Goal: Task Accomplishment & Management: Complete application form

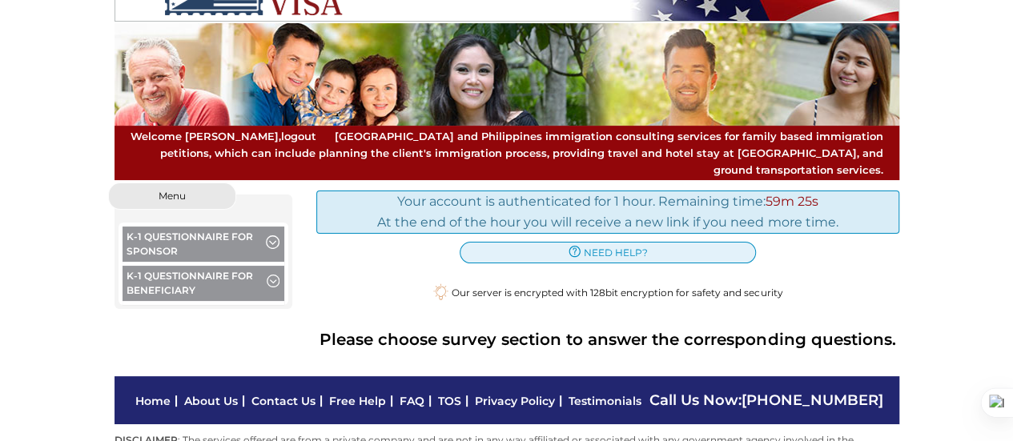
scroll to position [88, 0]
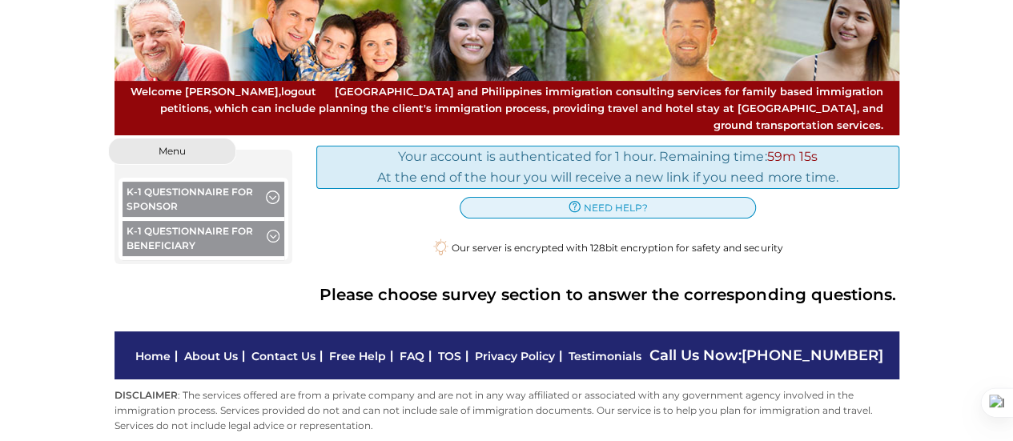
click at [211, 191] on button "K-1 Questionnaire for Sponsor" at bounding box center [203, 201] width 163 height 39
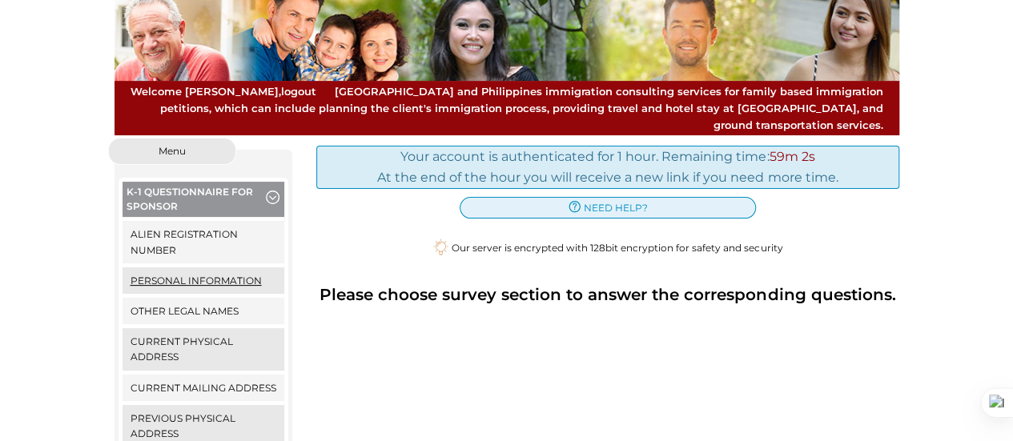
click at [207, 267] on link "Personal Information" at bounding box center [203, 280] width 163 height 26
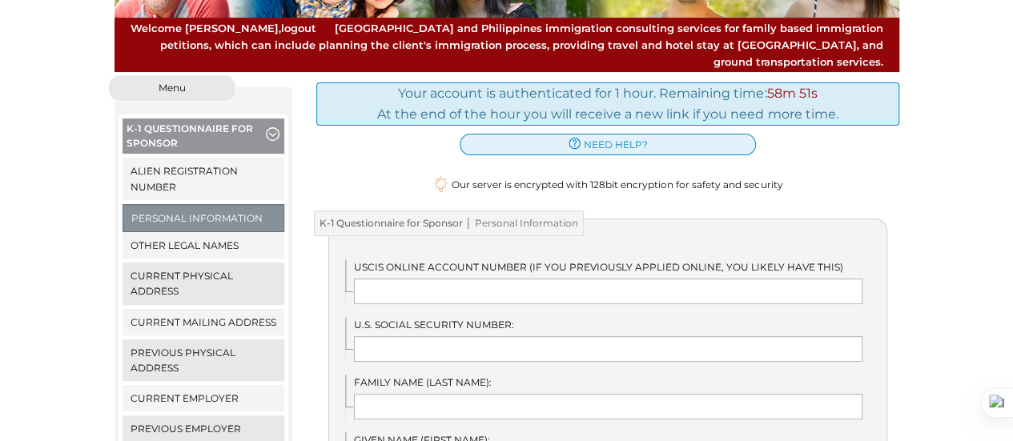
scroll to position [186, 0]
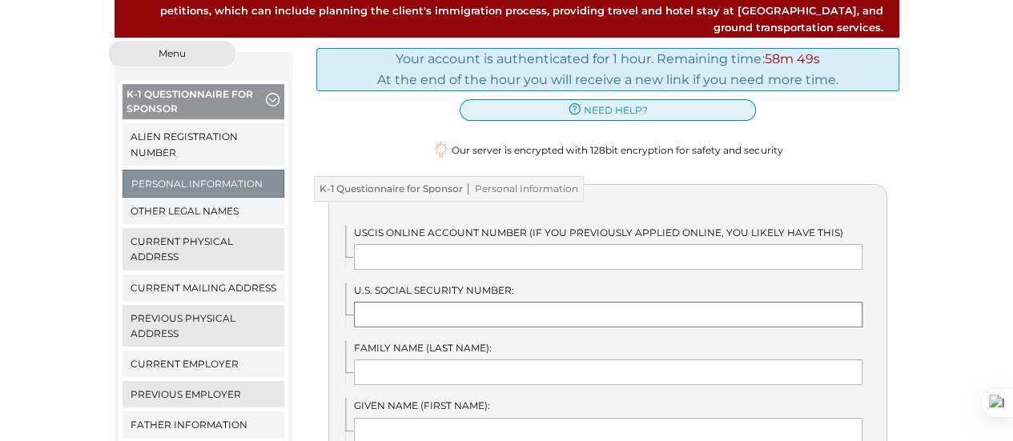
click at [447, 302] on input "text" at bounding box center [608, 315] width 508 height 26
type input "240-57-8958"
click at [421, 359] on input "text" at bounding box center [608, 372] width 508 height 26
type input "Brown"
type input "Cedric"
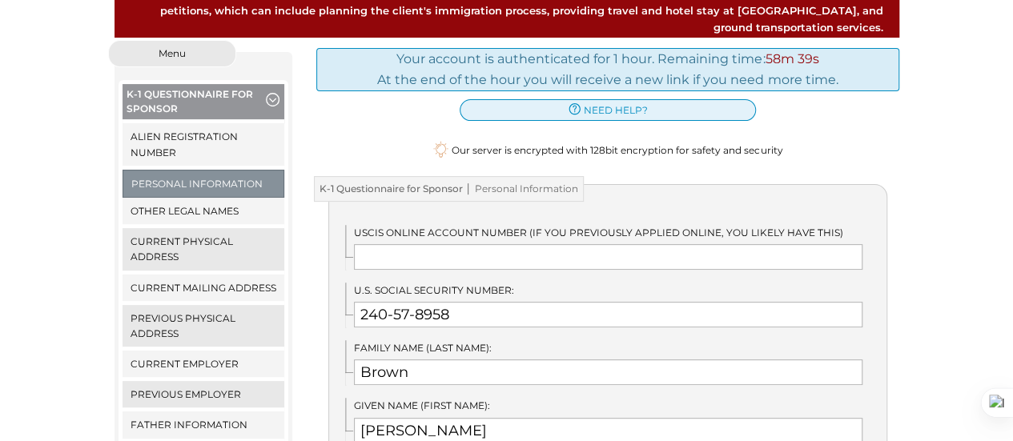
type input "J"
type input "EAST POINT"
type input "GA"
type input "United States"
type input "4045439648"
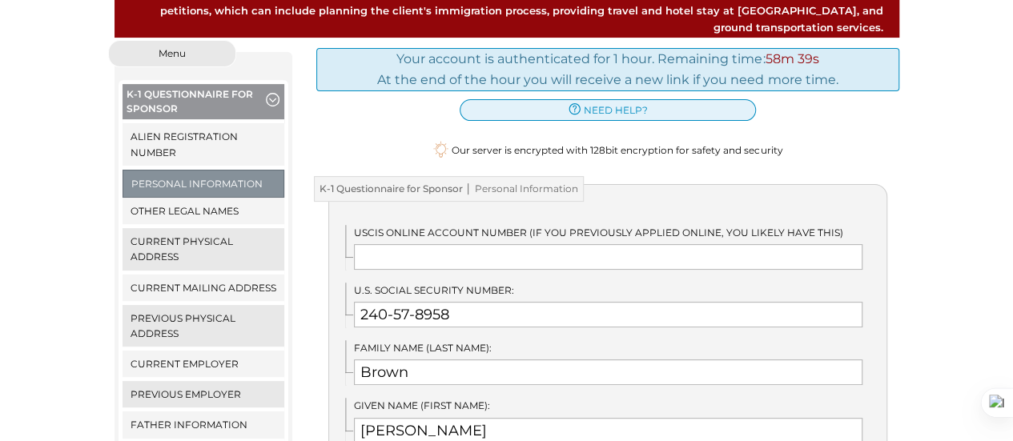
type input "ced.j.brown@gmail.com"
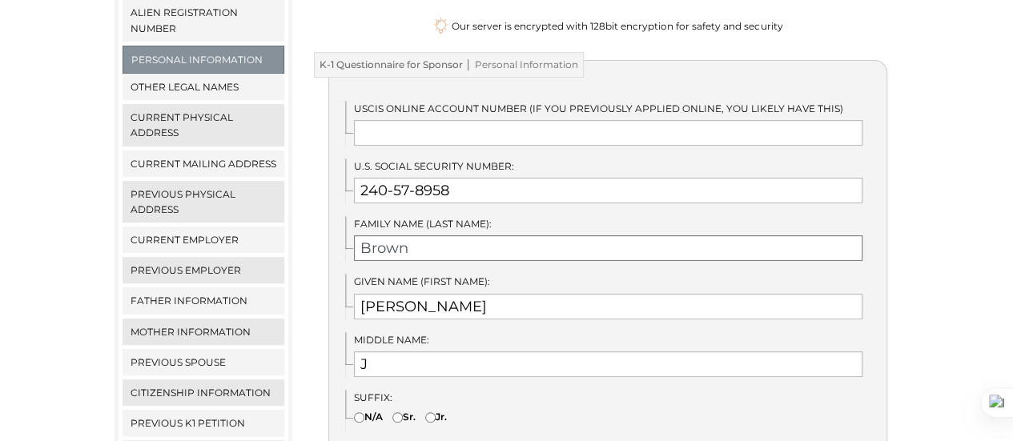
scroll to position [317, 0]
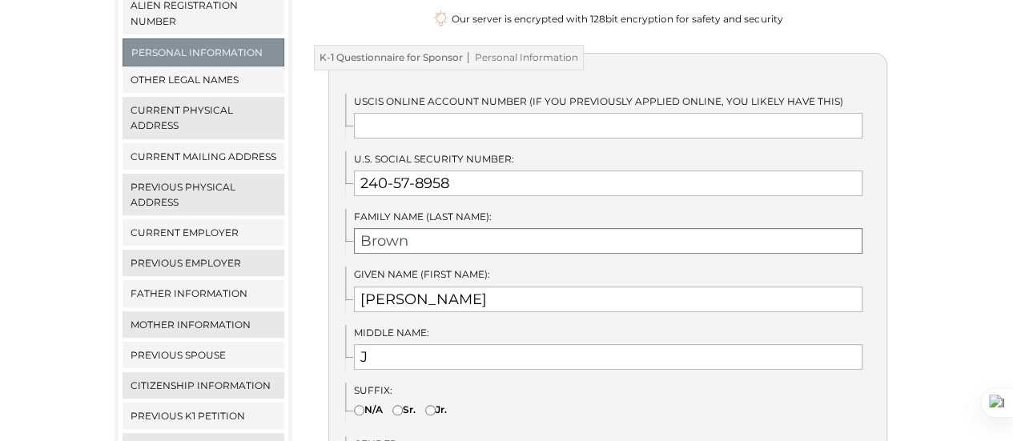
click at [445, 228] on input "Brown" at bounding box center [608, 241] width 508 height 26
type input "Brown"
click at [412, 287] on input "Cedric" at bounding box center [608, 300] width 508 height 26
type input "Cedric"
click at [371, 344] on input "J" at bounding box center [608, 357] width 508 height 26
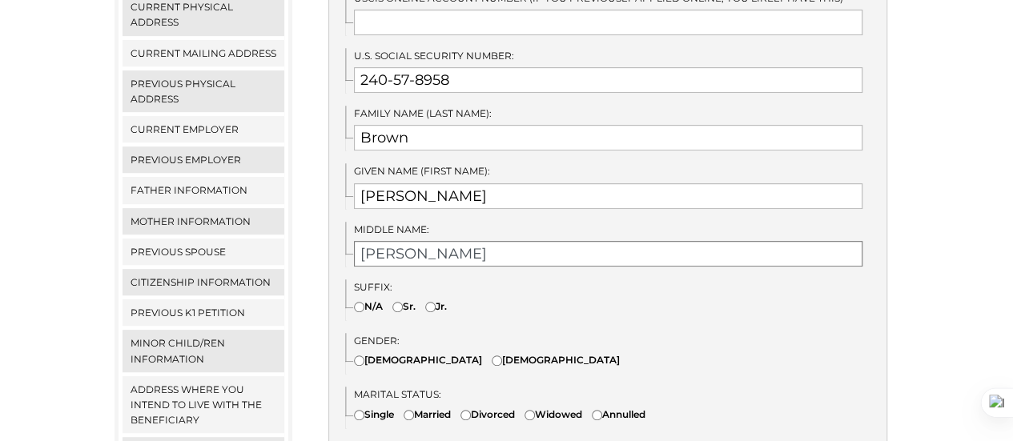
scroll to position [421, 0]
type input "[PERSON_NAME]"
click at [492, 355] on input"] "Male" at bounding box center [497, 360] width 10 height 10
radio input"] "true"
click at [535, 409] on input"] "Widowed" at bounding box center [529, 414] width 10 height 10
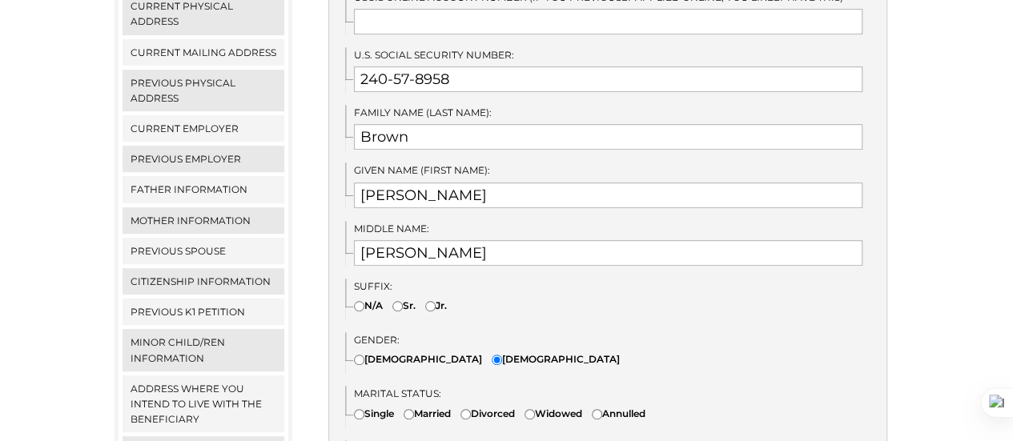
radio input"] "true"
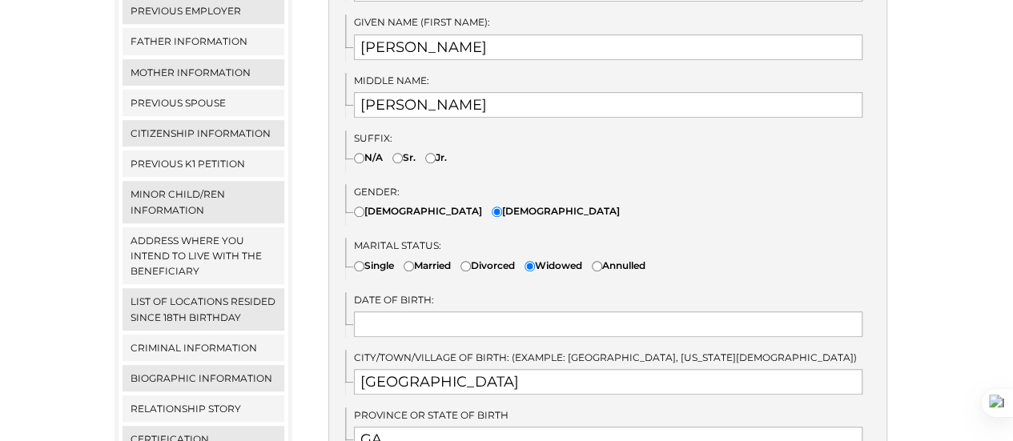
scroll to position [571, 0]
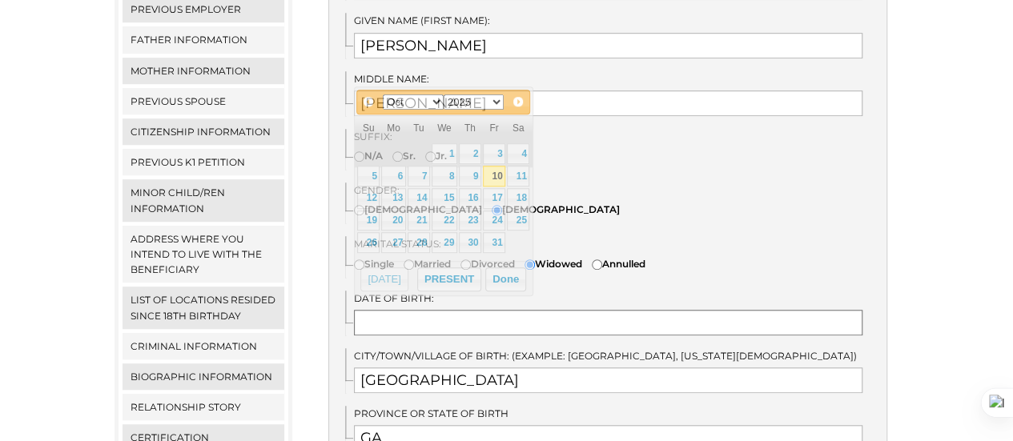
click at [435, 310] on input "text" at bounding box center [608, 323] width 508 height 26
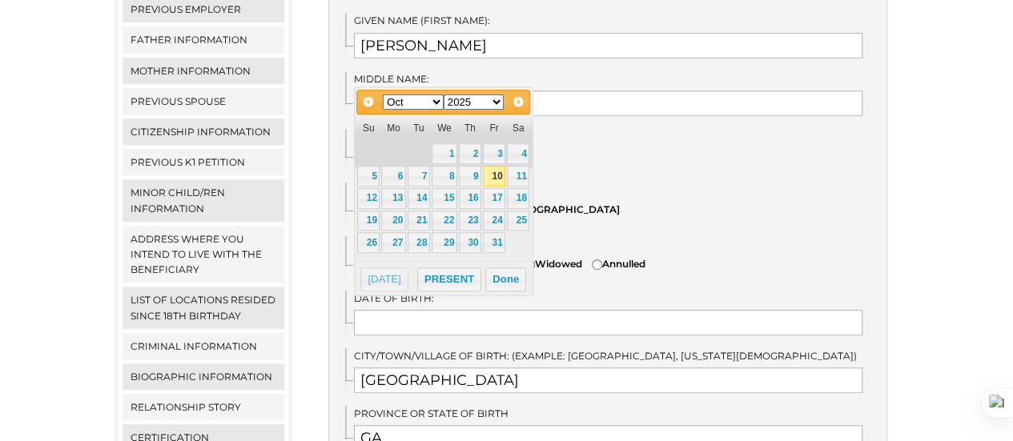
click at [500, 102] on select "1900 1901 1902 1903 1904 1905 1906 1907 1908 1909 1910 1911 1912 1913 1914 1915…" at bounding box center [474, 101] width 61 height 15
click at [437, 102] on select "Jan Feb Mar Apr May Jun Jul Aug Sep Oct Nov Dec" at bounding box center [413, 101] width 61 height 15
click at [375, 239] on link "24" at bounding box center [368, 242] width 22 height 21
type input "06/24/1973"
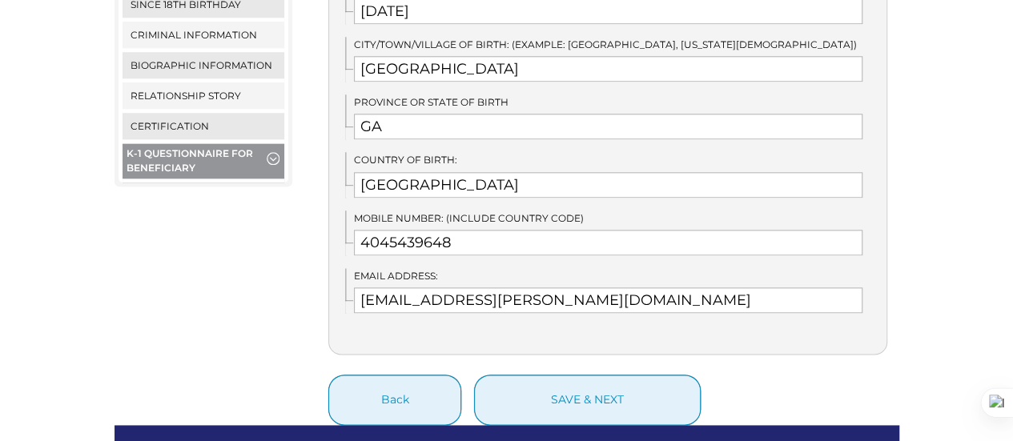
scroll to position [883, 0]
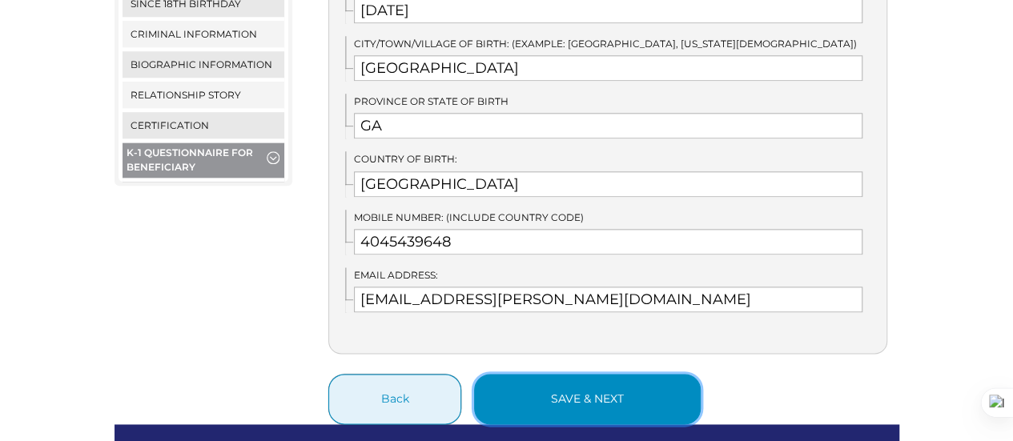
click at [596, 384] on button "save & next" at bounding box center [587, 399] width 227 height 50
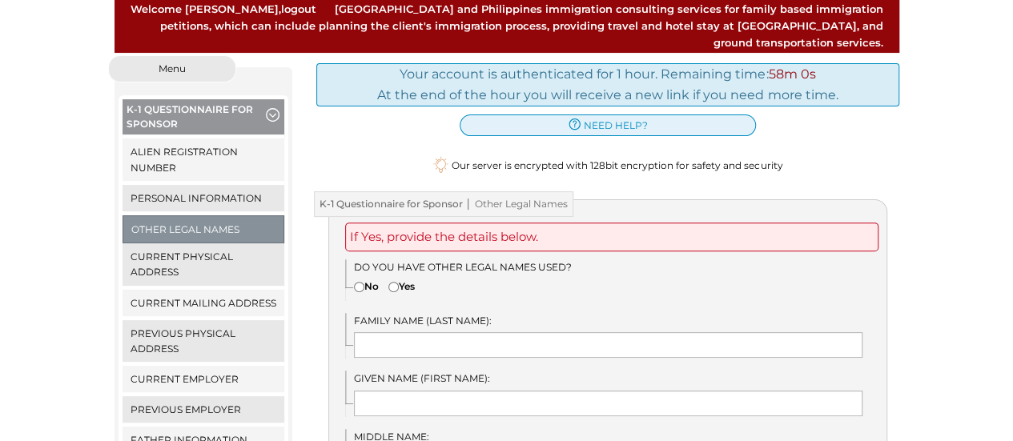
scroll to position [173, 0]
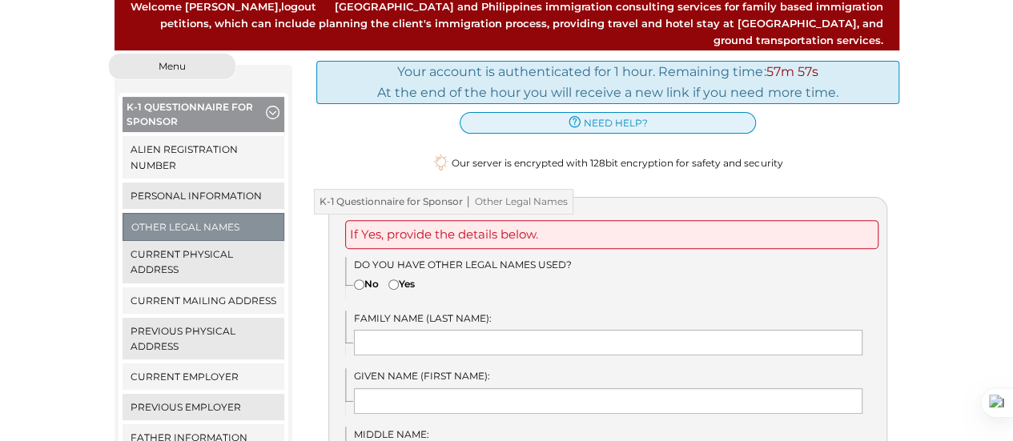
click at [355, 279] on input"] "No" at bounding box center [359, 284] width 10 height 10
radio input"] "true"
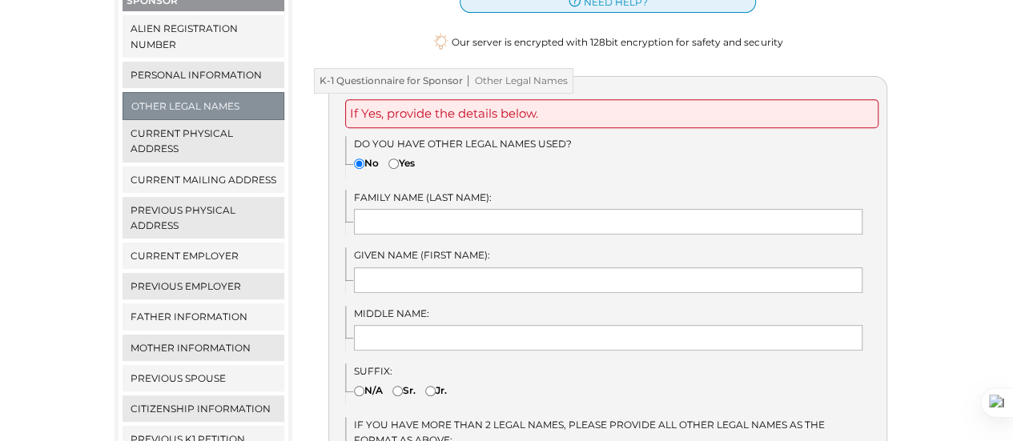
scroll to position [243, 0]
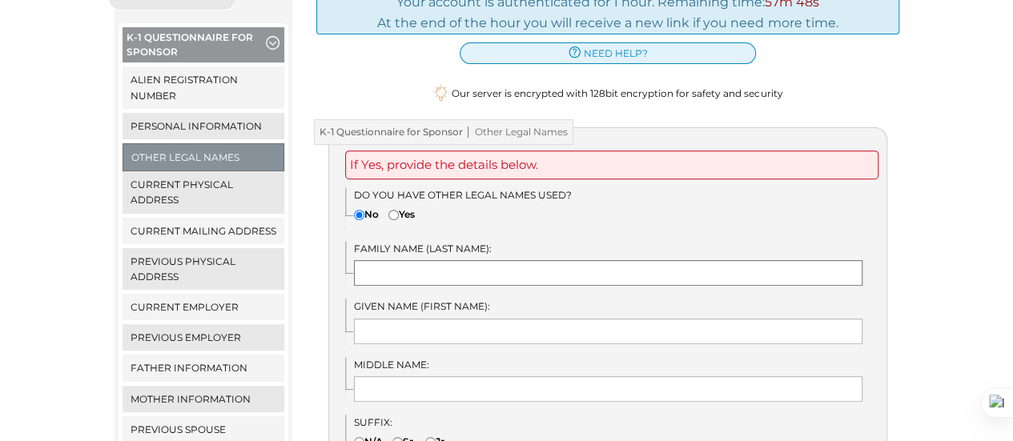
click at [472, 260] on input "text" at bounding box center [608, 273] width 508 height 26
type input "Brown"
type input "Cedric"
click at [389, 377] on input "J" at bounding box center [608, 389] width 508 height 26
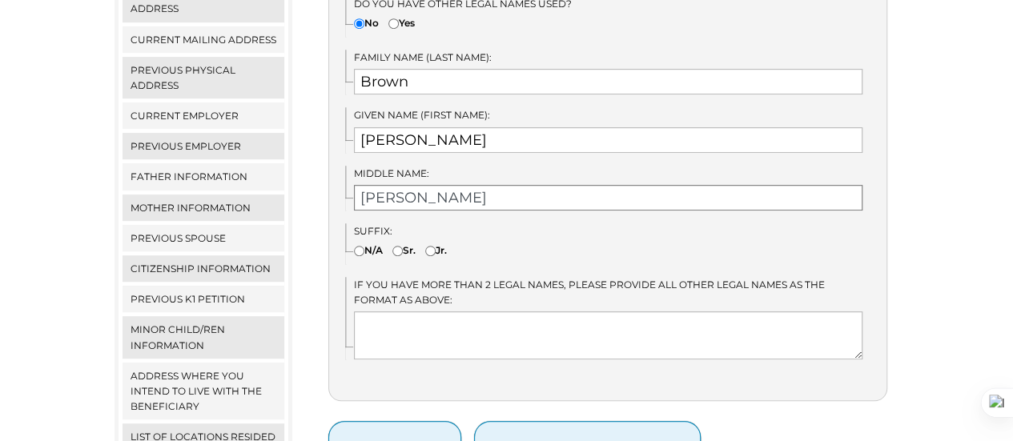
scroll to position [447, 0]
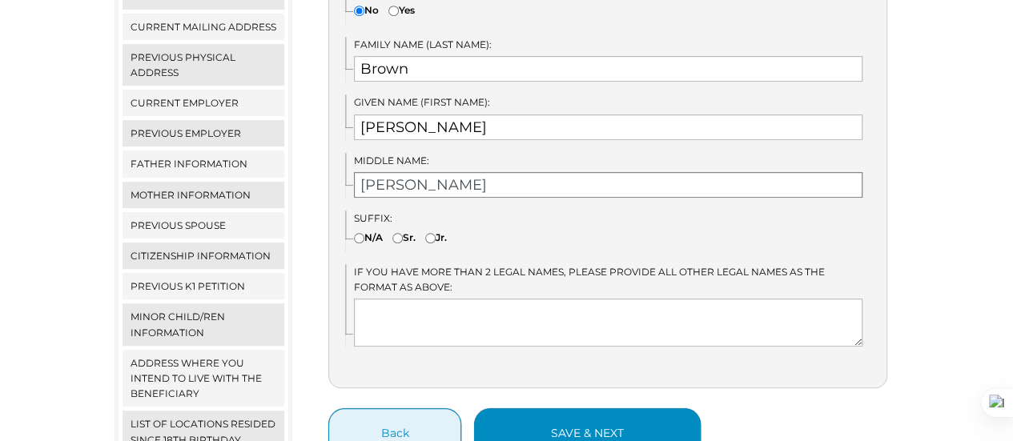
type input "[PERSON_NAME]"
click at [571, 414] on button "save & next" at bounding box center [587, 433] width 227 height 50
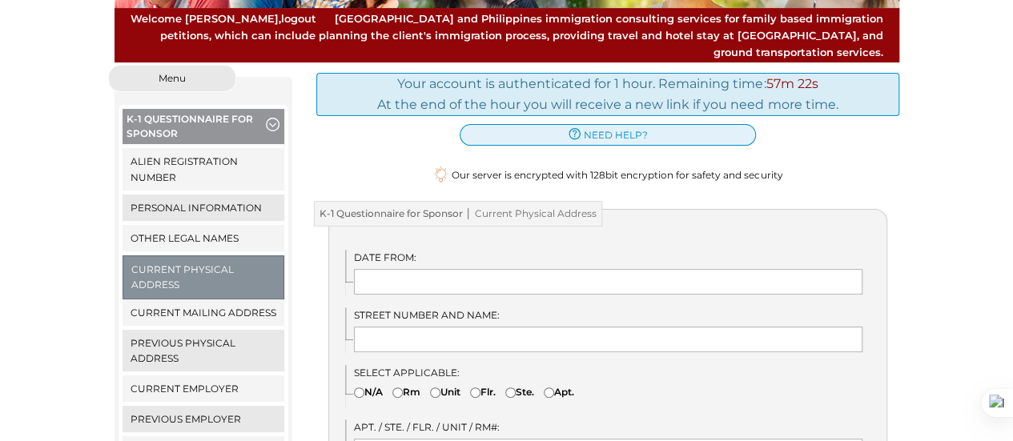
scroll to position [165, 0]
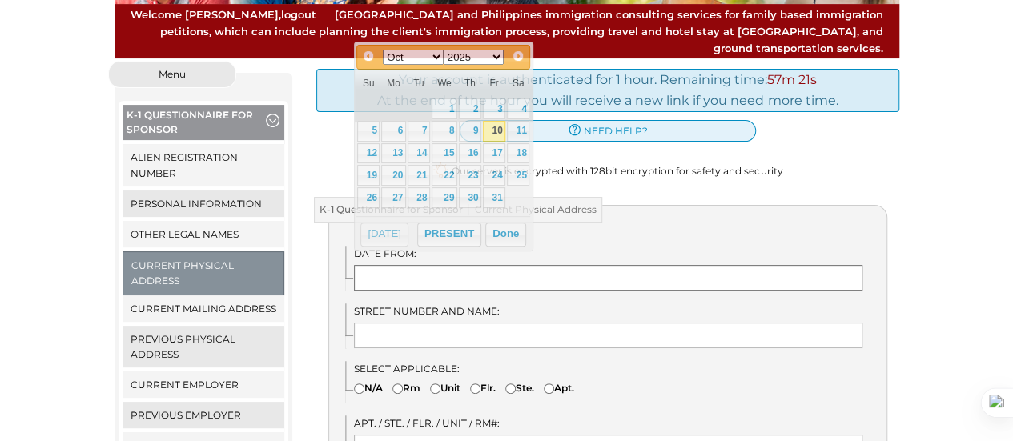
click at [434, 265] on input "text" at bounding box center [608, 278] width 508 height 26
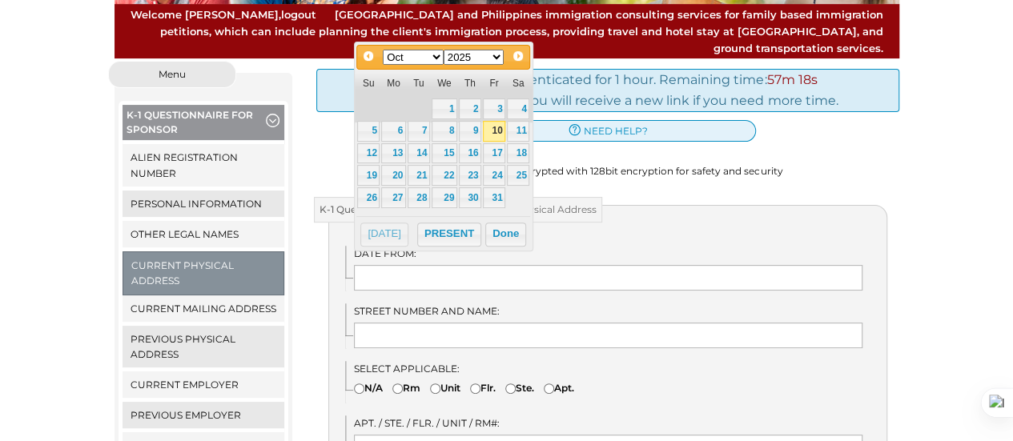
click at [436, 58] on select "Jan Feb Mar Apr May Jun Jul Aug Sep Oct Nov Dec" at bounding box center [413, 57] width 61 height 15
click at [496, 57] on select "1900 1901 1902 1903 1904 1905 1906 1907 1908 1909 1910 1911 1912 1913 1914 1915…" at bounding box center [474, 57] width 61 height 15
click at [522, 111] on link "1" at bounding box center [518, 108] width 22 height 21
type input "02/01/2014"
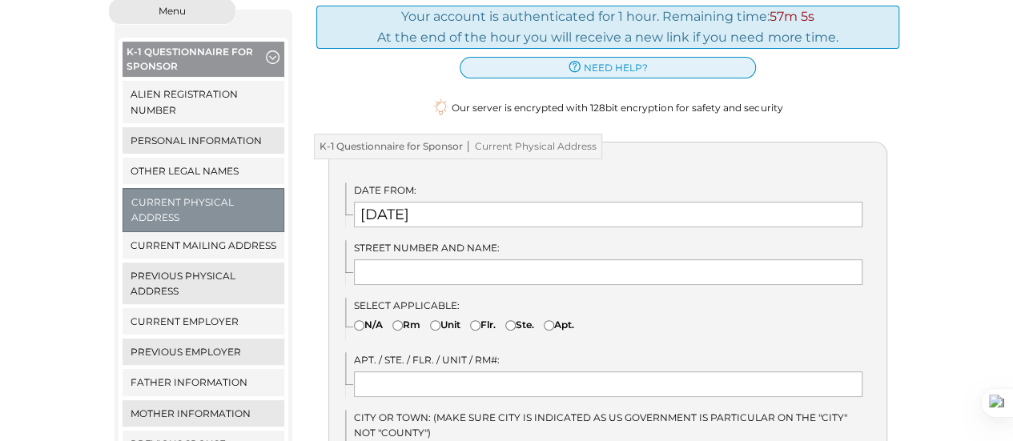
scroll to position [244, 0]
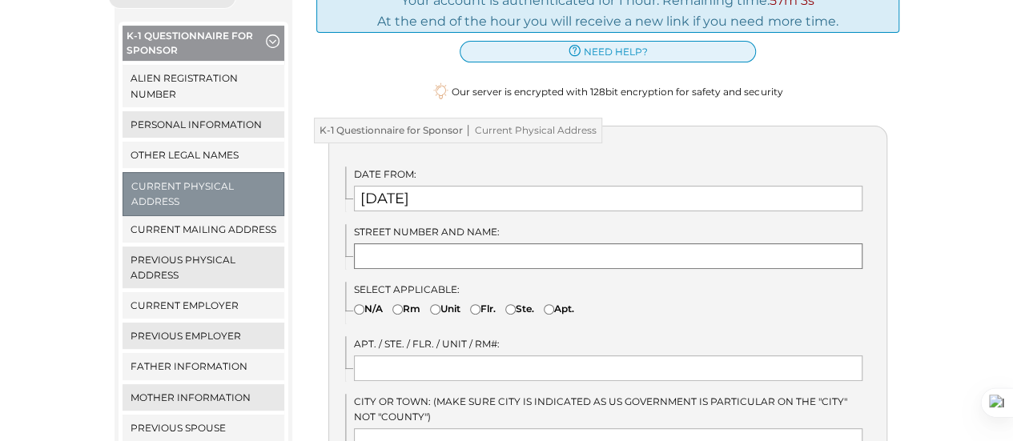
click at [485, 243] on input "text" at bounding box center [608, 256] width 508 height 26
type input "4241 Sun Valley Blvd"
click at [663, 291] on div "Select Applicable: N/A Rm Unit" at bounding box center [615, 302] width 541 height 41
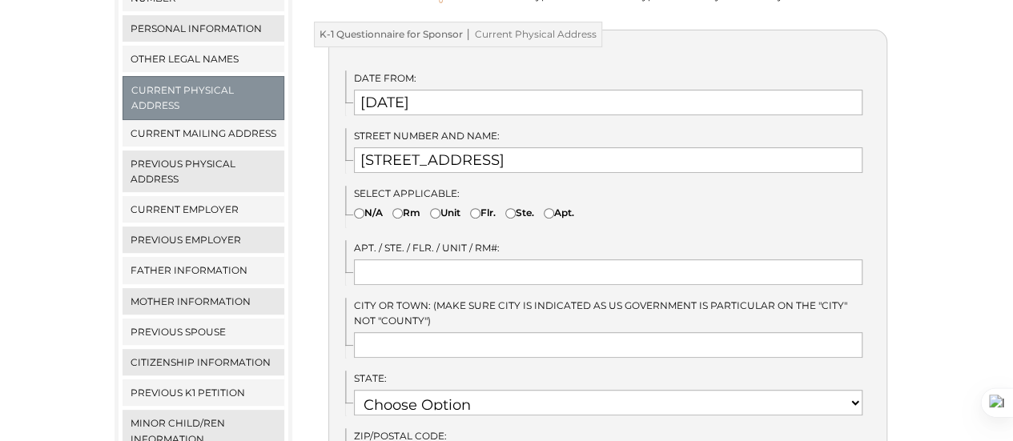
scroll to position [358, 0]
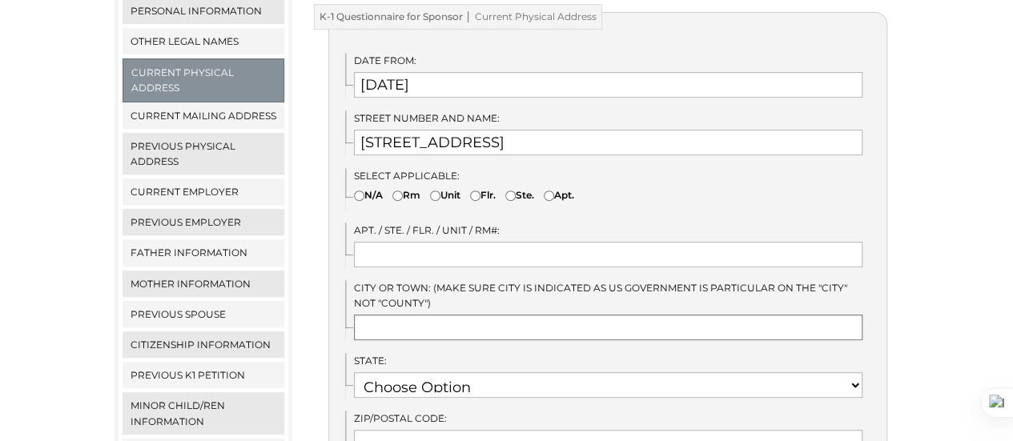
click at [445, 315] on input "text" at bounding box center [608, 328] width 508 height 26
type input "EAST POINT"
select select "13"
type input "30344"
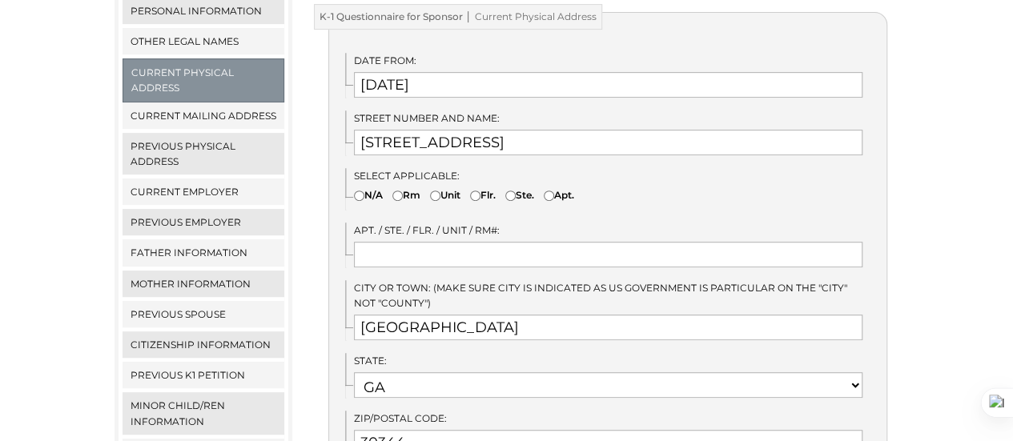
type input "United States"
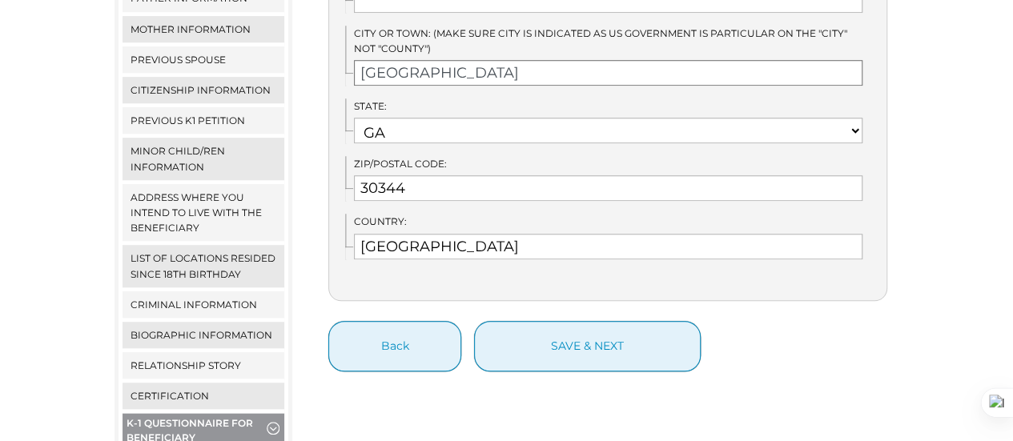
scroll to position [614, 0]
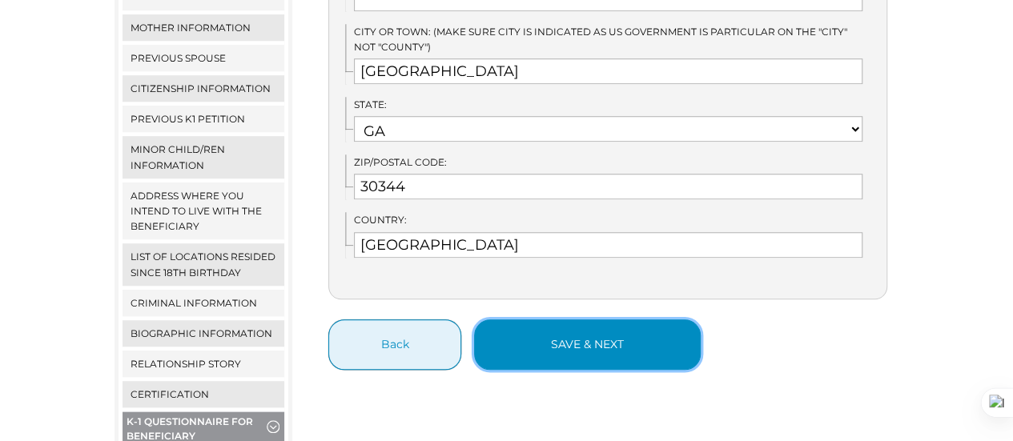
click at [557, 322] on button "save & next" at bounding box center [587, 344] width 227 height 50
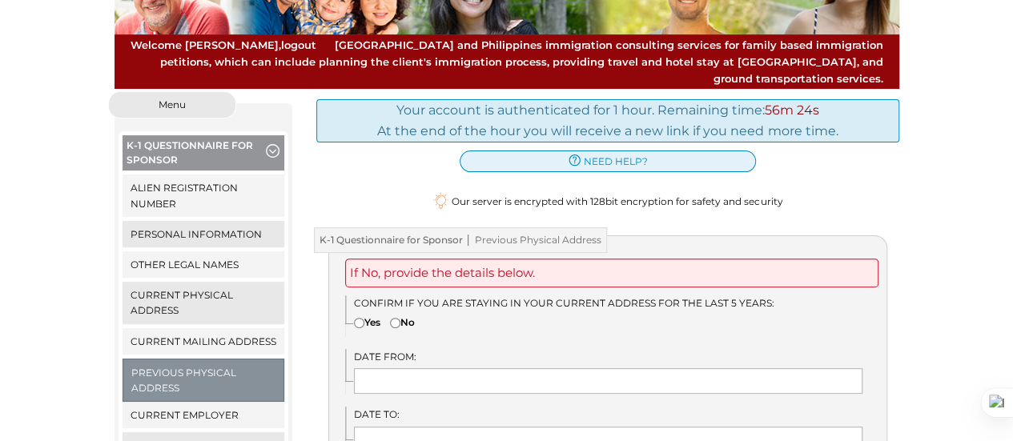
scroll to position [147, 0]
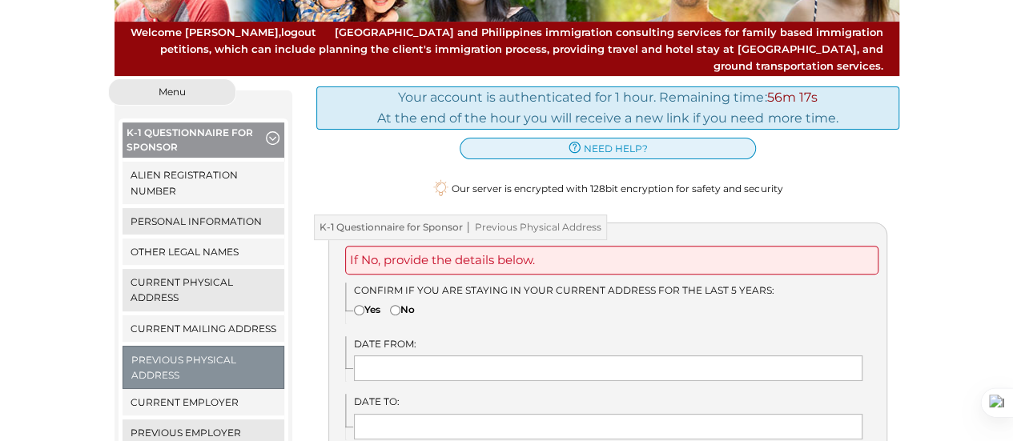
click at [362, 305] on input"] "Yes" at bounding box center [359, 310] width 10 height 10
radio input"] "true"
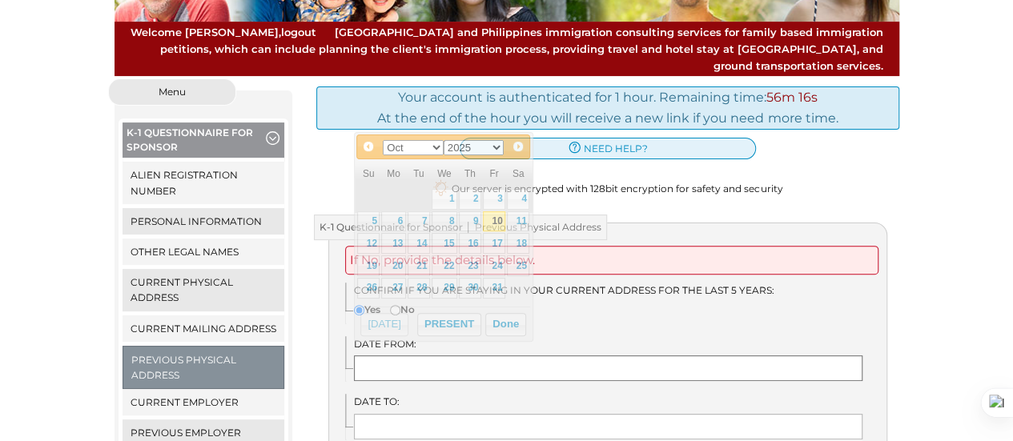
click at [403, 355] on input "text" at bounding box center [608, 368] width 508 height 26
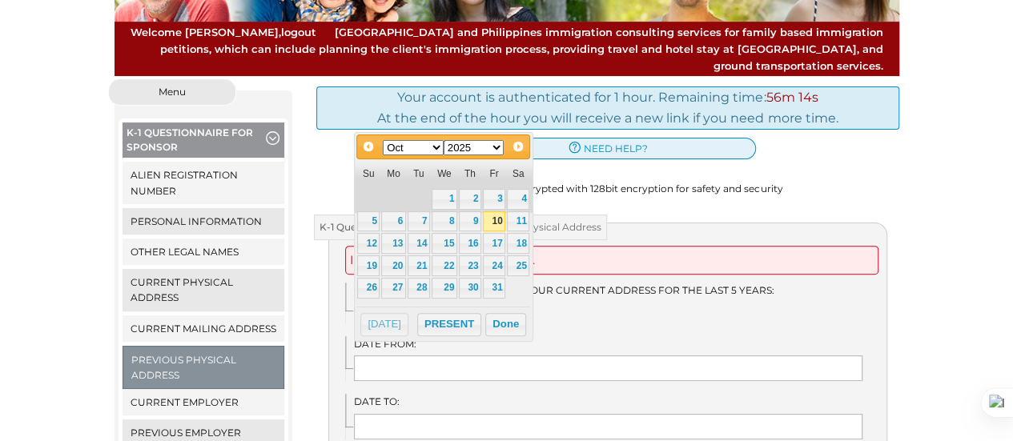
click at [495, 148] on select "1900 1901 1902 1903 1904 1905 1906 1907 1908 1909 1910 1911 1912 1913 1914 1915…" at bounding box center [474, 147] width 61 height 15
click at [437, 143] on select "Jan Feb Mar Apr May Jun [DATE] Aug Sep Oct Nov Dec" at bounding box center [413, 147] width 61 height 15
click at [520, 195] on link "1" at bounding box center [518, 199] width 22 height 21
type input "02/01/2014"
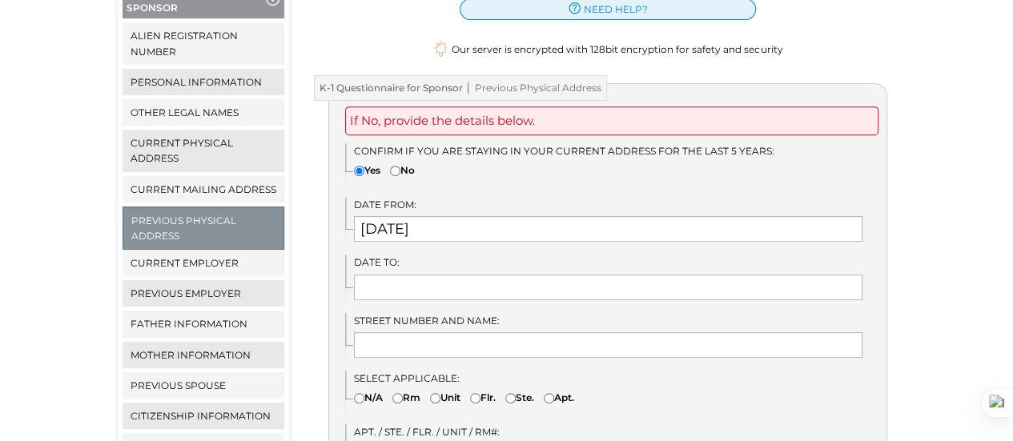
scroll to position [288, 0]
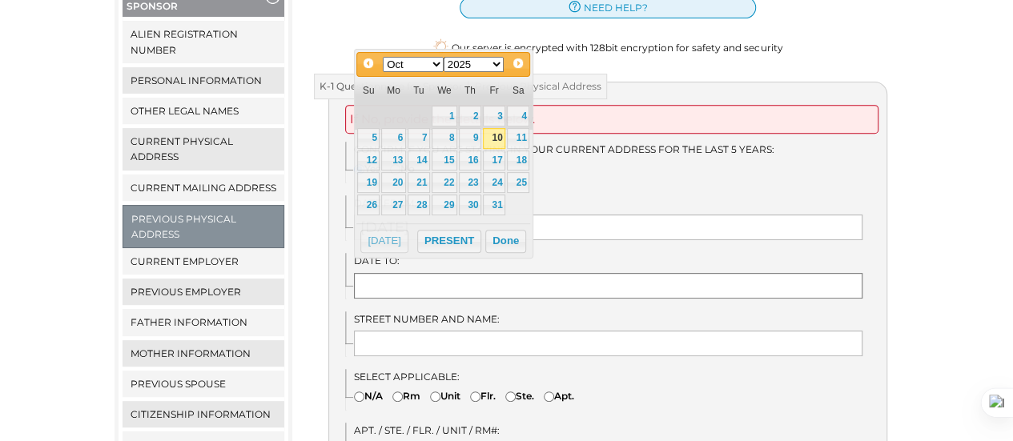
click at [410, 273] on input "text" at bounding box center [608, 286] width 508 height 26
click at [496, 129] on link "10" at bounding box center [494, 138] width 22 height 21
type input "10/10/2025"
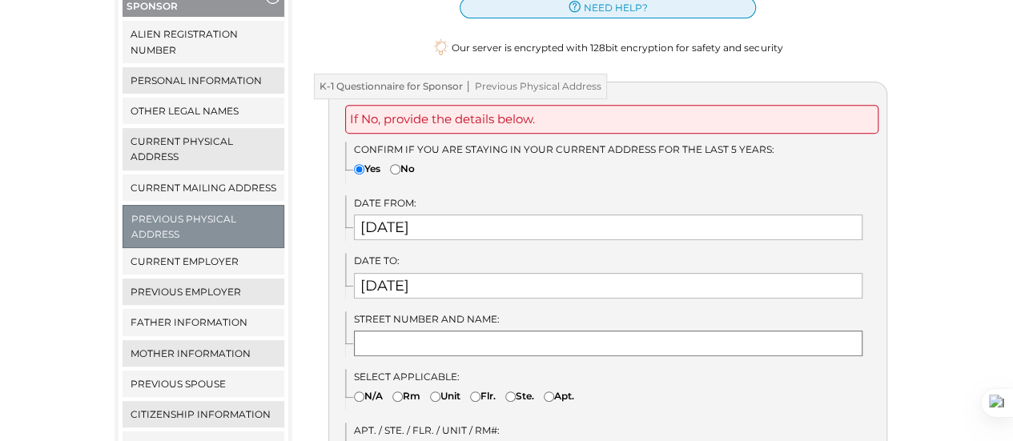
click at [466, 331] on input "text" at bounding box center [608, 344] width 508 height 26
type input "[STREET_ADDRESS]"
type input "[GEOGRAPHIC_DATA]"
select select "12"
type input "30344"
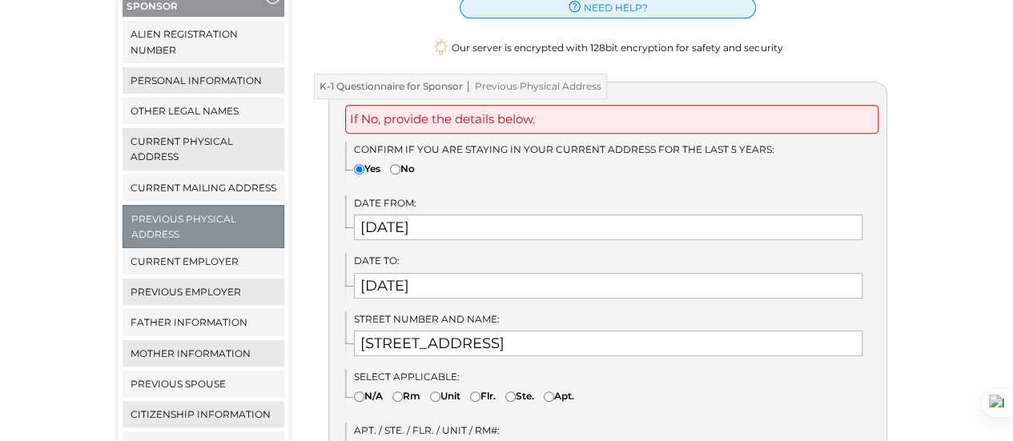
type input "United States"
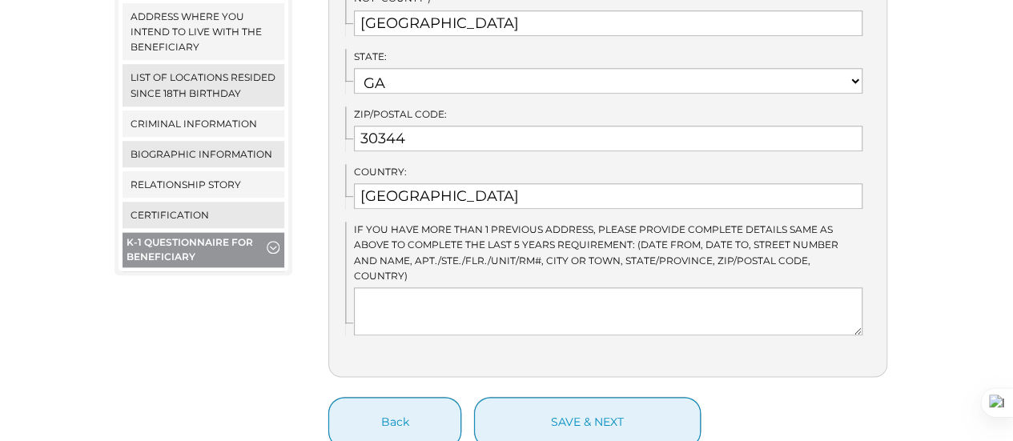
scroll to position [794, 0]
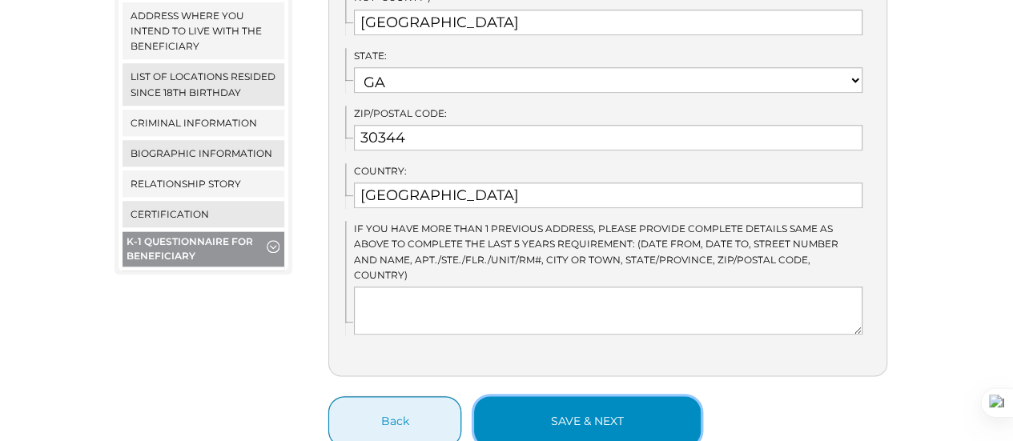
click at [546, 396] on button "save & next" at bounding box center [587, 421] width 227 height 50
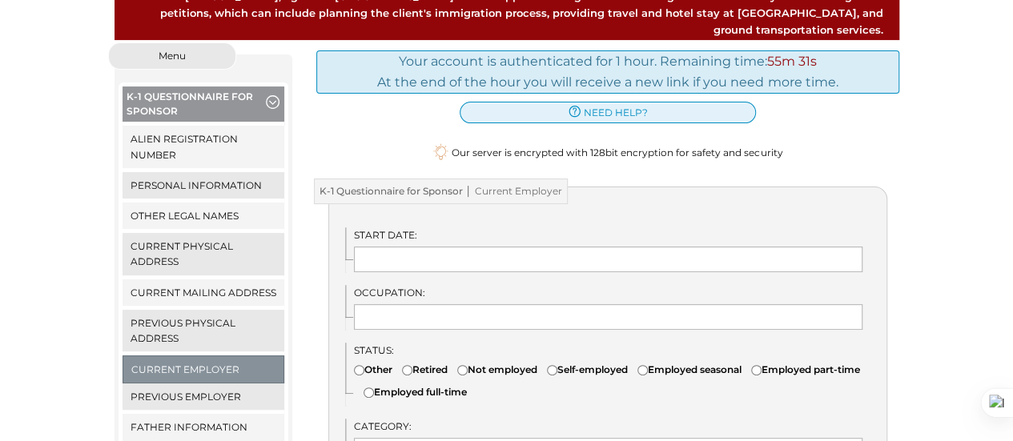
scroll to position [186, 0]
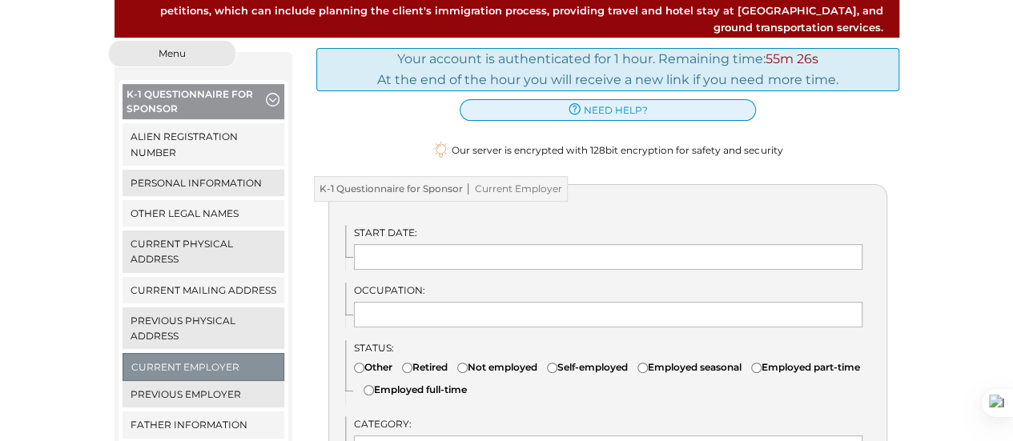
click at [557, 363] on input"] "Self-employed" at bounding box center [552, 368] width 10 height 10
radio input"] "true"
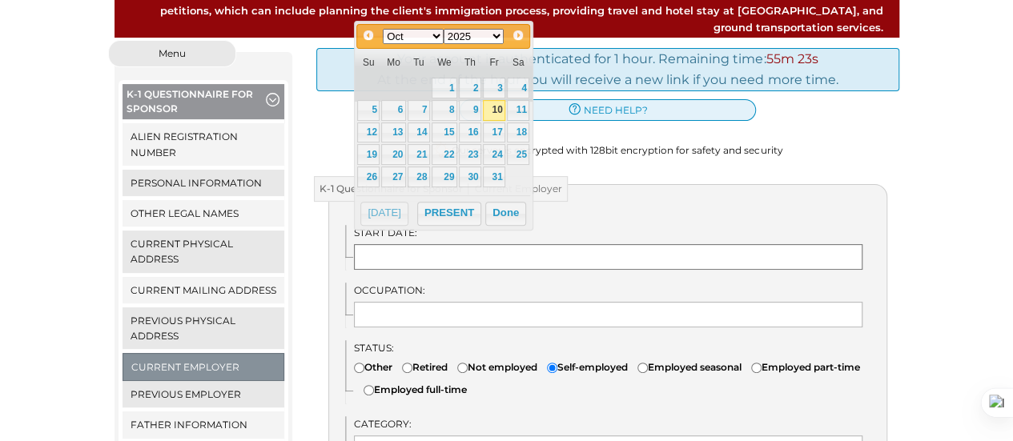
click at [423, 244] on input "text" at bounding box center [608, 257] width 508 height 26
click at [525, 85] on link "4" at bounding box center [518, 88] width 22 height 21
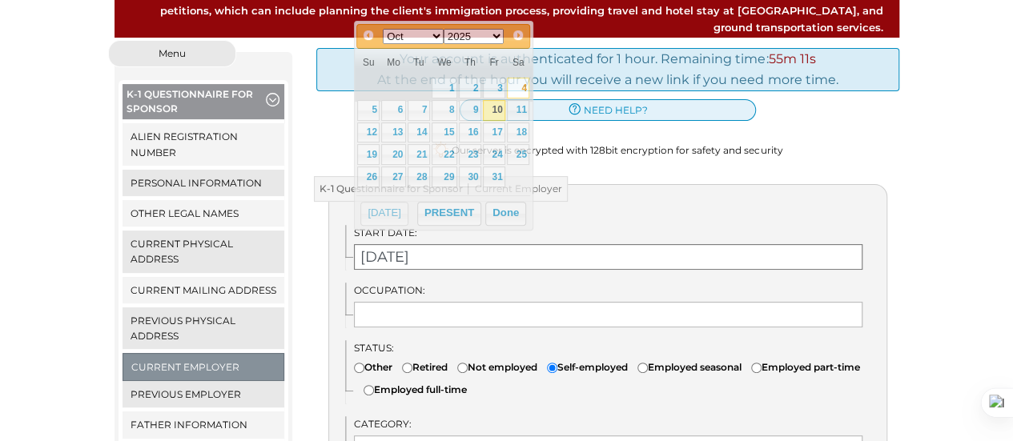
click at [404, 244] on input "[DATE]" at bounding box center [608, 257] width 508 height 26
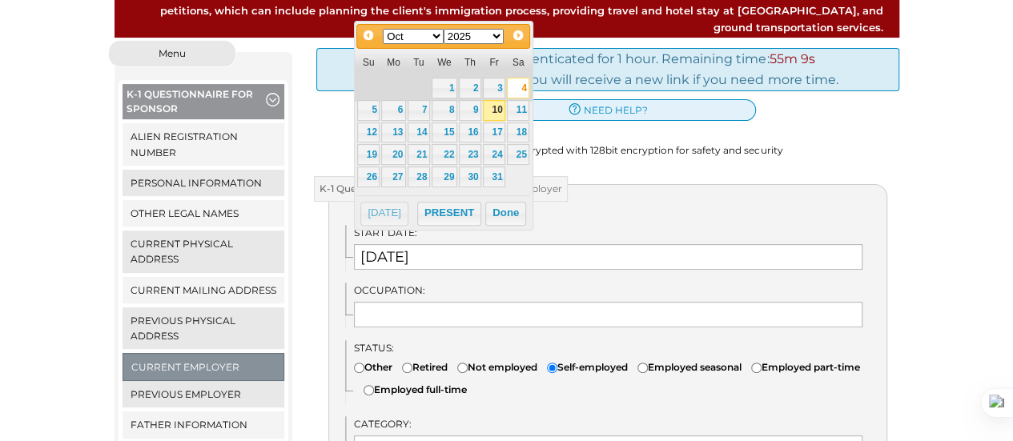
click at [434, 36] on select "Jan Feb Mar Apr May Jun [DATE] Aug Sep Oct Nov Dec" at bounding box center [413, 36] width 61 height 15
click at [422, 81] on link "1" at bounding box center [419, 88] width 22 height 21
type input "[DATE]"
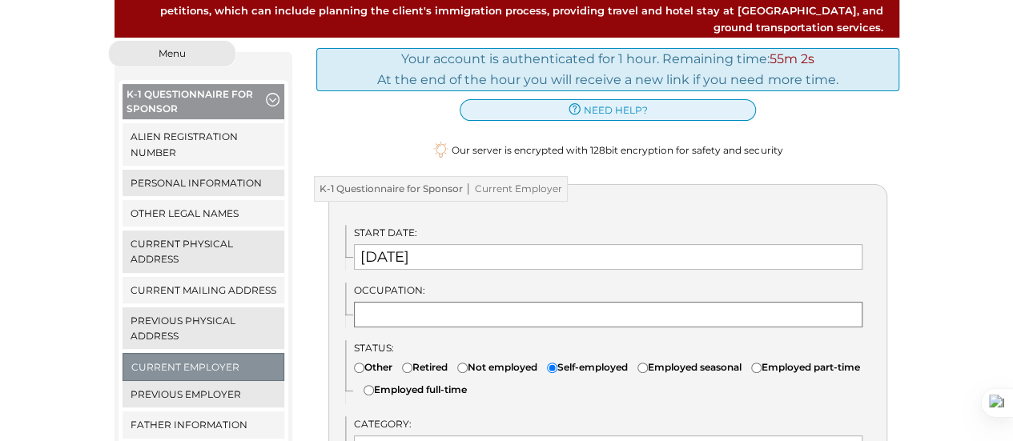
click at [423, 302] on input "text" at bounding box center [608, 315] width 508 height 26
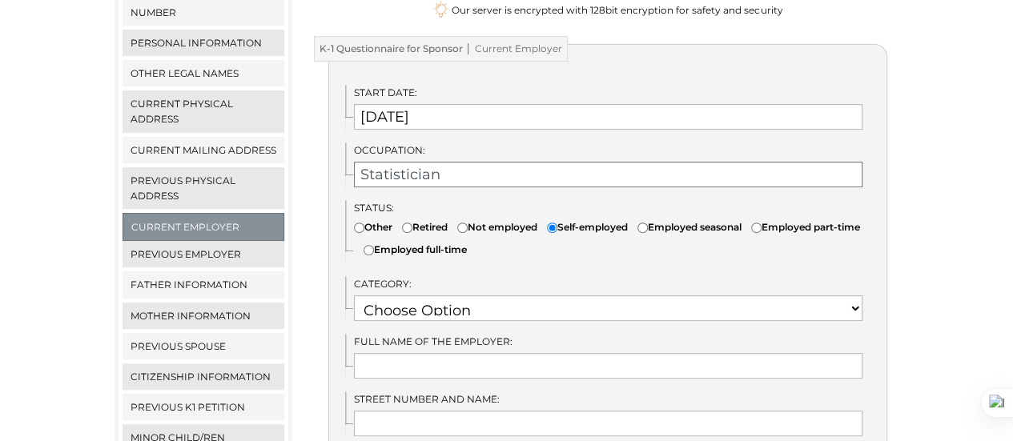
scroll to position [327, 0]
type input "Statistician"
click at [524, 295] on select "Choose Option OTHER STUDENT SOCIAL SERVICES RETIRED RESEARCH RELIGIOUS VOCATION…" at bounding box center [608, 308] width 508 height 26
select select "3"
click at [354, 295] on select "Choose Option OTHER STUDENT SOCIAL SERVICES RETIRED RESEARCH RELIGIOUS VOCATION…" at bounding box center [608, 308] width 508 height 26
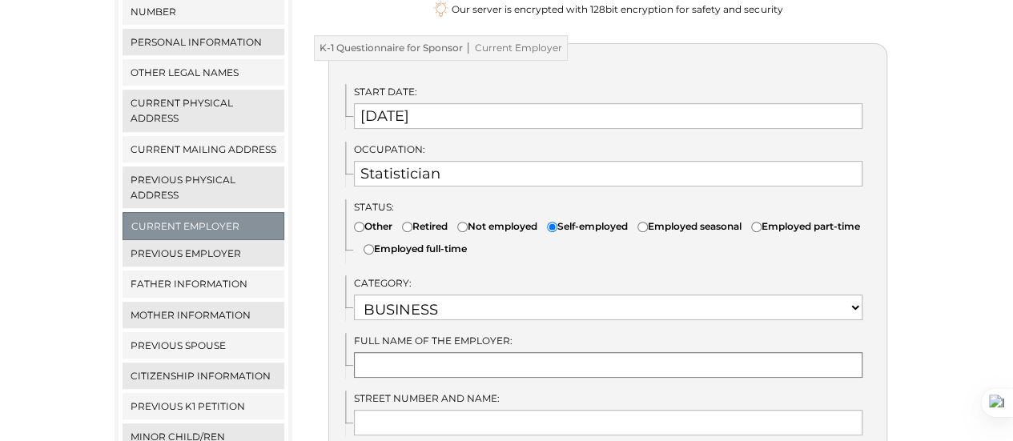
click at [490, 352] on input "text" at bounding box center [608, 365] width 508 height 26
click at [476, 352] on input "text" at bounding box center [608, 365] width 508 height 26
click at [528, 391] on label "Street Number and Name:" at bounding box center [608, 398] width 508 height 15
click at [510, 352] on input "text" at bounding box center [608, 365] width 508 height 26
type input "Charis Financial"
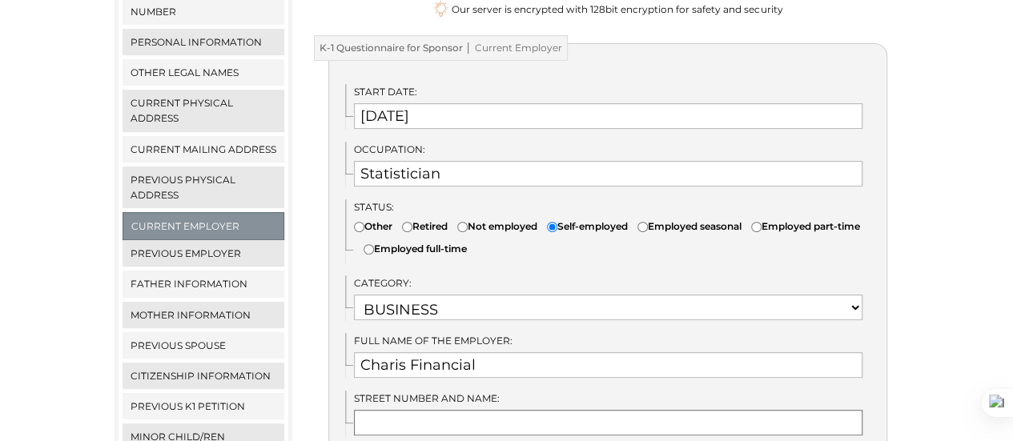
click at [492, 410] on input "text" at bounding box center [608, 423] width 508 height 26
click at [404, 352] on input "Charis Financial" at bounding box center [608, 365] width 508 height 26
click at [448, 410] on input "text" at bounding box center [608, 423] width 508 height 26
type input "[STREET_ADDRESS]"
type input "[GEOGRAPHIC_DATA]"
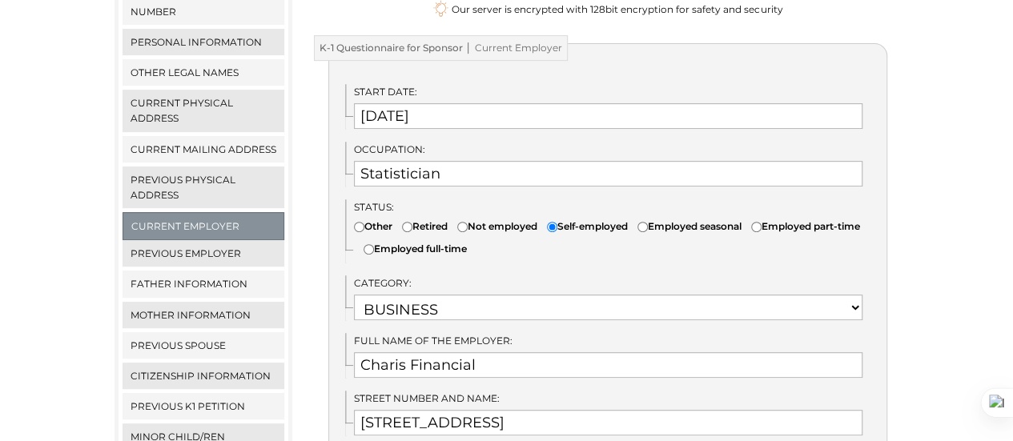
type input "GA"
select select "12"
type input "30344"
type input "[GEOGRAPHIC_DATA]"
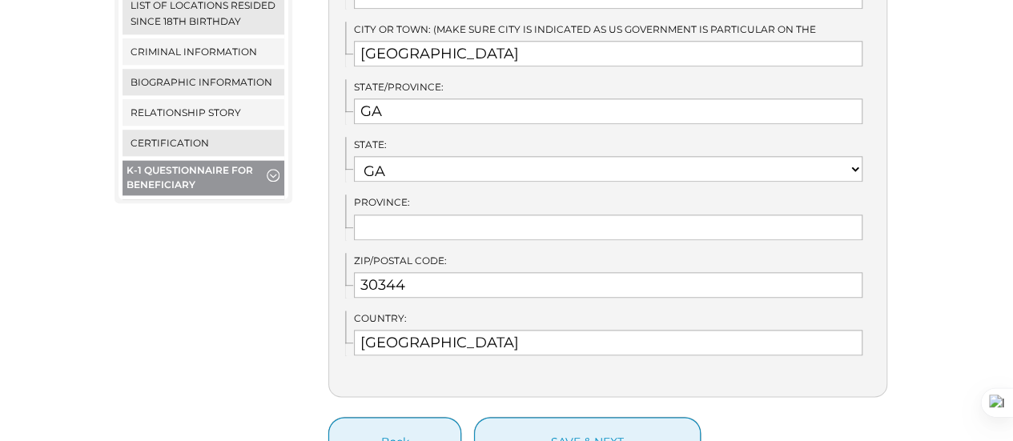
scroll to position [895, 0]
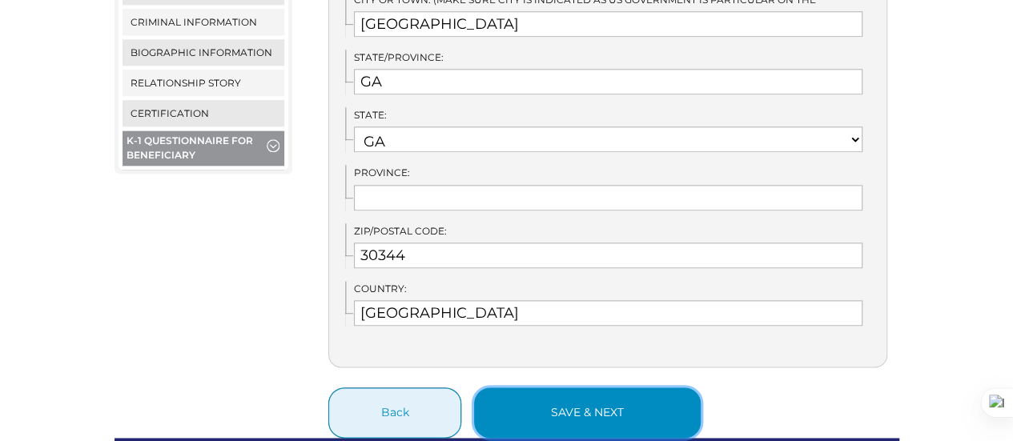
click at [599, 393] on button "save & next" at bounding box center [587, 413] width 227 height 50
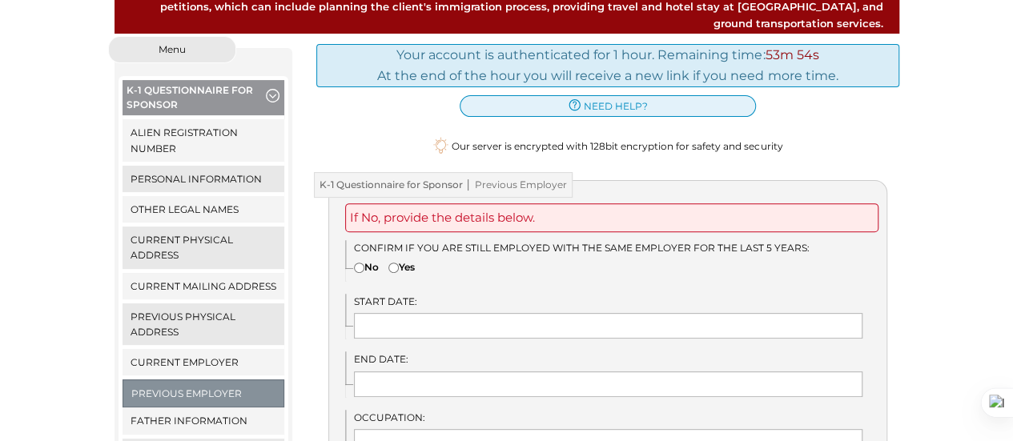
scroll to position [224, 0]
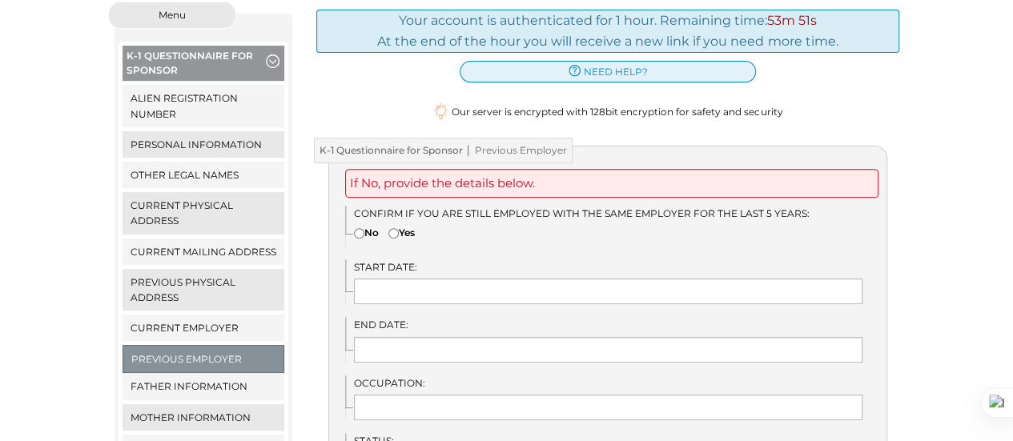
click at [357, 228] on input"] "No" at bounding box center [359, 233] width 10 height 10
radio input"] "true"
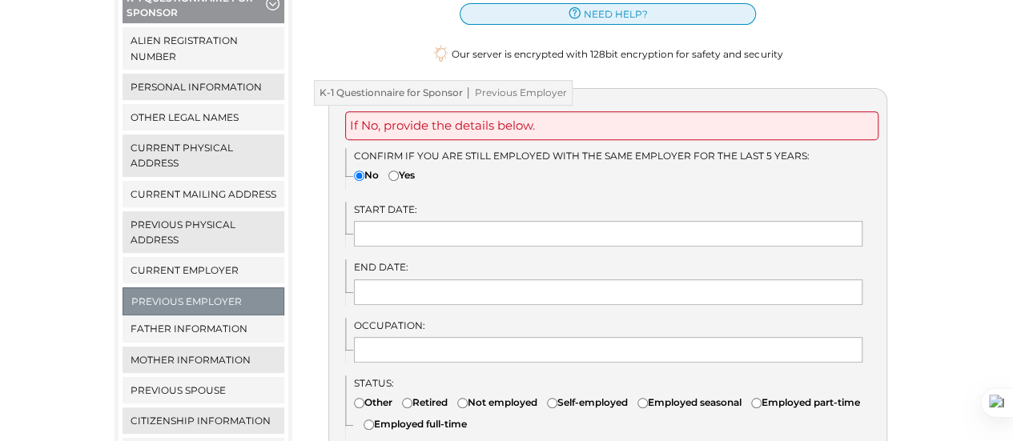
scroll to position [283, 0]
click at [518, 86] on span "Previous Employer" at bounding box center [515, 91] width 104 height 11
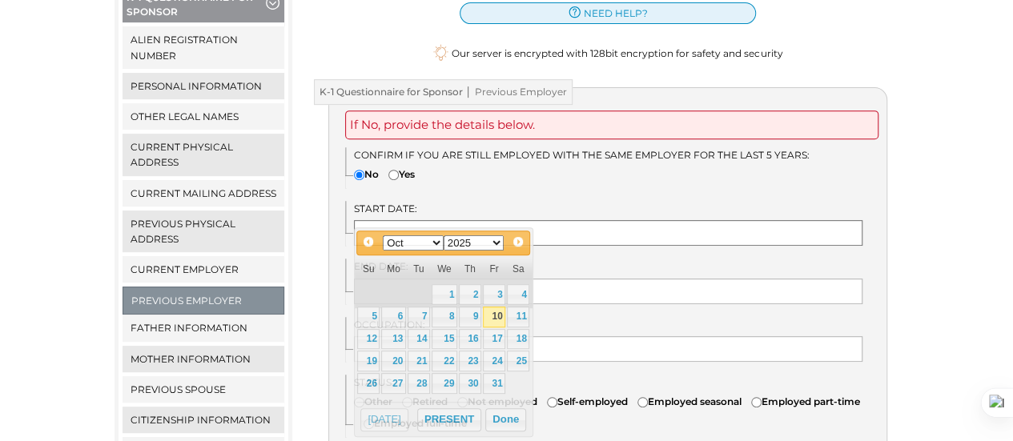
click at [429, 220] on input "text" at bounding box center [608, 233] width 508 height 26
click at [499, 245] on select "1900 1901 1902 1903 1904 1905 1906 1907 1908 1909 1910 1911 1912 1913 1914 1915…" at bounding box center [474, 242] width 61 height 15
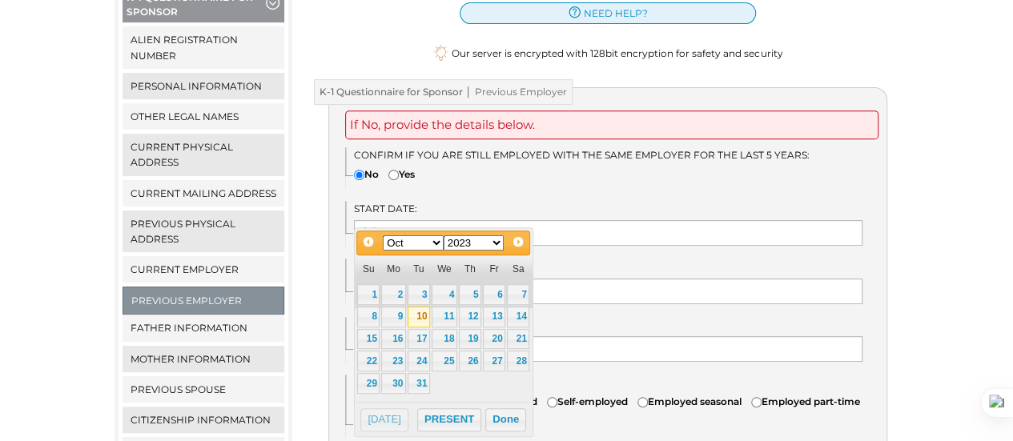
click at [434, 243] on select "Jan Feb Mar Apr May Jun [DATE] Aug Sep Oct Nov Dec" at bounding box center [413, 242] width 61 height 15
click at [473, 312] on link "9" at bounding box center [470, 317] width 22 height 21
type input "[DATE]"
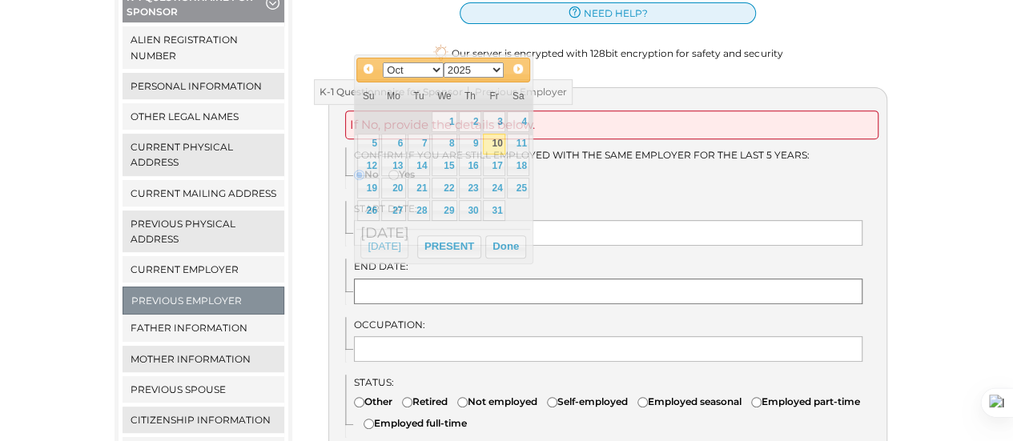
click at [389, 279] on input "text" at bounding box center [608, 292] width 508 height 26
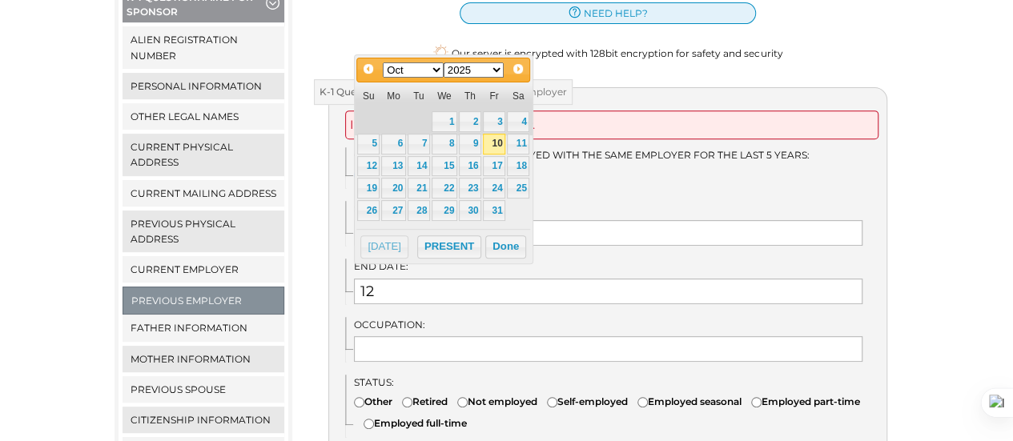
click at [496, 71] on select "1900 1901 1902 1903 1904 1905 1906 1907 1908 1909 1910 1911 1912 1913 1914 1915…" at bounding box center [474, 69] width 61 height 15
click at [435, 63] on select "Jan Feb Mar Apr May Jun [DATE] Aug Sep Oct Nov Dec" at bounding box center [413, 69] width 61 height 15
click at [501, 112] on link "6" at bounding box center [494, 121] width 22 height 21
type input "[DATE]"
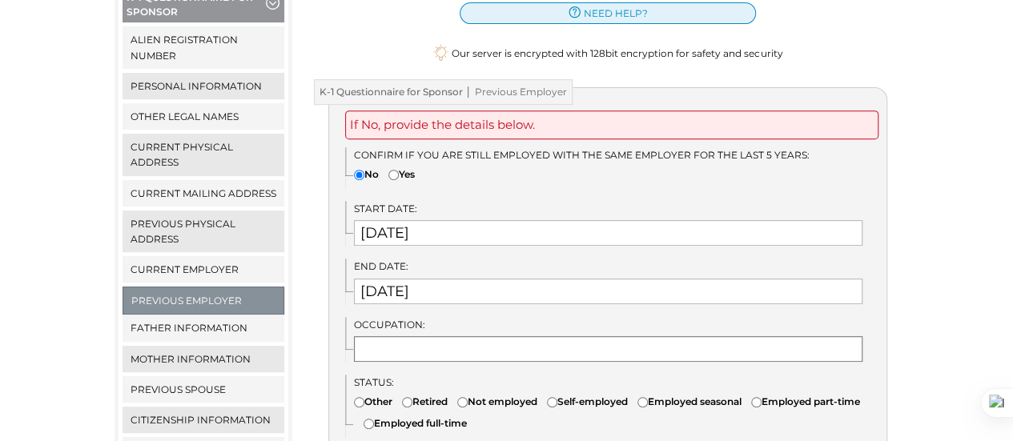
click at [460, 336] on input "text" at bounding box center [608, 349] width 508 height 26
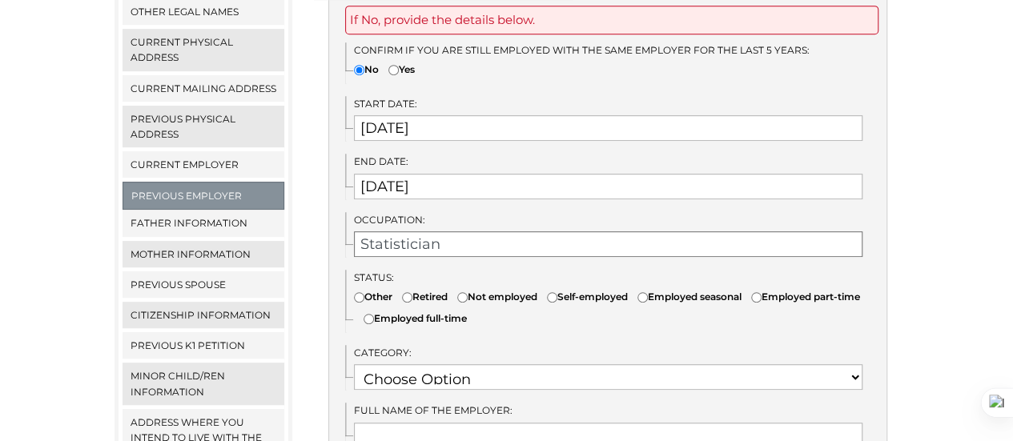
scroll to position [392, 0]
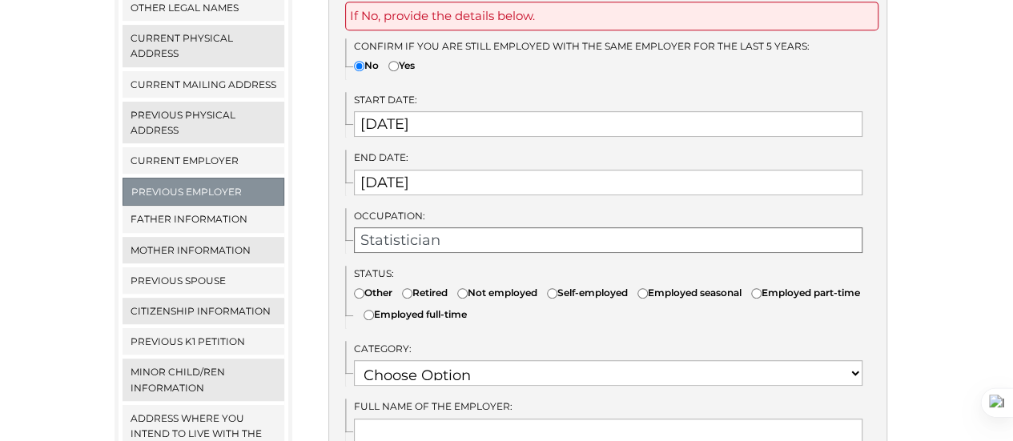
type input "Statistician"
click at [374, 310] on input"] "Employed full-time" at bounding box center [368, 315] width 10 height 10
radio input"] "true"
click at [480, 360] on select "Choose Option OTHER STUDENT SOCIAL SERVICES RETIRED RESEARCH RELIGIOUS VOCATION…" at bounding box center [608, 373] width 508 height 26
select select "18"
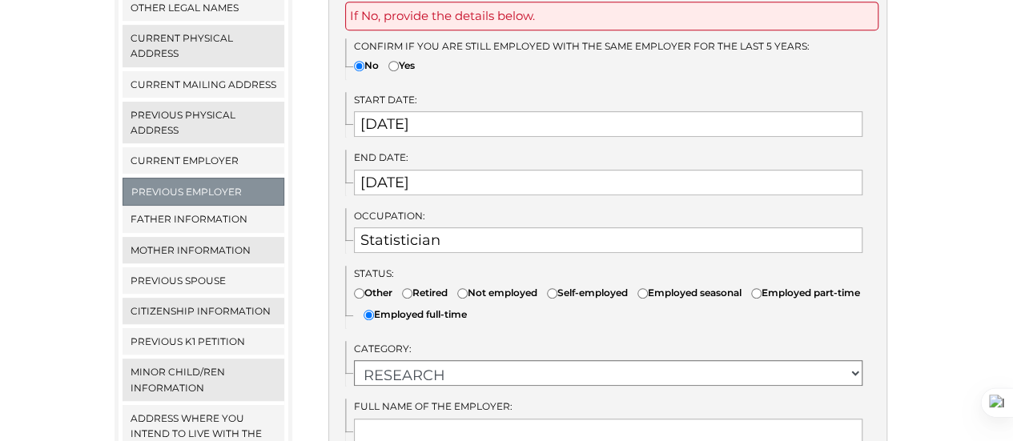
click at [354, 360] on select "Choose Option OTHER STUDENT SOCIAL SERVICES RETIRED RESEARCH RELIGIOUS VOCATION…" at bounding box center [608, 373] width 508 height 26
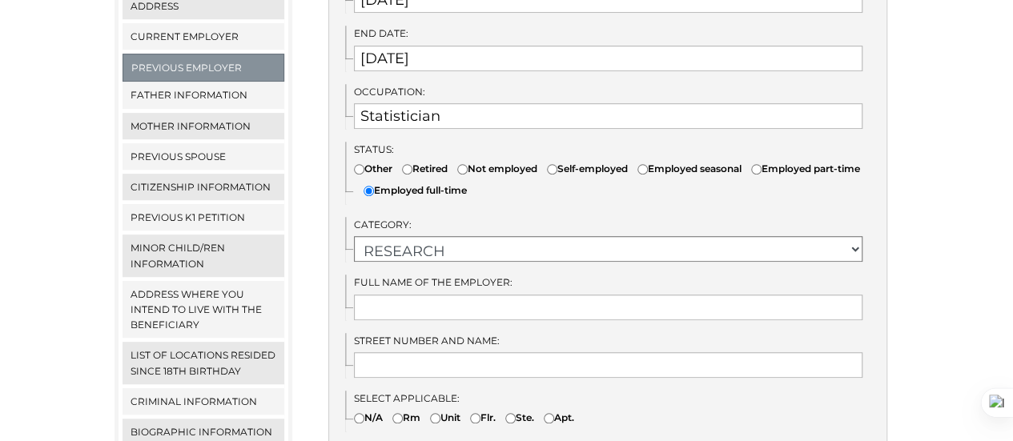
scroll to position [526, 0]
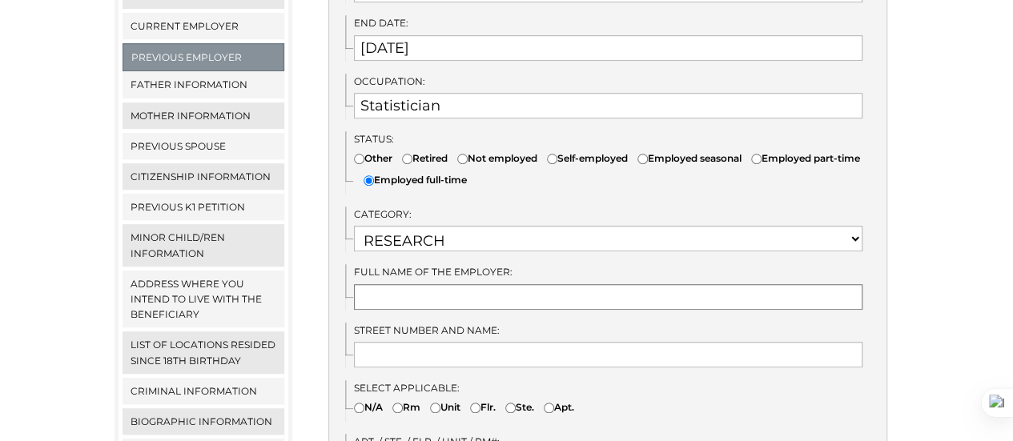
click at [398, 284] on input "text" at bounding box center [608, 297] width 508 height 26
type input "Code360"
click at [415, 342] on input "text" at bounding box center [608, 355] width 508 height 26
paste input "722 E Market St Suite 102 OFC A9"
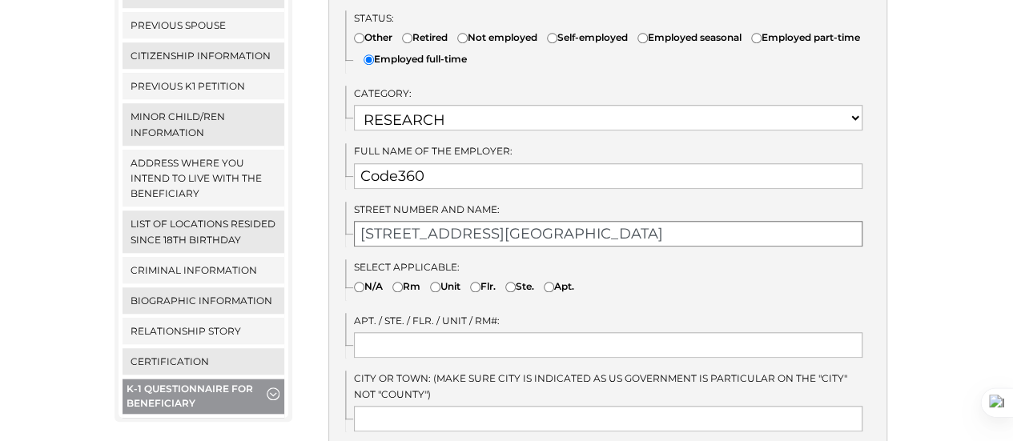
scroll to position [648, 0]
drag, startPoint x: 543, startPoint y: 212, endPoint x: 604, endPoint y: 210, distance: 61.7
click at [604, 220] on input "722 E Market St Suite 102 OFC A9" at bounding box center [608, 233] width 508 height 26
type input "722 E Market St Suite 102 OFC A9"
click at [516, 281] on input"] "Ste." at bounding box center [510, 286] width 10 height 10
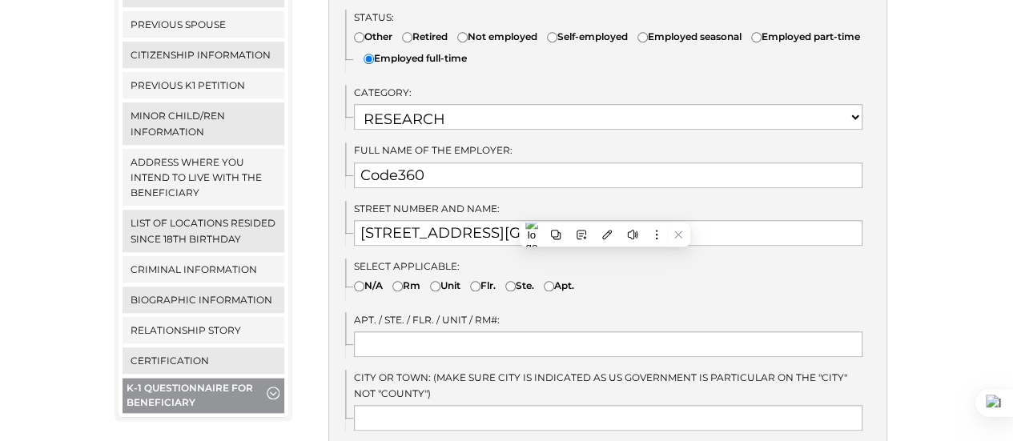
radio input"] "true"
drag, startPoint x: 474, startPoint y: 215, endPoint x: 605, endPoint y: 202, distance: 132.0
click at [605, 220] on input "722 E Market St Suite 102 OFC A9" at bounding box center [608, 233] width 508 height 26
type input "722 E Market St"
click at [540, 331] on input "Suite 102 OFC A9" at bounding box center [608, 344] width 508 height 26
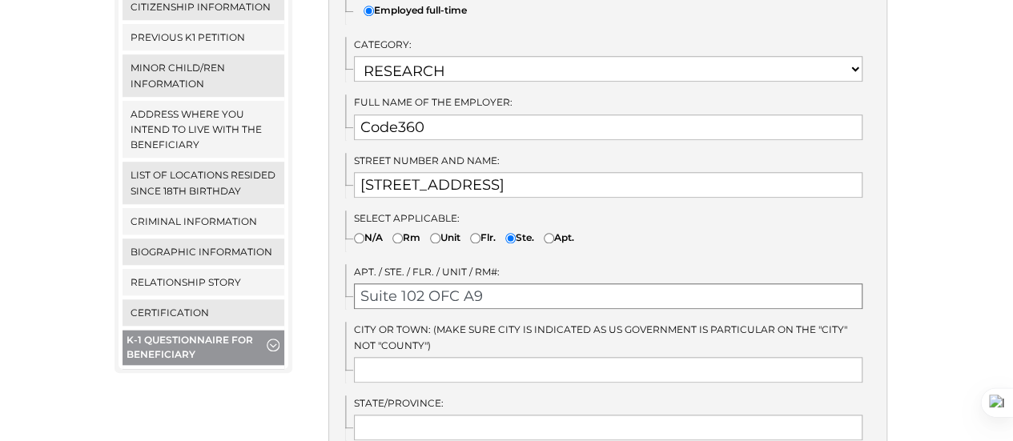
scroll to position [701, 0]
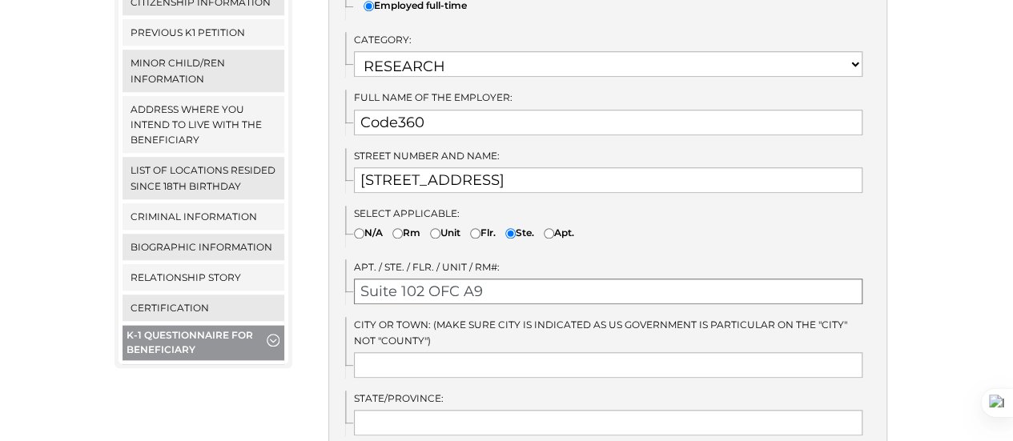
type input "Suite 102 OFC A9"
click at [521, 352] on input "text" at bounding box center [608, 365] width 508 height 26
type input "Leesburg"
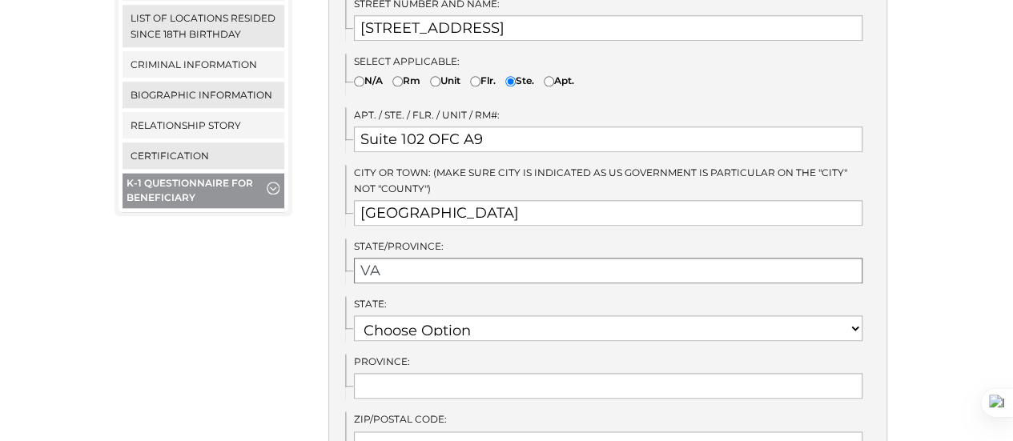
scroll to position [861, 0]
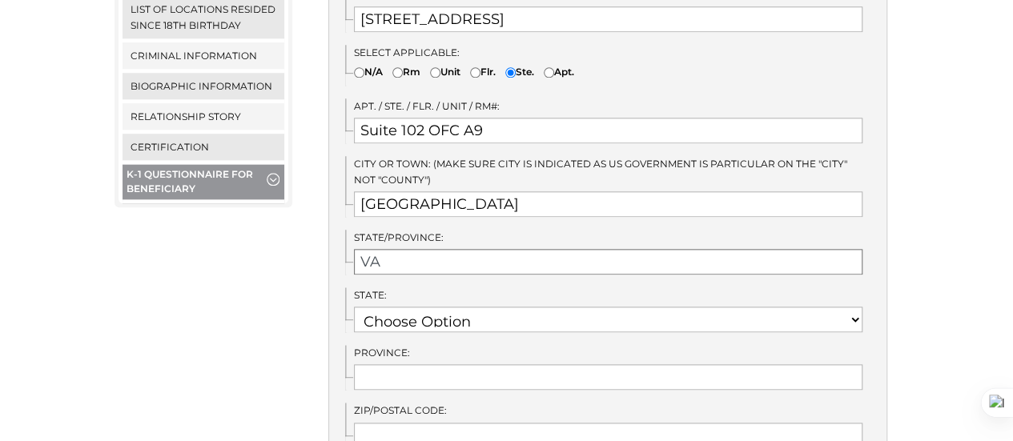
type input "VA"
click at [456, 310] on select "Choose Option AK AL AR AS AZ CA CO CT DE FL GA GU HI IA ID IL IN" at bounding box center [608, 320] width 508 height 26
select select "50"
click at [354, 307] on select "Choose Option AK AL AR AS AZ CA CO CT DE FL GA GU HI IA ID IL IN" at bounding box center [608, 320] width 508 height 26
click at [420, 249] on input "VA" at bounding box center [608, 262] width 508 height 26
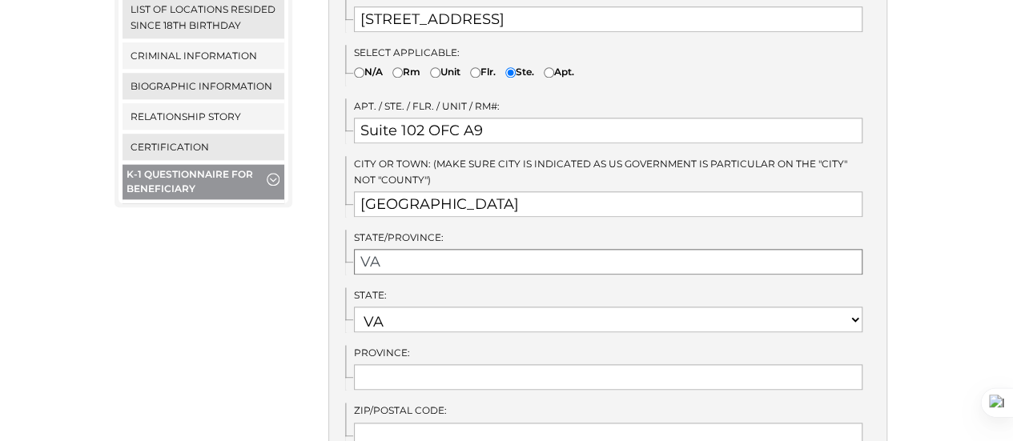
type input "V"
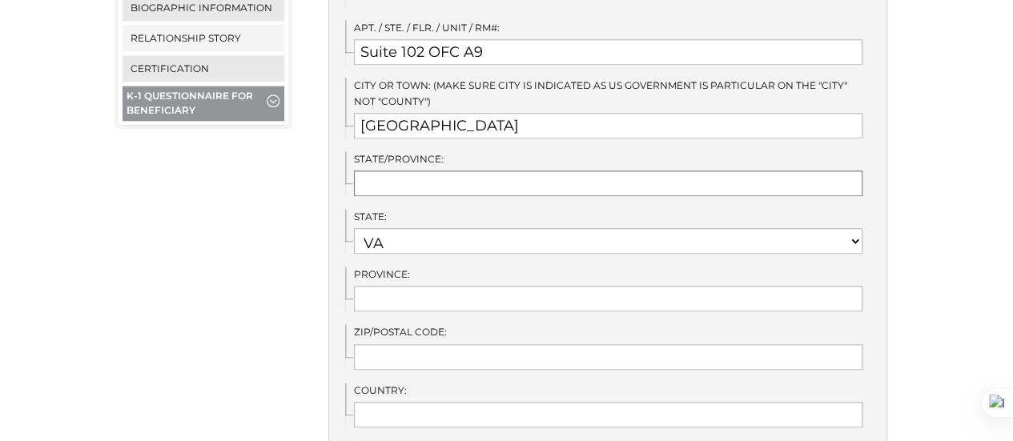
scroll to position [962, 0]
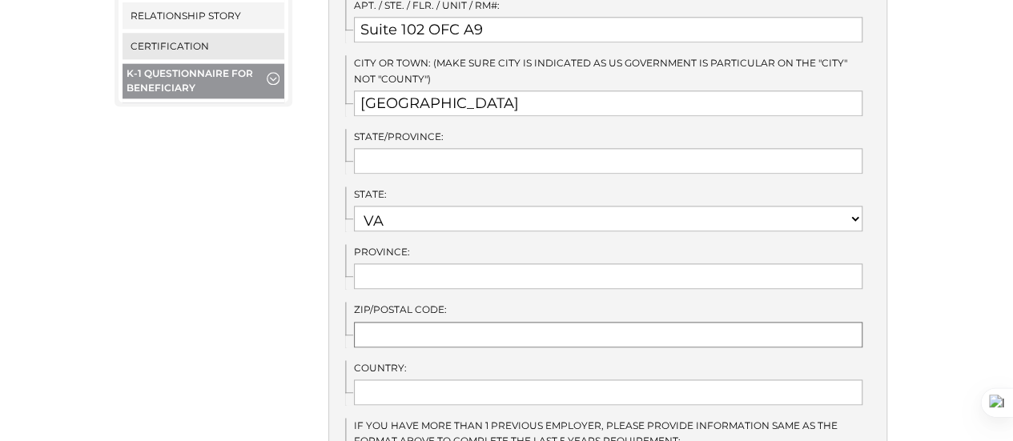
click at [378, 322] on input "text" at bounding box center [608, 335] width 508 height 26
type input "20176"
click at [373, 380] on input "text" at bounding box center [608, 393] width 508 height 26
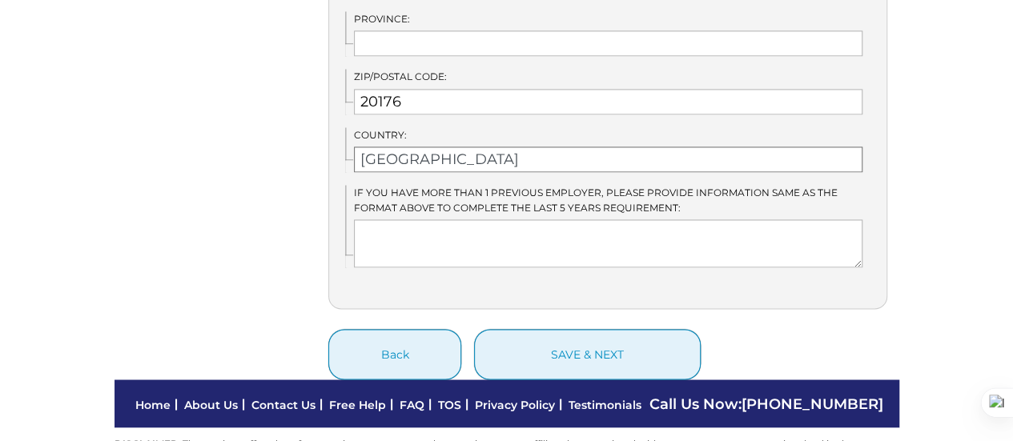
scroll to position [1209, 0]
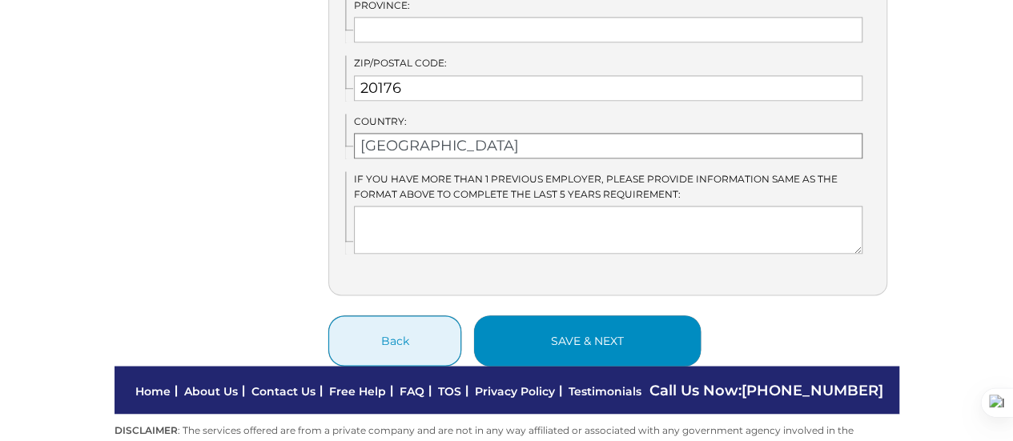
type input "[GEOGRAPHIC_DATA]"
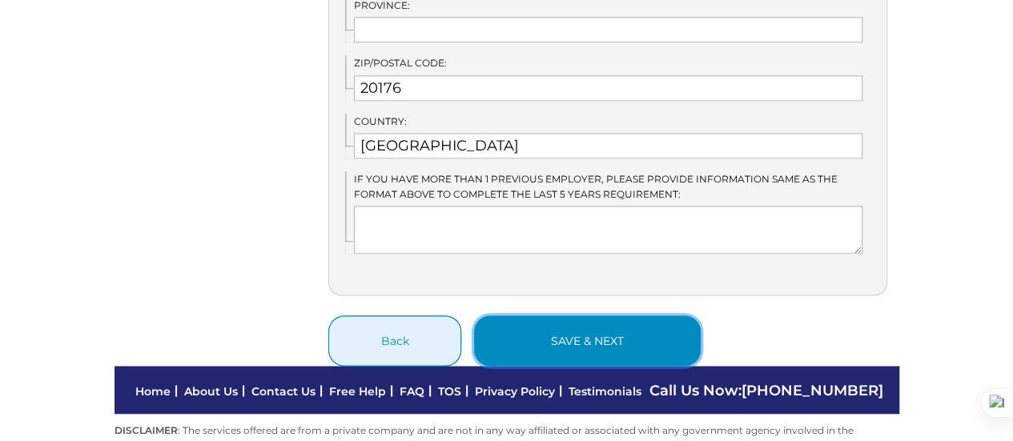
click at [547, 330] on button "save & next" at bounding box center [587, 340] width 227 height 50
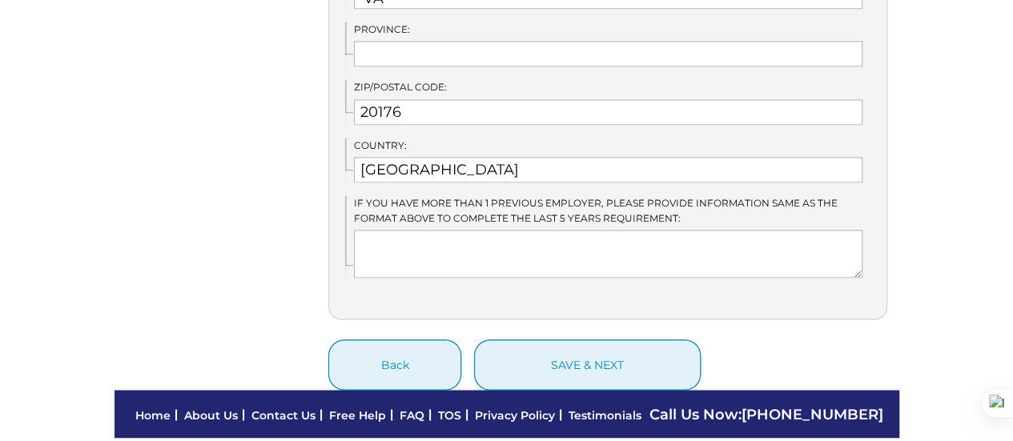
scroll to position [1186, 0]
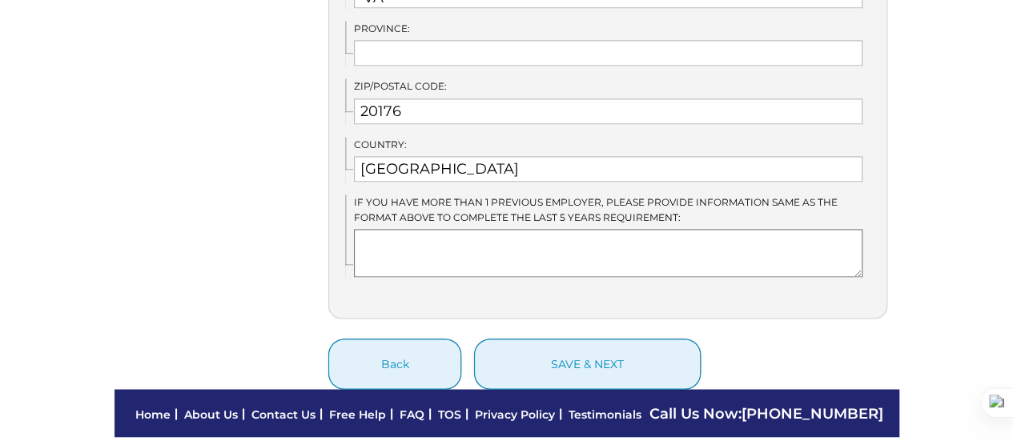
click at [416, 239] on textarea at bounding box center [608, 253] width 508 height 48
click at [399, 229] on textarea at bounding box center [608, 253] width 508 height 48
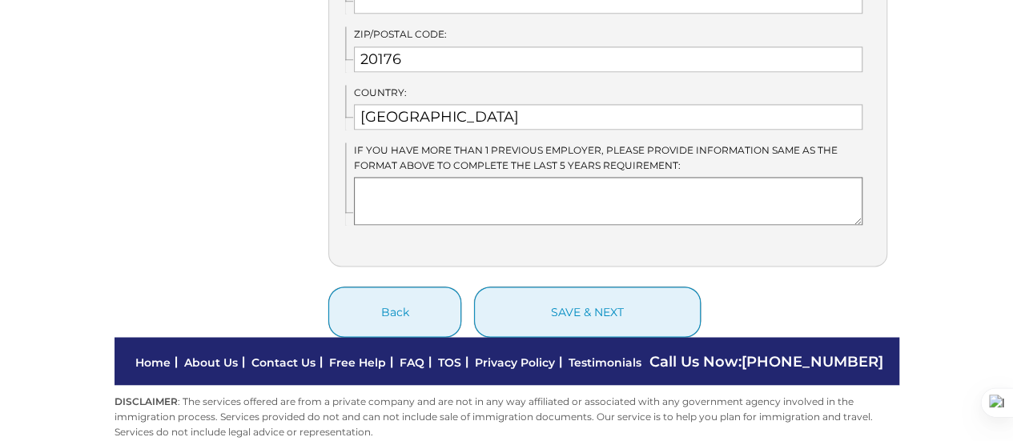
scroll to position [1242, 0]
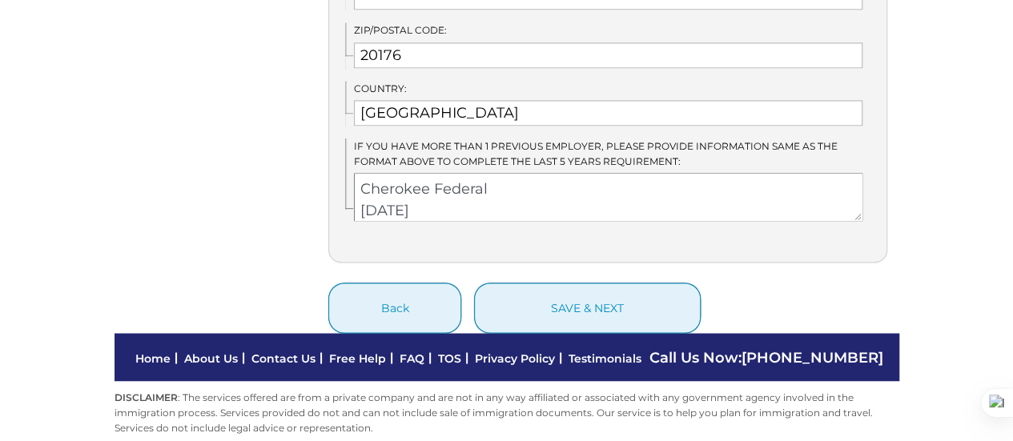
click at [373, 191] on textarea "Cherokee Federal 10/08/2021" at bounding box center [608, 197] width 508 height 48
click at [402, 194] on textarea "Cherokee Federal 09/08/2021" at bounding box center [608, 197] width 508 height 48
click at [450, 183] on textarea "Cherokee Federal 09/21/2021" at bounding box center [608, 197] width 508 height 48
click at [498, 173] on textarea "Cherokee Federal 09/21/2021 - 09/15/2023" at bounding box center [608, 197] width 508 height 48
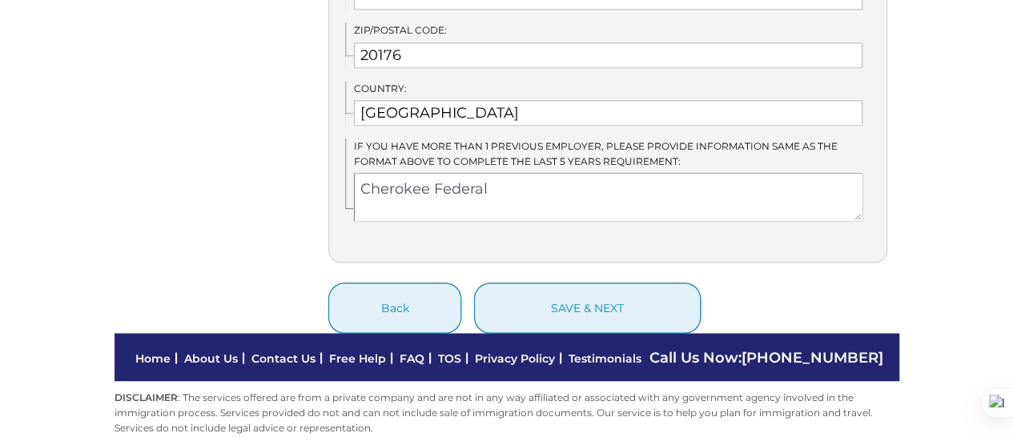
paste textarea "2 W. 2nd St., Suite 160 Tulsa, OK 74103"
click at [551, 173] on textarea "Cherokee Federal 2 W. 2nd St., Suite 160 Tulsa, OK 74103 09/21/2021 - 09/15/2023" at bounding box center [608, 197] width 508 height 48
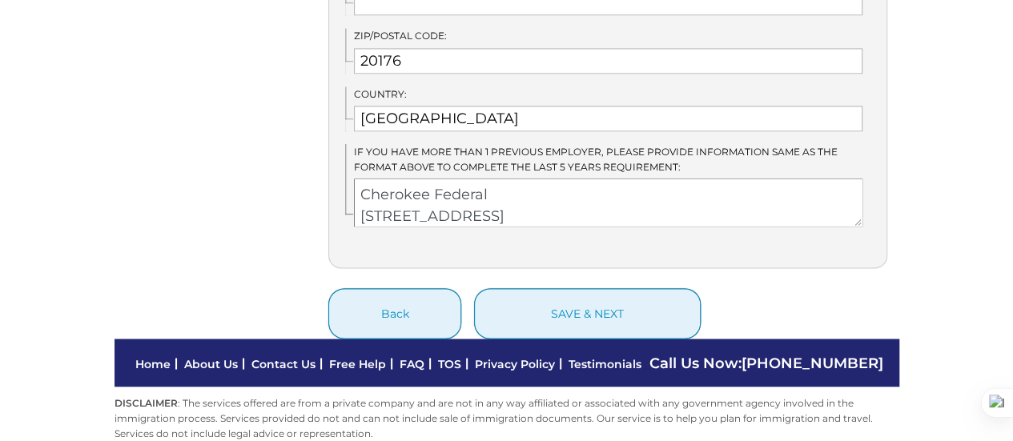
scroll to position [1242, 0]
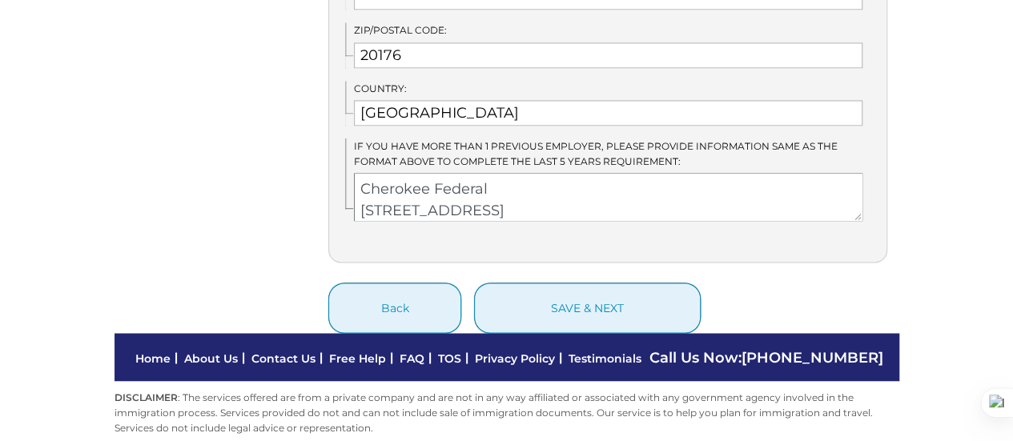
click at [493, 173] on textarea "Cherokee Federal 2 W. 2nd St., Suite 160 Tulsa, OK 74103 09/21/2021 - 09/15/202…" at bounding box center [608, 197] width 508 height 48
click at [444, 184] on textarea "Cherokee Federal Statistician 2 W. 2nd St., Suite 160 Tulsa, OK 74103 09/21/202…" at bounding box center [608, 197] width 508 height 48
paste textarea "3000 C Street, Suite 301 Anchorage, AK 99503"
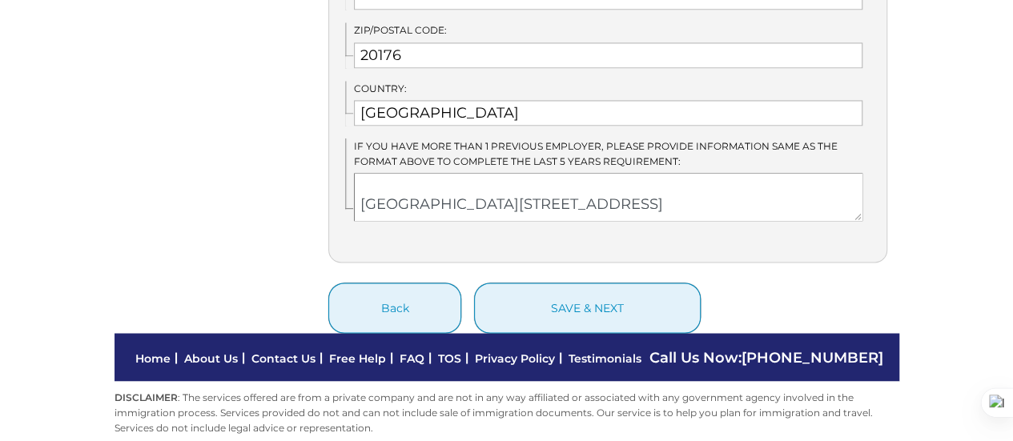
scroll to position [129, 0]
click at [436, 173] on textarea "Cherokee Federal Statistician 2 W. 2nd St., Suite 160 Tulsa, OK 74103 09/21/202…" at bounding box center [608, 197] width 508 height 48
click at [504, 179] on textarea "Cherokee Federal Statistician 2 W. 2nd St., Suite 160 Tulsa, OK 74103 09/21/202…" at bounding box center [608, 197] width 508 height 48
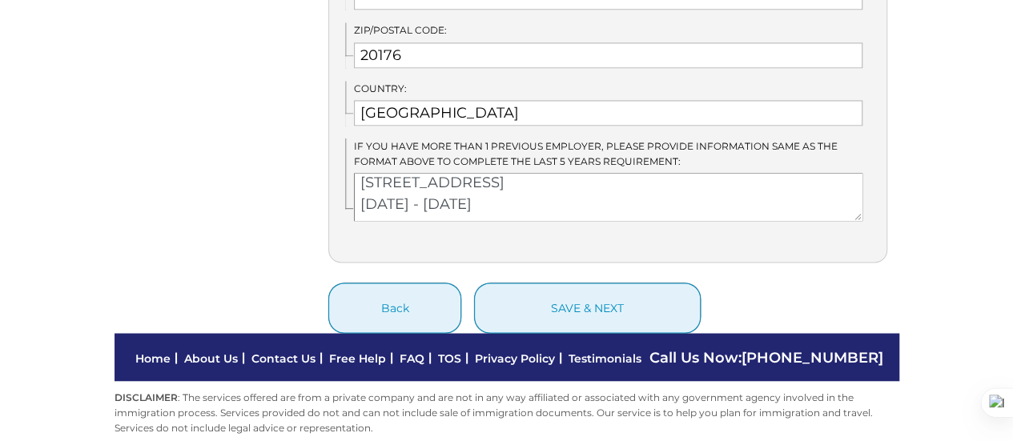
type textarea "Cherokee Federal Statistician 2 W. 2nd St., Suite 160 Tulsa, OK 74103 09/21/202…"
click at [612, 140] on span "IF you have more than 1 previous employer, please provide information same as t…" at bounding box center [596, 153] width 484 height 27
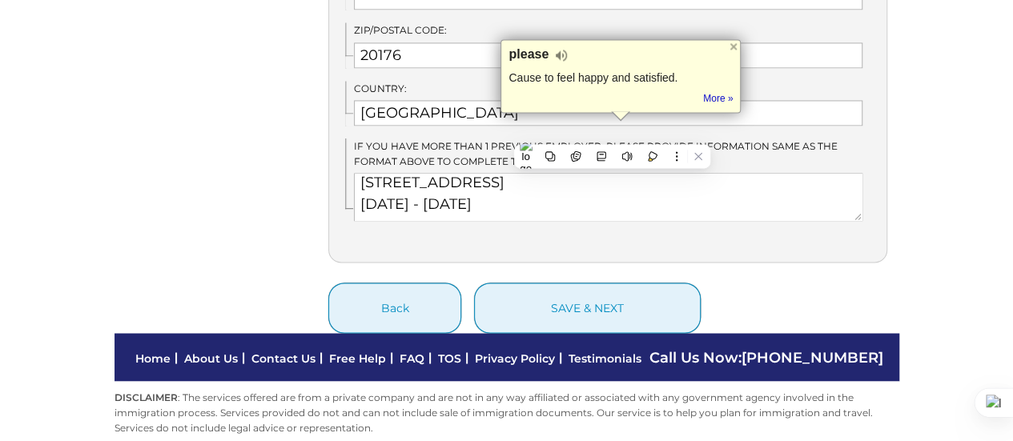
click at [878, 139] on div "IF you have more than 1 previous employer, please provide information same as t…" at bounding box center [615, 180] width 541 height 82
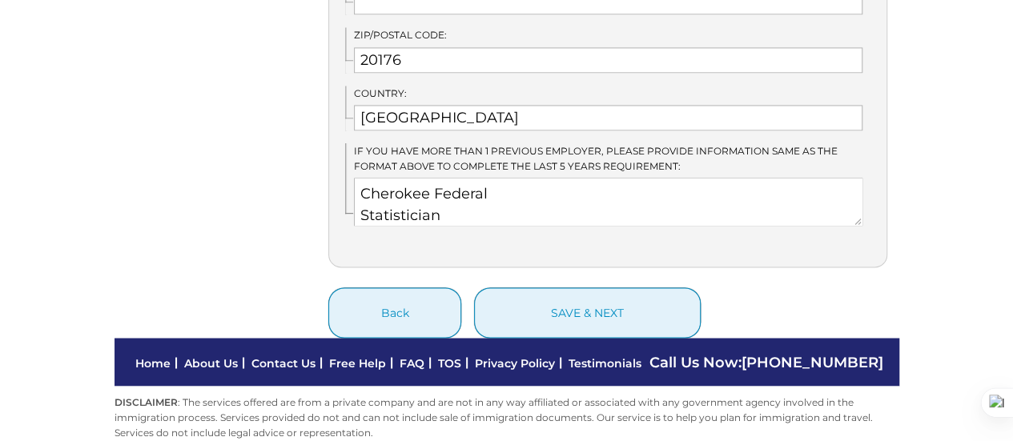
scroll to position [1242, 0]
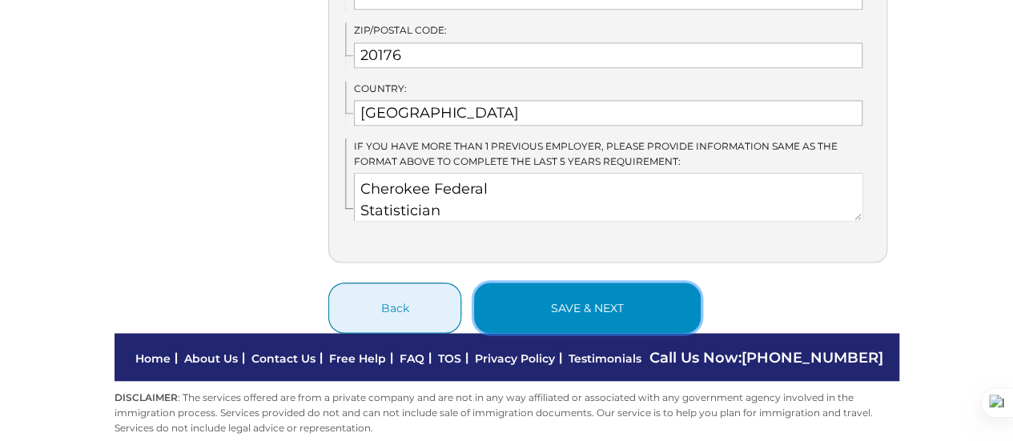
click at [569, 287] on button "save & next" at bounding box center [587, 308] width 227 height 50
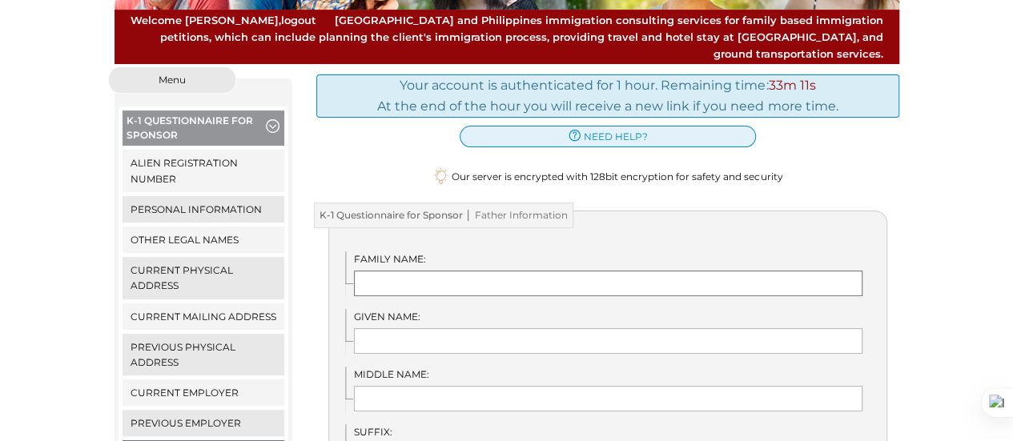
click at [440, 271] on input "text" at bounding box center [608, 284] width 508 height 26
type input "[PERSON_NAME]"
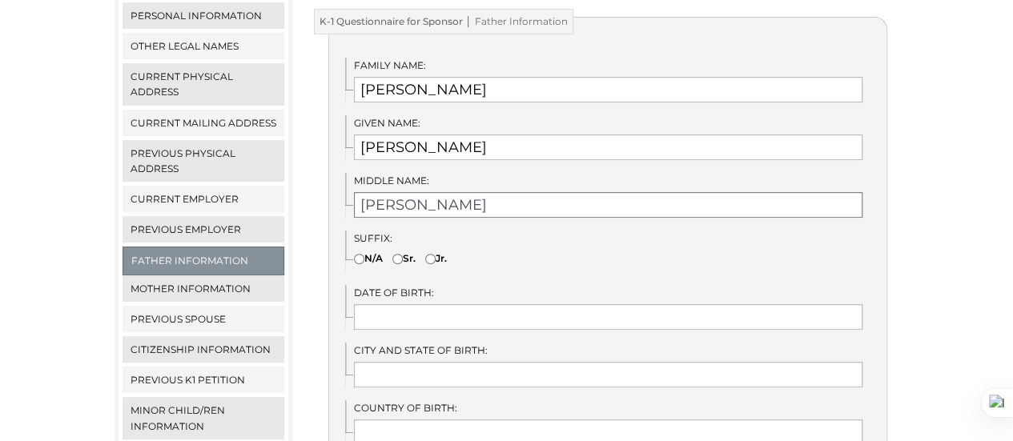
scroll to position [358, 0]
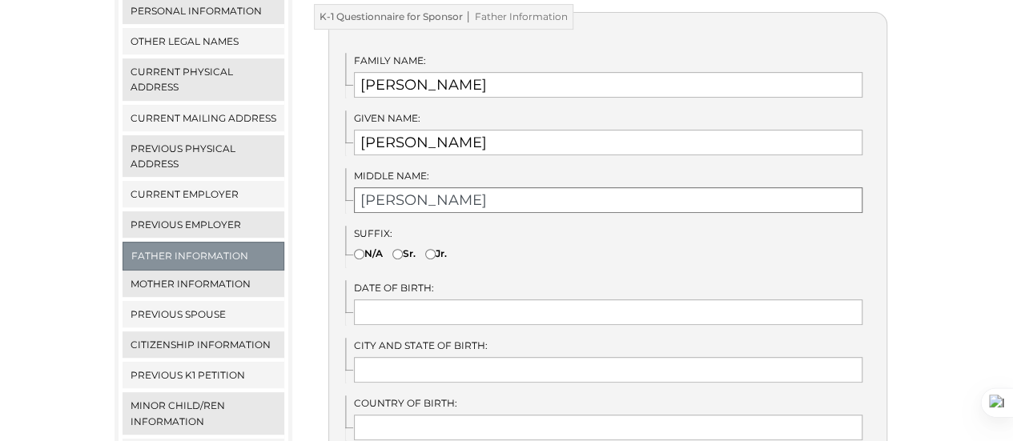
type input "[PERSON_NAME]"
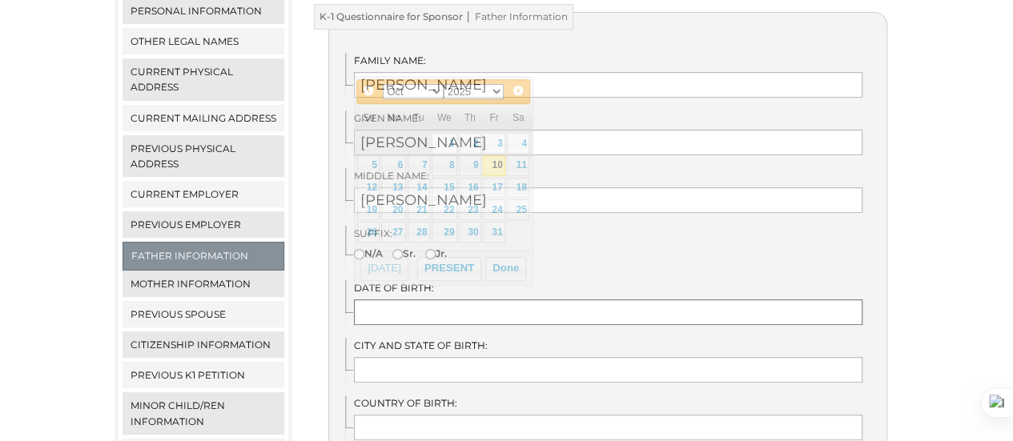
click at [415, 299] on input "text" at bounding box center [608, 312] width 508 height 26
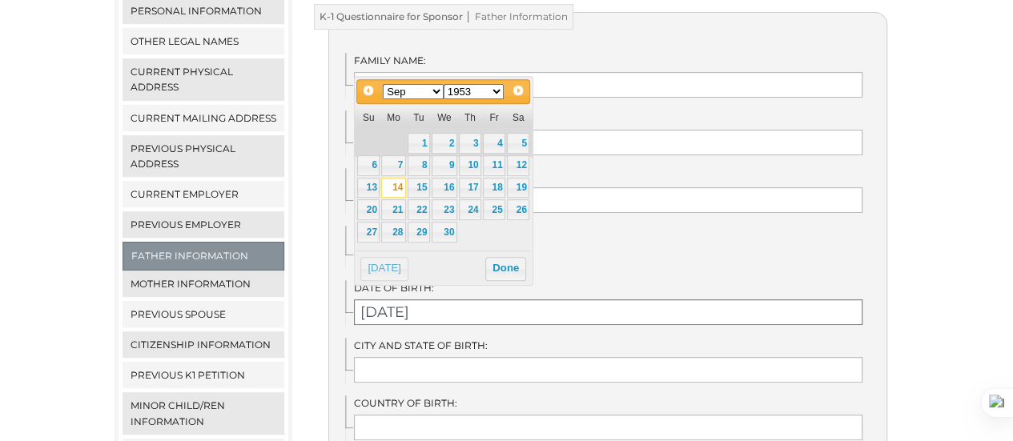
type input "[DATE]"
click at [397, 185] on link "14" at bounding box center [393, 188] width 24 height 21
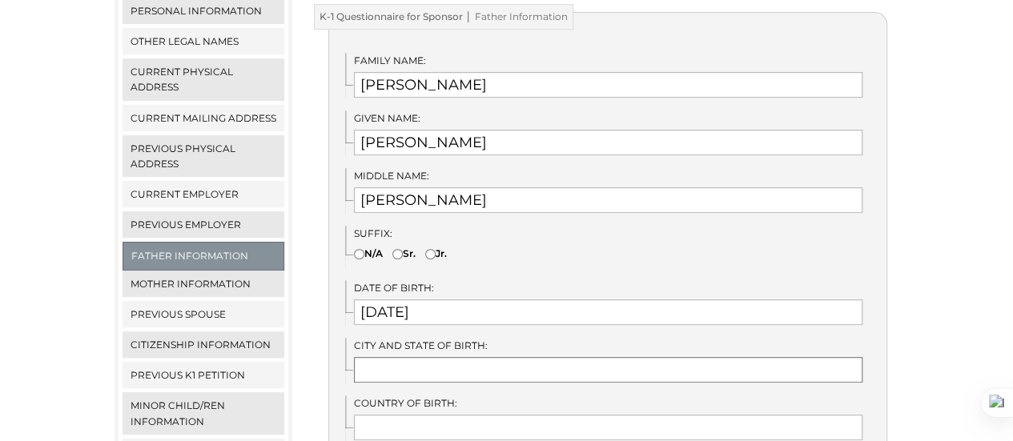
click at [403, 357] on input "text" at bounding box center [608, 370] width 508 height 26
type input "Wilmington [GEOGRAPHIC_DATA]"
click at [396, 415] on input "text" at bounding box center [608, 428] width 508 height 26
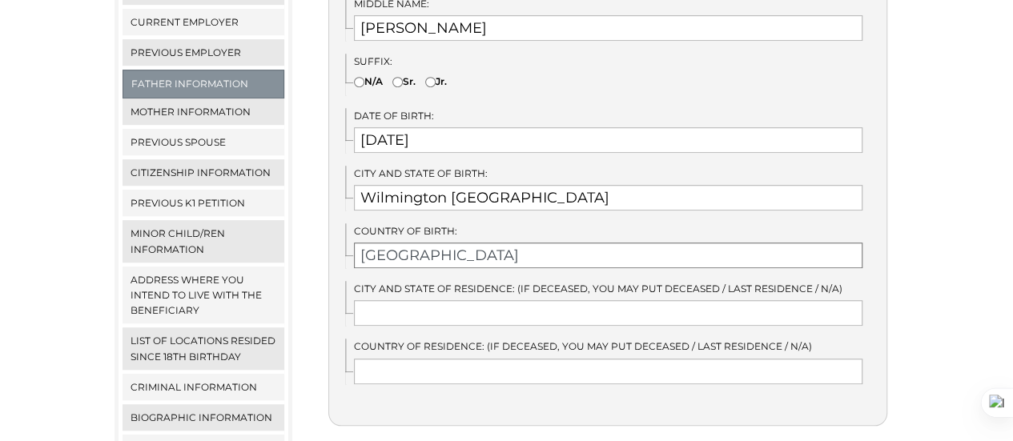
scroll to position [532, 0]
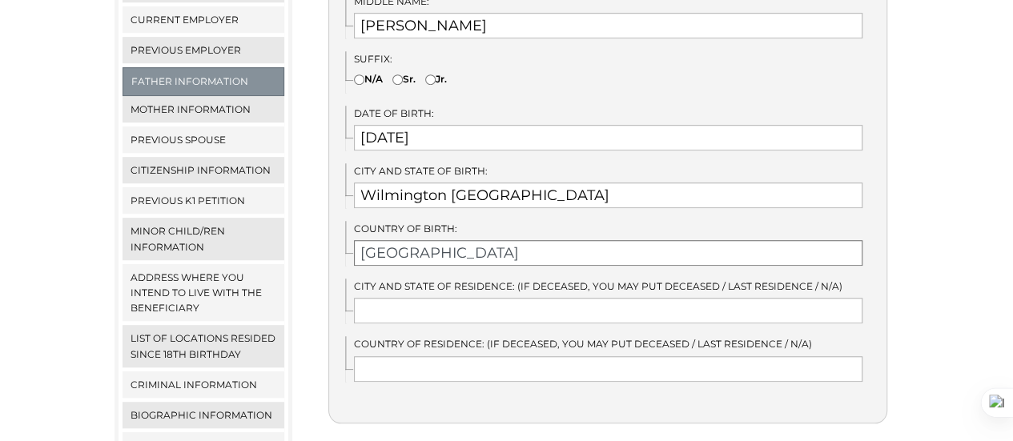
type input "[GEOGRAPHIC_DATA]"
click at [388, 298] on input "text" at bounding box center [608, 311] width 508 height 26
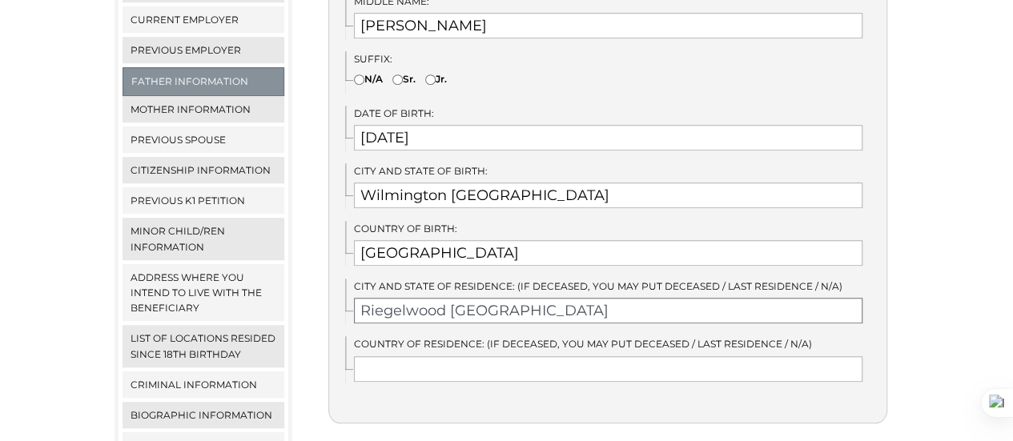
click at [546, 298] on input "Riegelwood [GEOGRAPHIC_DATA]" at bounding box center [608, 311] width 508 height 26
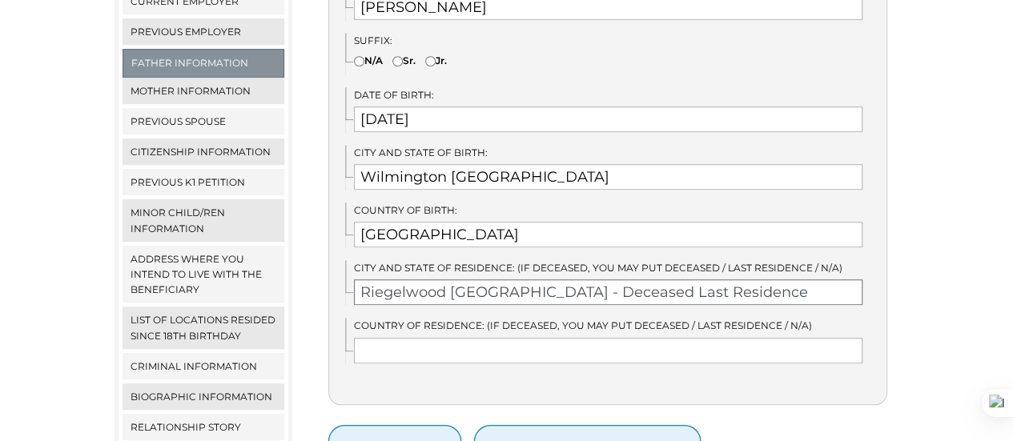
scroll to position [558, 0]
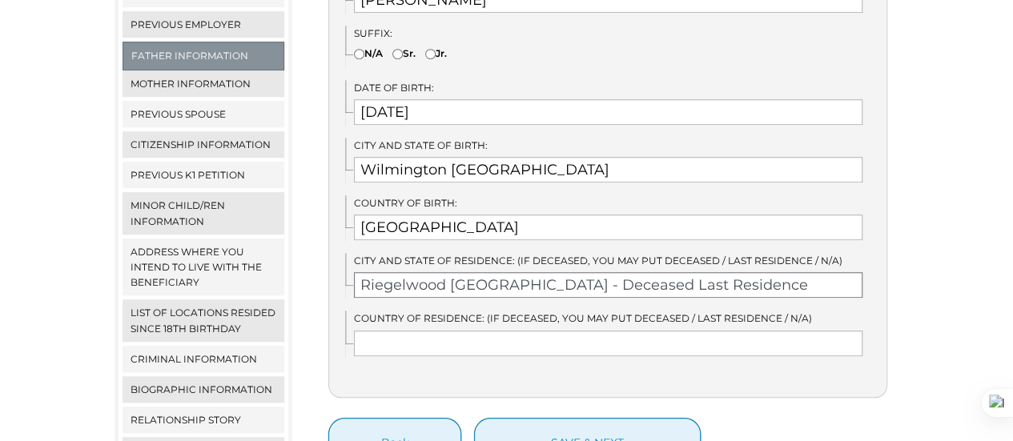
type input "Riegelwood [GEOGRAPHIC_DATA] - Deceased Last Residence"
click at [472, 331] on input "text" at bounding box center [608, 344] width 508 height 26
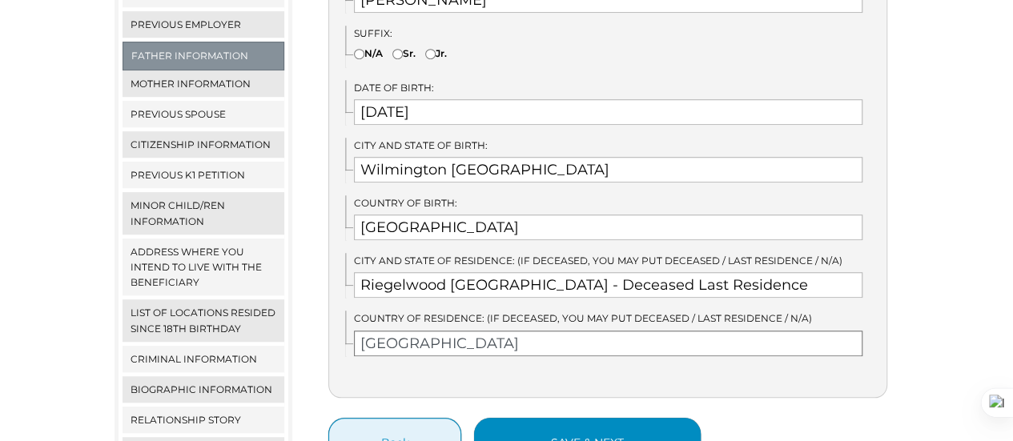
type input "[GEOGRAPHIC_DATA]"
click at [560, 418] on button "save & next" at bounding box center [587, 443] width 227 height 50
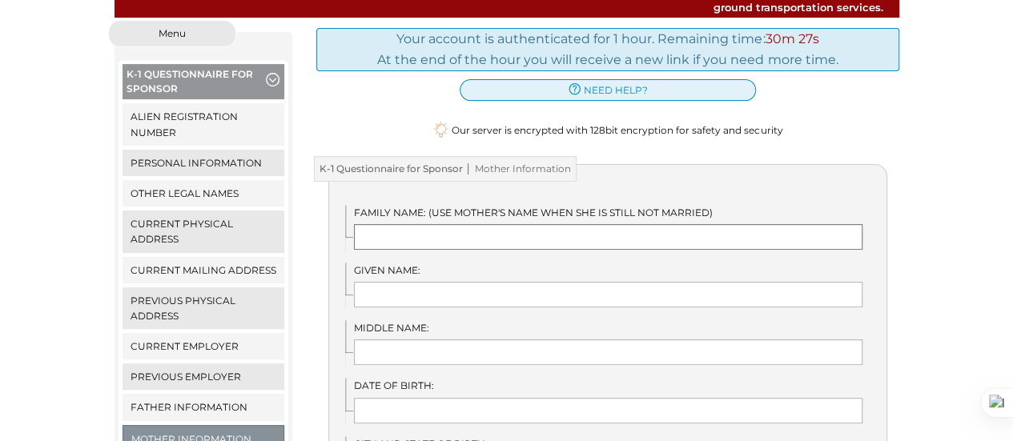
click at [422, 224] on input "text" at bounding box center [608, 237] width 508 height 26
type input "Brown"
type input "[PERSON_NAME]"
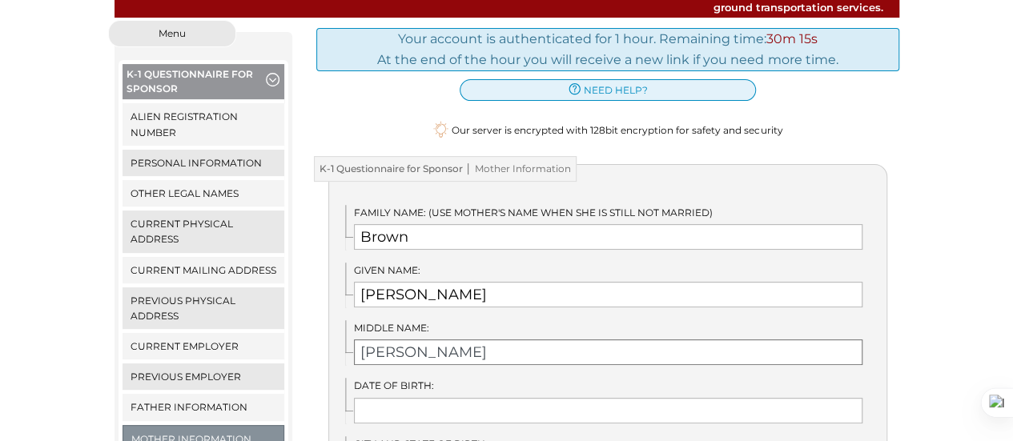
type input "[PERSON_NAME]"
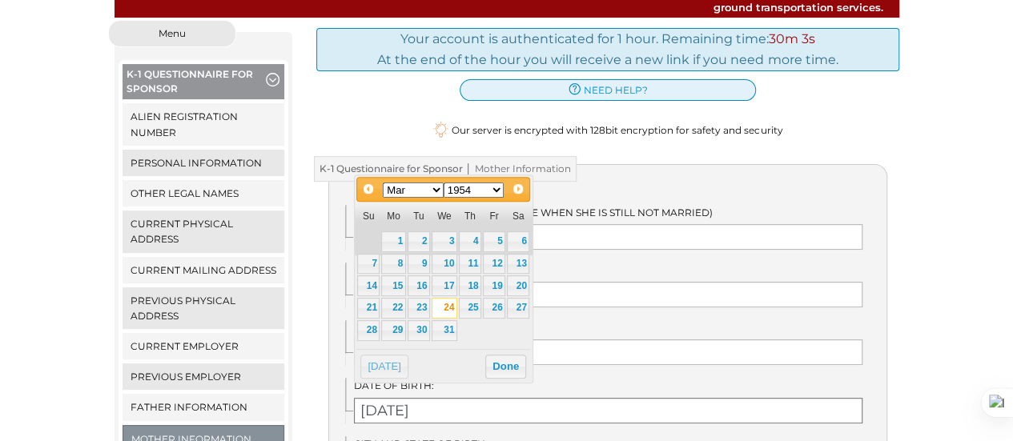
type input "[DATE]"
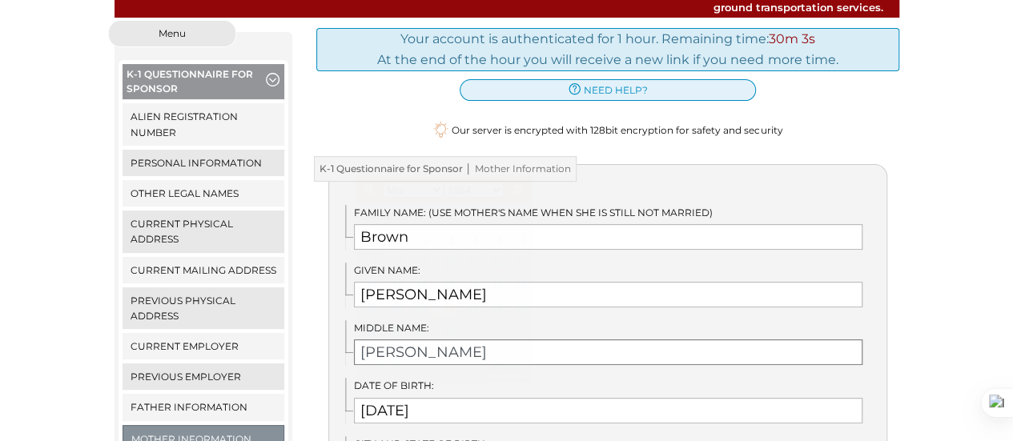
drag, startPoint x: 653, startPoint y: 392, endPoint x: 588, endPoint y: 347, distance: 78.8
click at [588, 347] on div "Family Name: (Use mother's name when she is still not married) [PERSON_NAME] Gi…" at bounding box center [607, 430] width 559 height 532
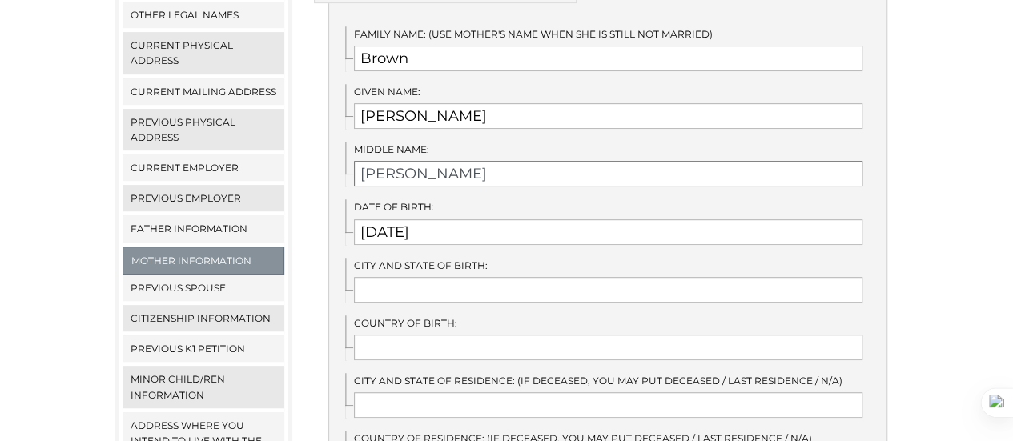
scroll to position [385, 0]
click at [463, 280] on input "text" at bounding box center [608, 289] width 508 height 26
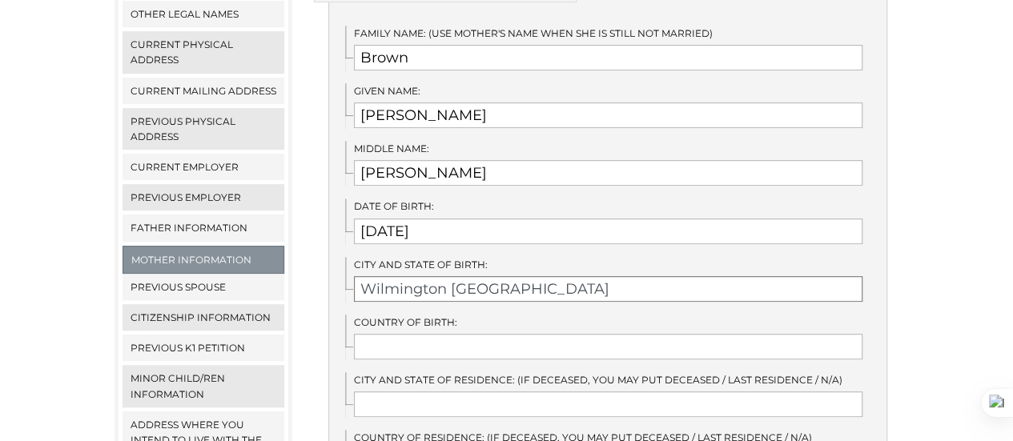
type input "Wilmington [GEOGRAPHIC_DATA]"
click at [420, 334] on input "text" at bounding box center [608, 347] width 508 height 26
type input "USA"
click at [411, 392] on input "text" at bounding box center [608, 405] width 508 height 26
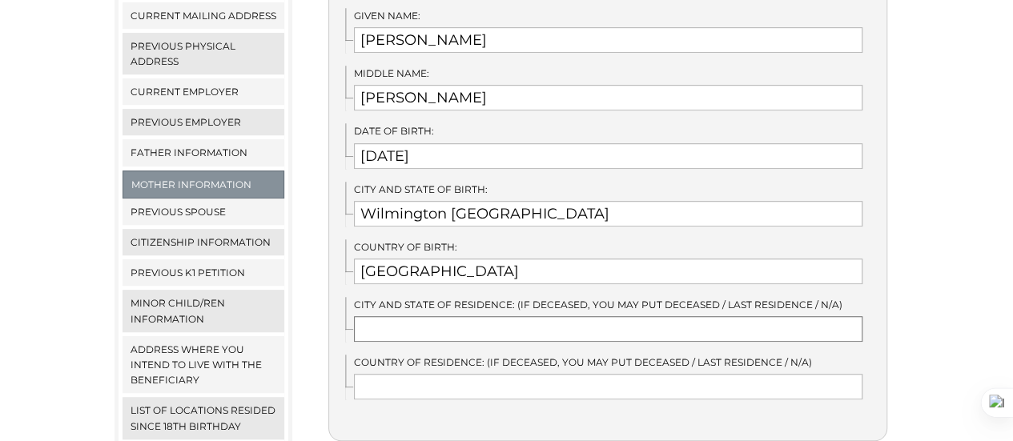
scroll to position [504, 0]
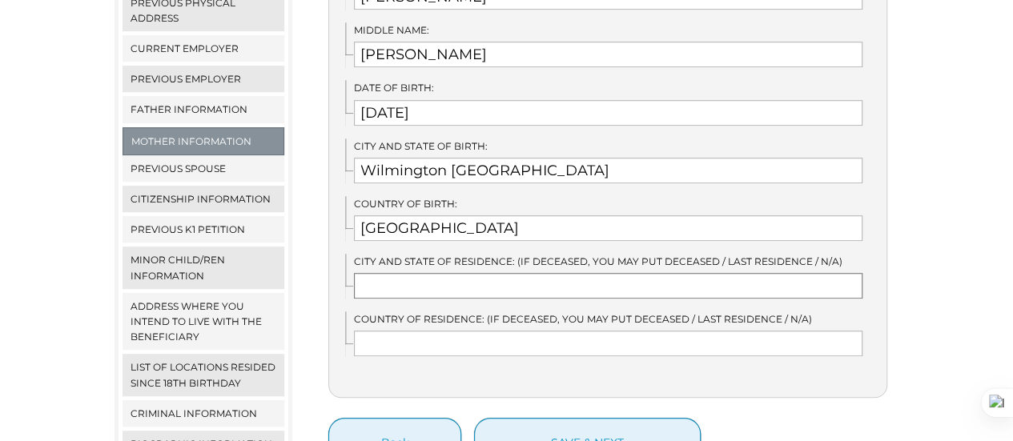
click at [416, 273] on input "text" at bounding box center [608, 286] width 508 height 26
type input "Atlanta GA"
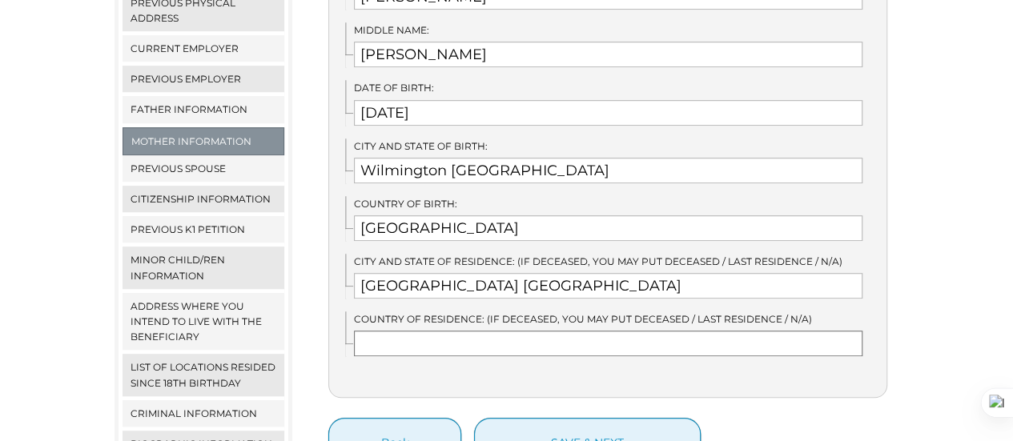
click at [405, 331] on input "text" at bounding box center [608, 344] width 508 height 26
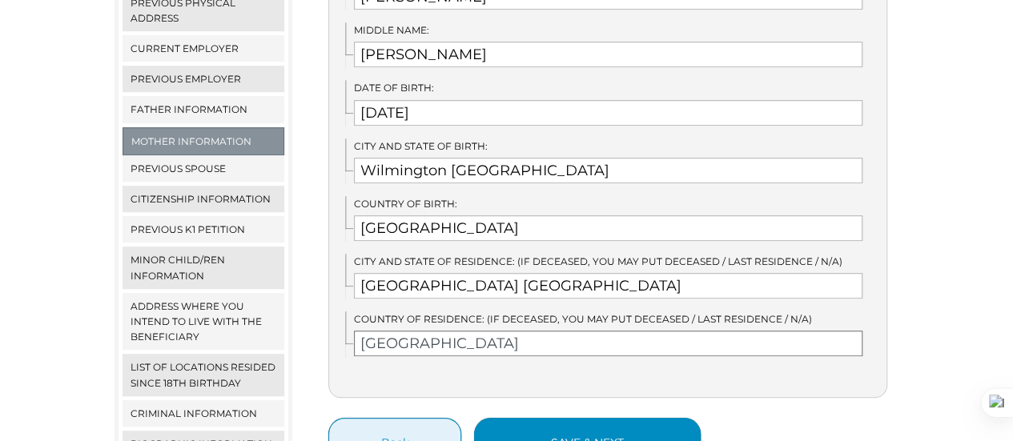
type input "USA"
click at [540, 418] on button "save & next" at bounding box center [587, 443] width 227 height 50
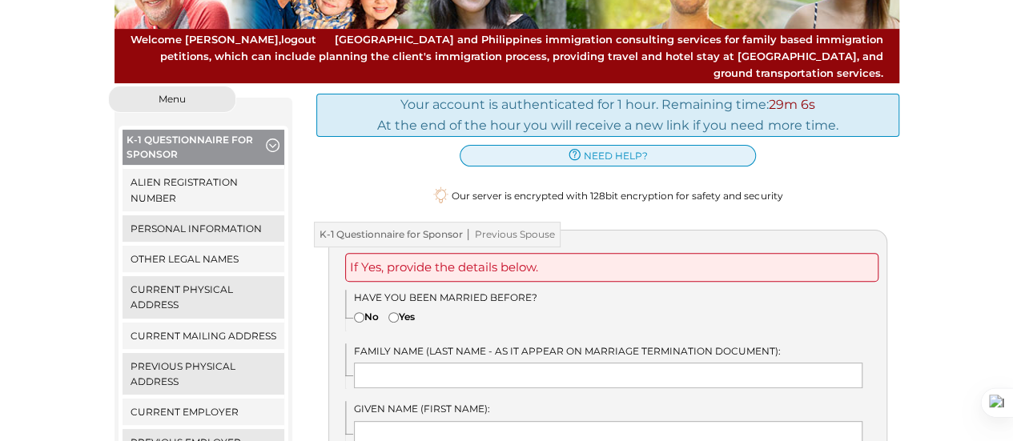
scroll to position [154, 0]
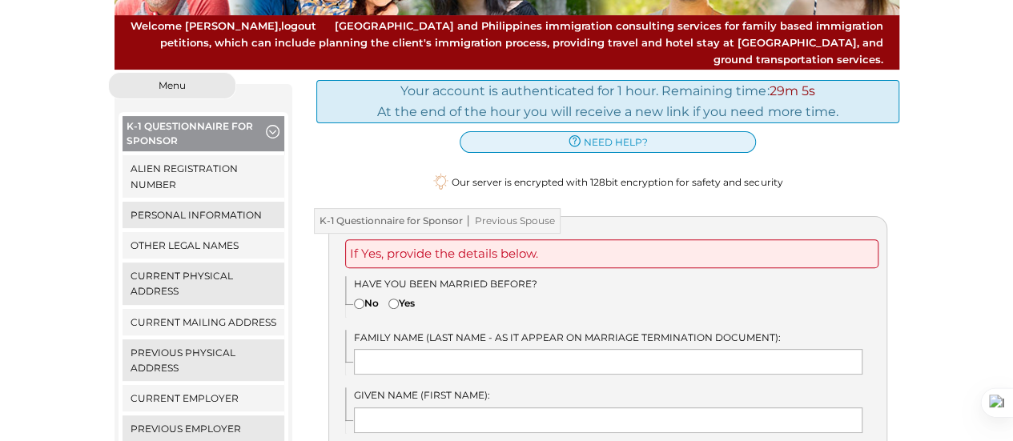
click at [398, 299] on input"] "Yes" at bounding box center [393, 304] width 10 height 10
radio input"] "true"
click at [420, 349] on input "text" at bounding box center [608, 362] width 508 height 26
click at [374, 349] on input "text" at bounding box center [608, 362] width 508 height 26
click at [479, 388] on div "Given Name (First Name):" at bounding box center [615, 410] width 541 height 45
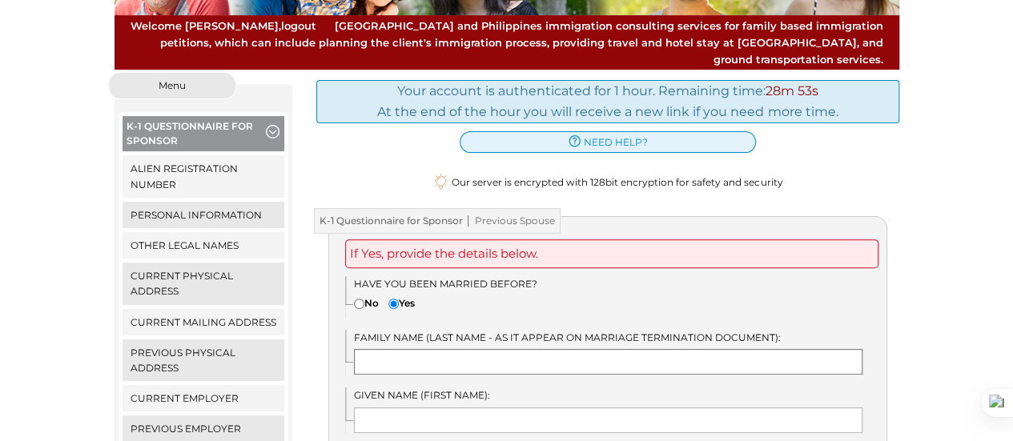
click at [453, 349] on input "text" at bounding box center [608, 362] width 508 height 26
click at [447, 349] on input "text" at bounding box center [608, 362] width 508 height 26
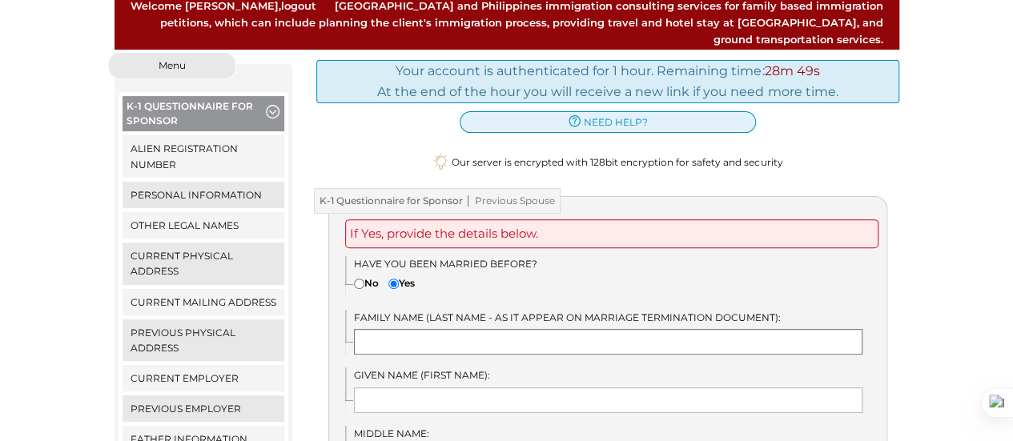
scroll to position [175, 0]
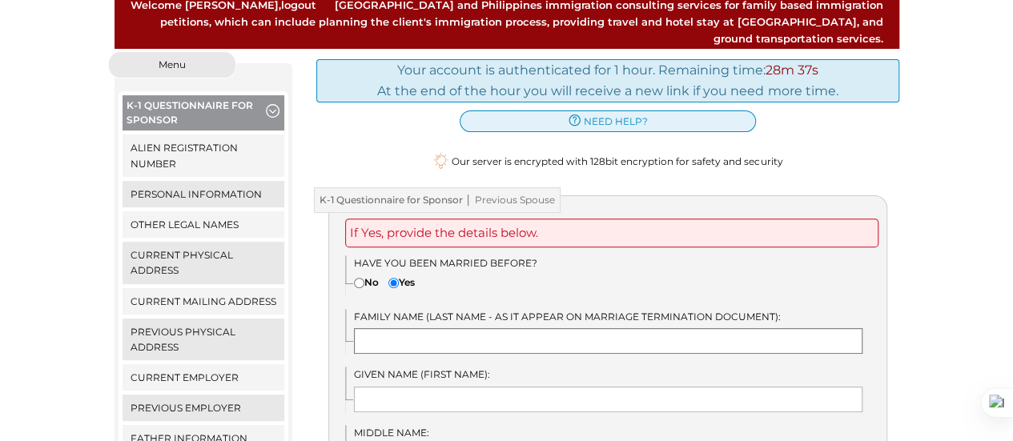
click at [442, 328] on input "text" at bounding box center [608, 341] width 508 height 26
click at [432, 328] on input "text" at bounding box center [608, 341] width 508 height 26
type input "S"
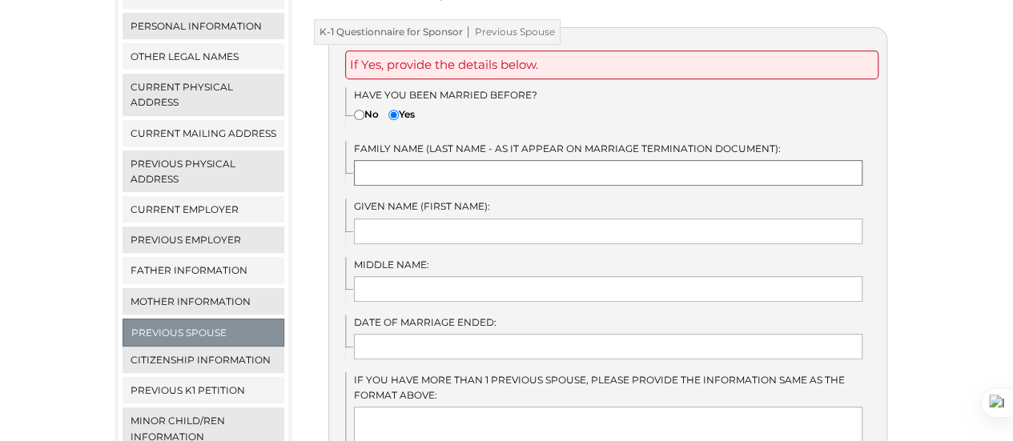
scroll to position [343, 0]
click at [397, 159] on input "text" at bounding box center [608, 172] width 508 height 26
type input "Suarez Brown"
click at [401, 218] on input "text" at bounding box center [608, 231] width 508 height 26
type input "Tiki"
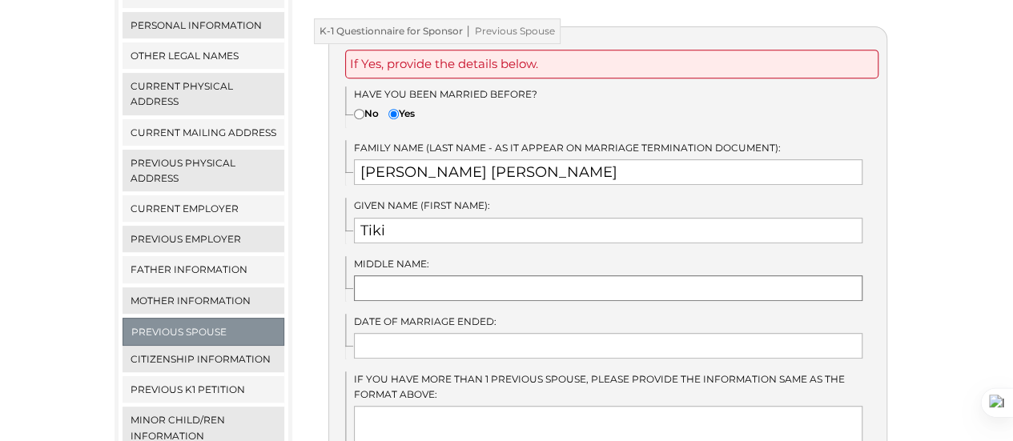
click at [396, 275] on input "text" at bounding box center [608, 288] width 508 height 26
type input "S"
type input "Louise"
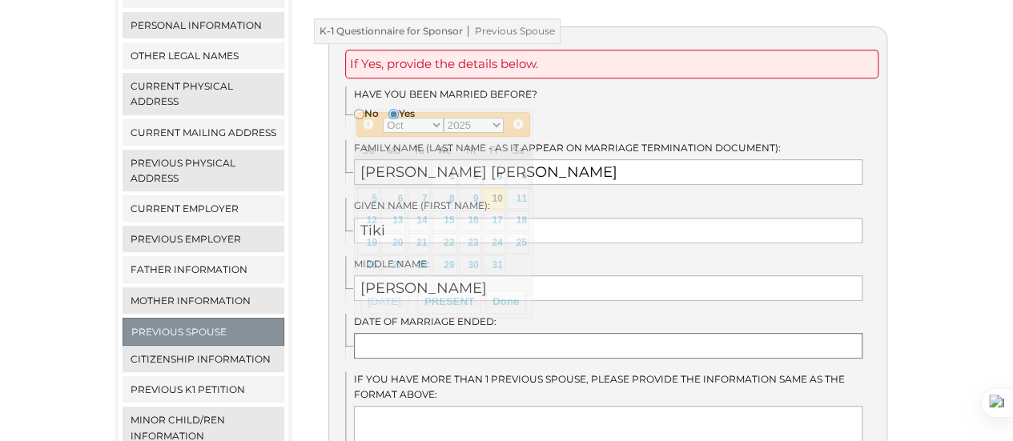
click at [378, 333] on input "text" at bounding box center [608, 346] width 508 height 26
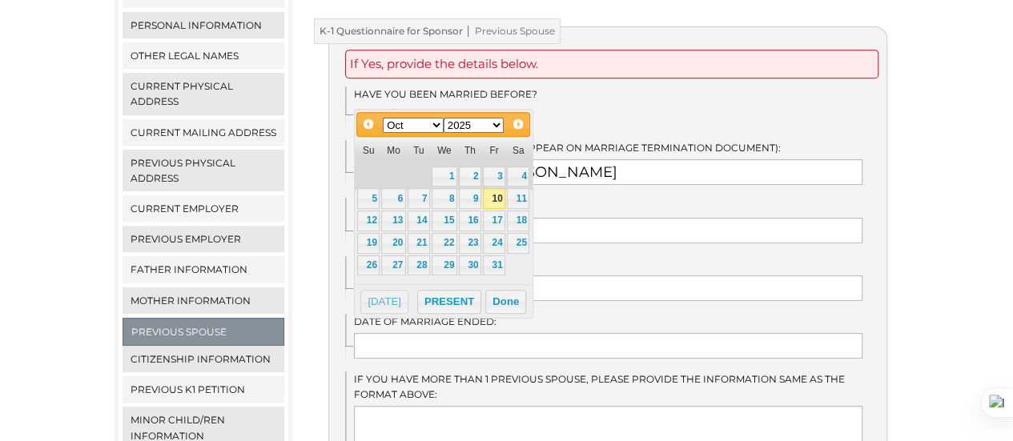
click at [498, 128] on select "1900 1901 1902 1903 1904 1905 1906 1907 1908 1909 1910 1911 1912 1913 1914 1915…" at bounding box center [474, 125] width 61 height 15
click at [435, 126] on select "Jan Feb Mar Apr May Jun Jul Aug Sep Oct Nov Dec" at bounding box center [413, 125] width 61 height 15
click at [452, 242] on link "21" at bounding box center [445, 243] width 26 height 21
type input "11/21/2012"
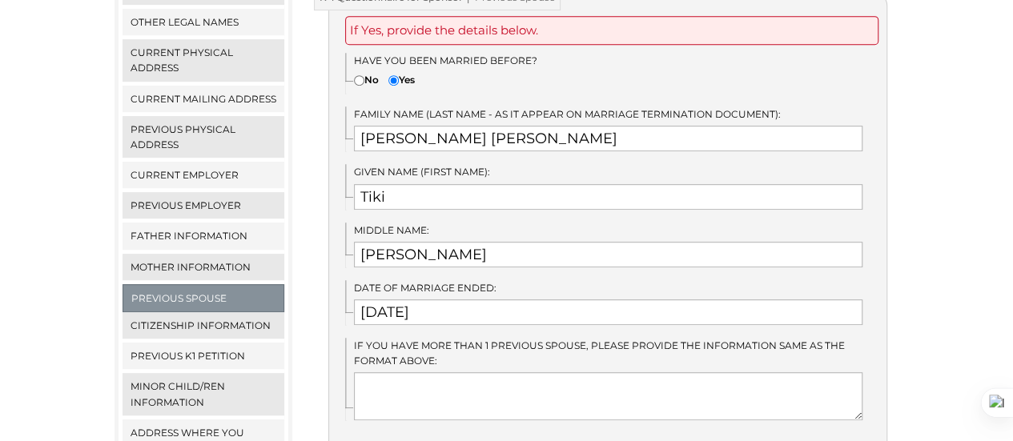
scroll to position [401, 0]
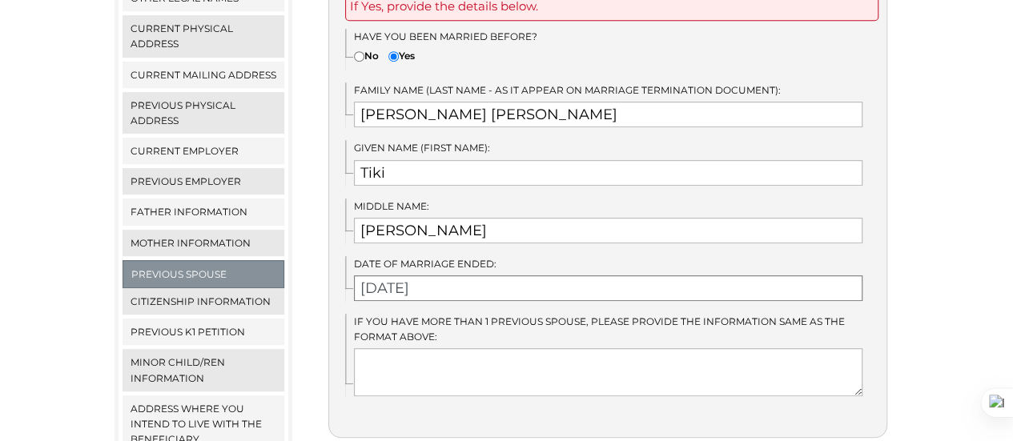
click at [441, 275] on input "11/21/2012" at bounding box center [608, 288] width 508 height 26
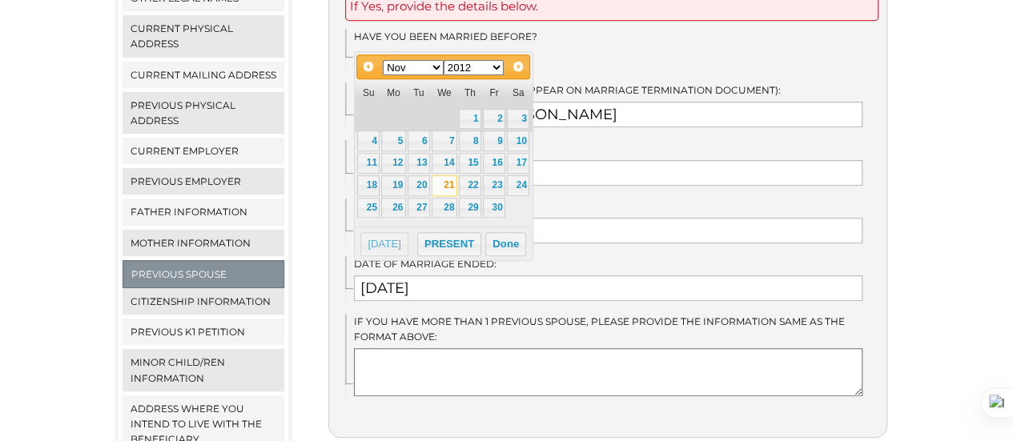
click at [459, 366] on textarea at bounding box center [608, 372] width 508 height 48
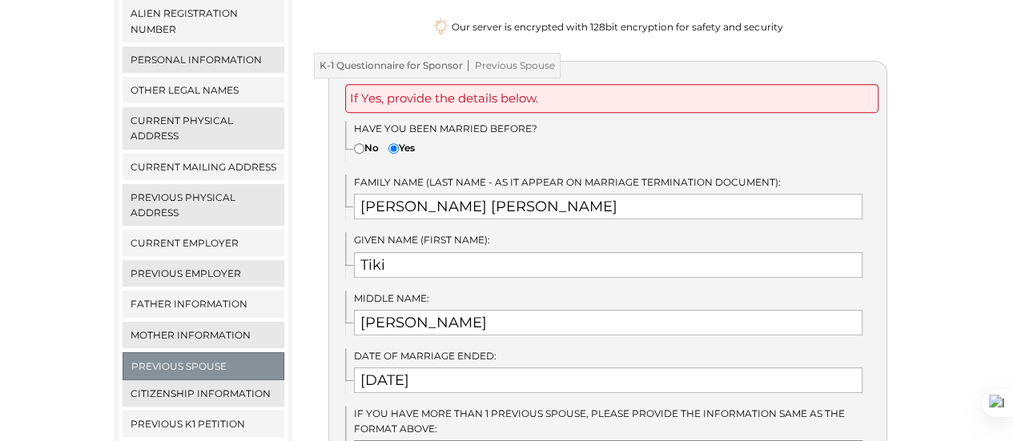
scroll to position [314, 0]
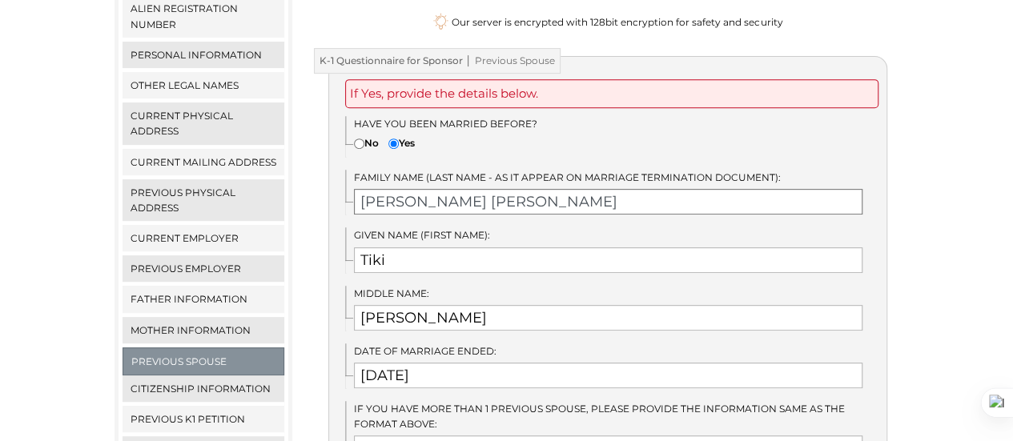
click at [414, 189] on input "Suarez Brown" at bounding box center [608, 202] width 508 height 26
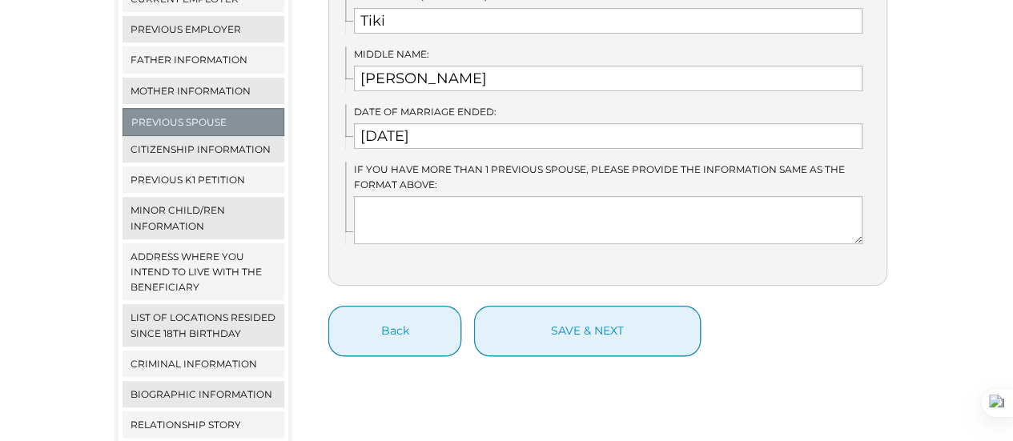
scroll to position [552, 0]
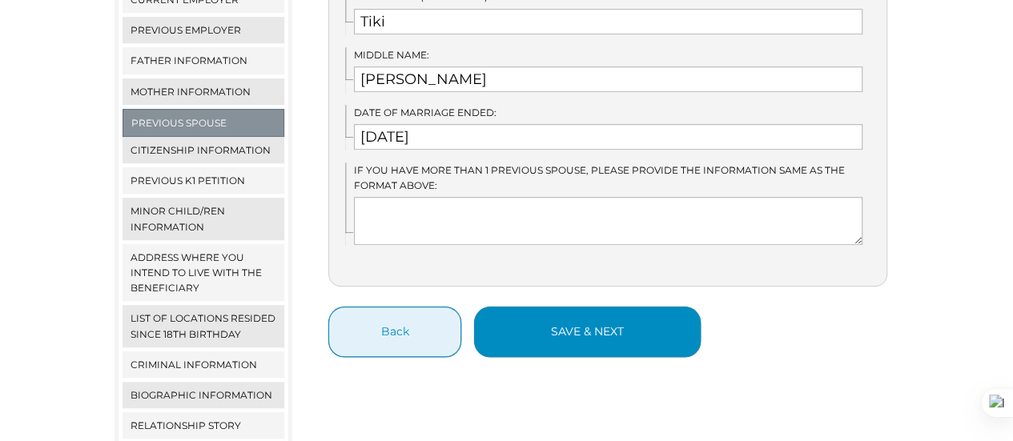
type input "Suarez-Brown"
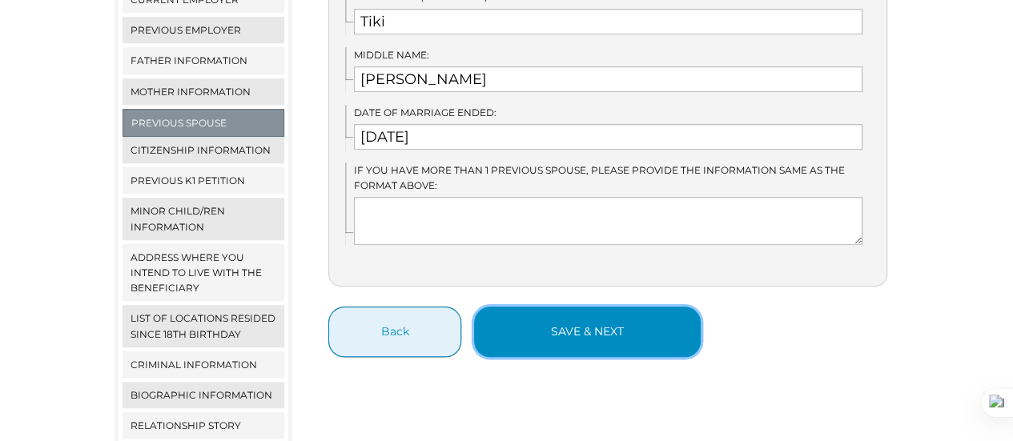
click at [613, 320] on button "save & next" at bounding box center [587, 332] width 227 height 50
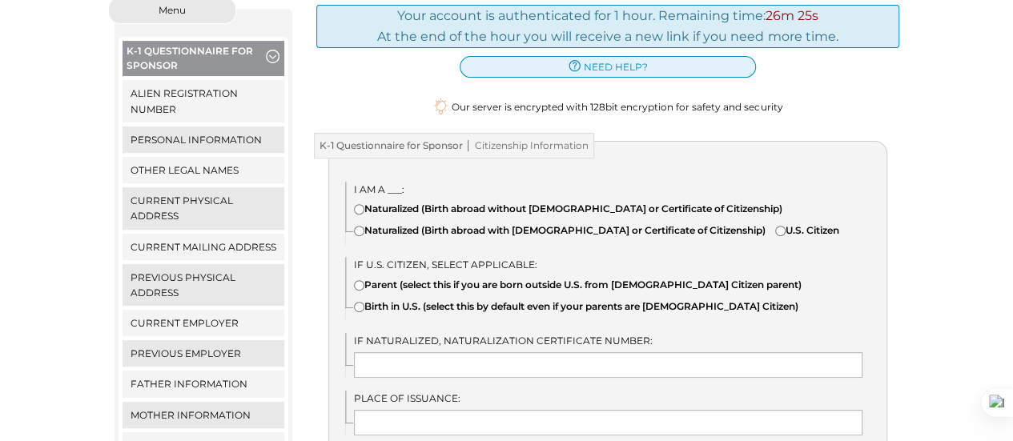
click at [775, 235] on input"] "U.S. Citizen" at bounding box center [780, 231] width 10 height 10
radio input"] "true"
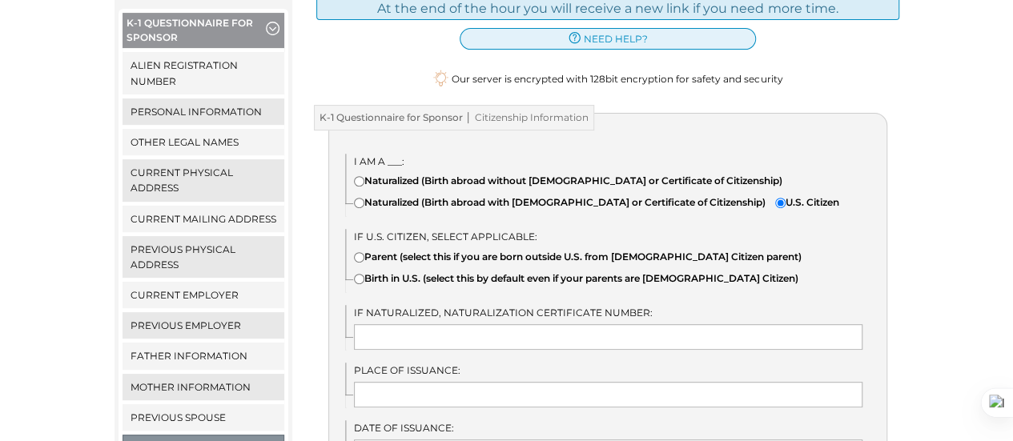
scroll to position [258, 0]
click at [360, 279] on input"] "Birth in U.S. (select this by default even if your parents are [DEMOGRAPHIC_DAT…" at bounding box center [359, 278] width 10 height 10
radio input"] "true"
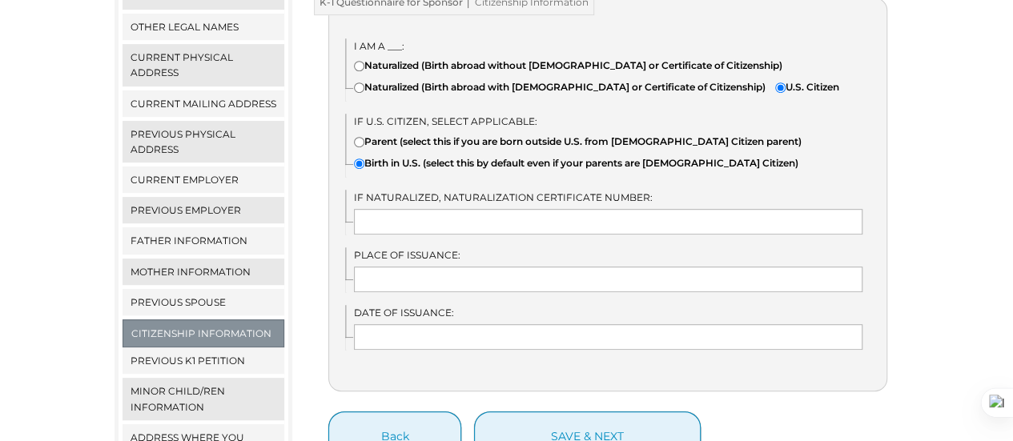
scroll to position [373, 0]
click at [389, 279] on input "text" at bounding box center [608, 279] width 508 height 26
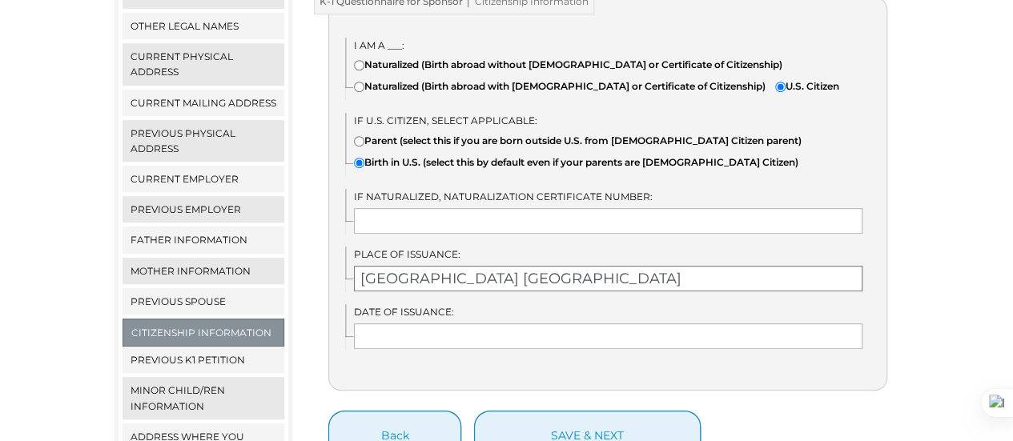
type input "Whiteville NC"
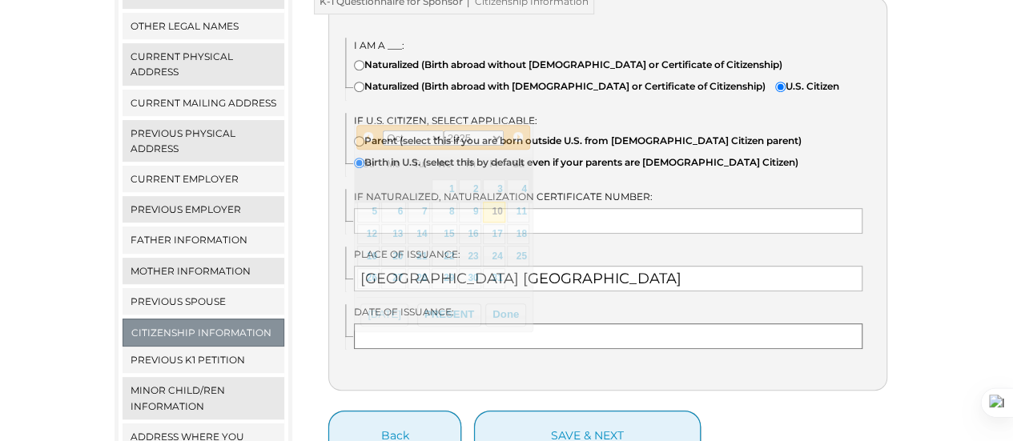
click at [388, 332] on input "text" at bounding box center [608, 336] width 508 height 26
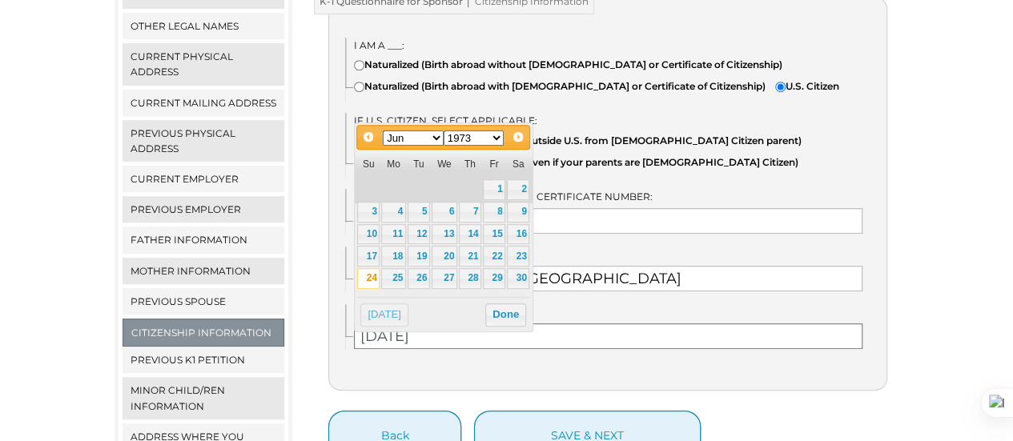
type input "06/24/1973"
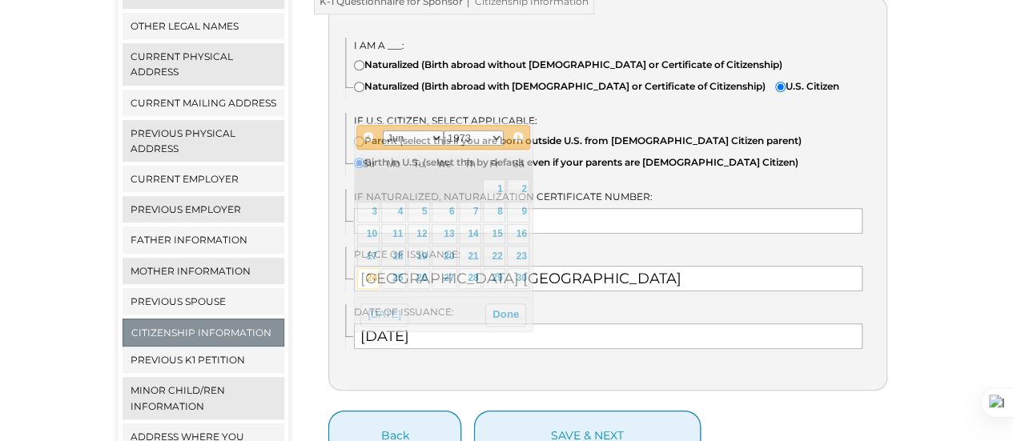
click at [564, 384] on div "I am a ___: Naturalized (Birth abroad without Certificate of Naturalization or …" at bounding box center [607, 194] width 559 height 395
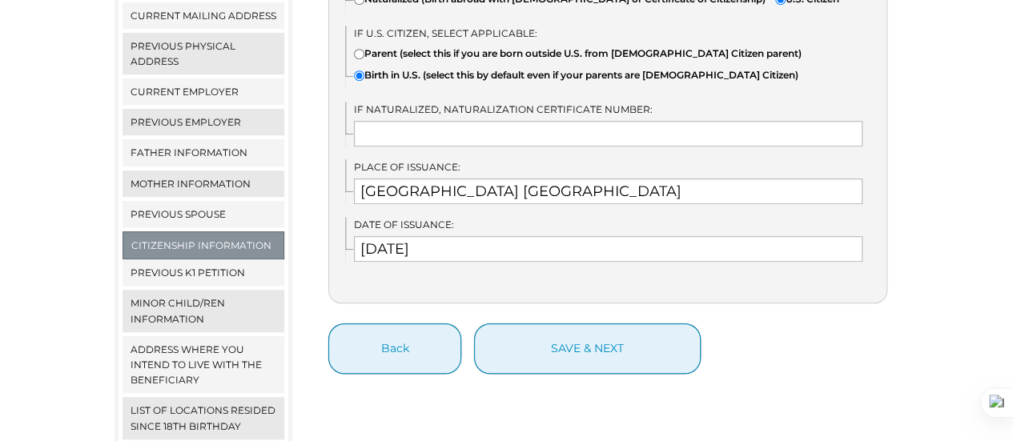
scroll to position [461, 0]
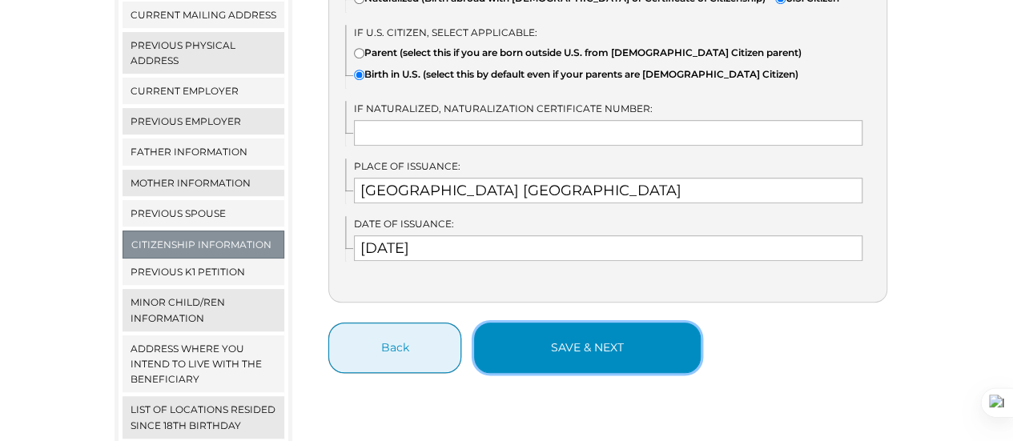
click at [578, 355] on button "save & next" at bounding box center [587, 348] width 227 height 50
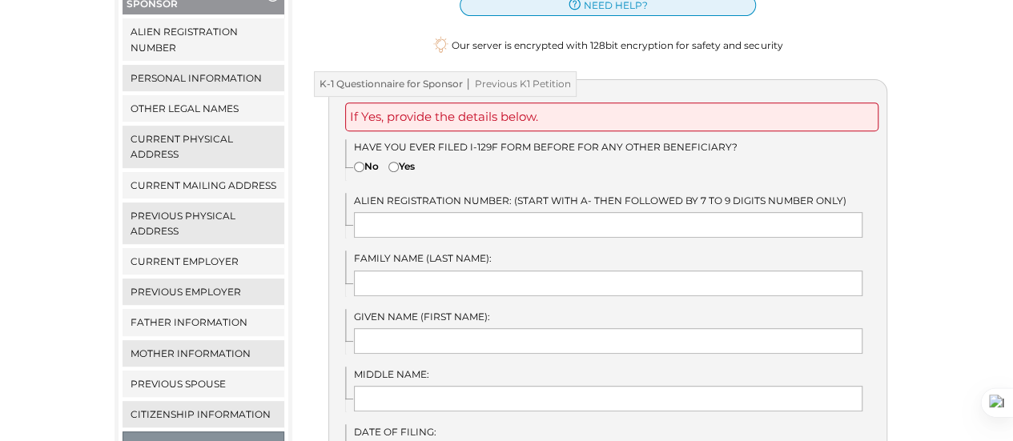
scroll to position [295, 0]
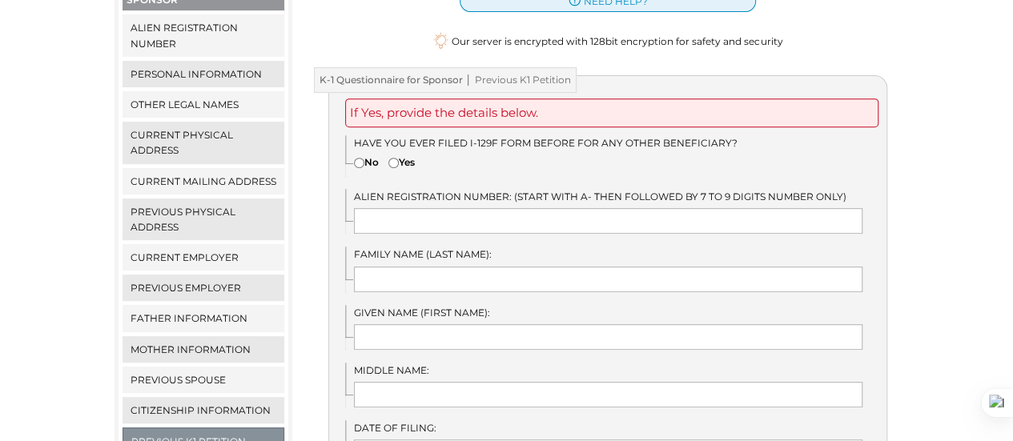
click at [354, 158] on input"] "No" at bounding box center [359, 163] width 10 height 10
radio input"] "true"
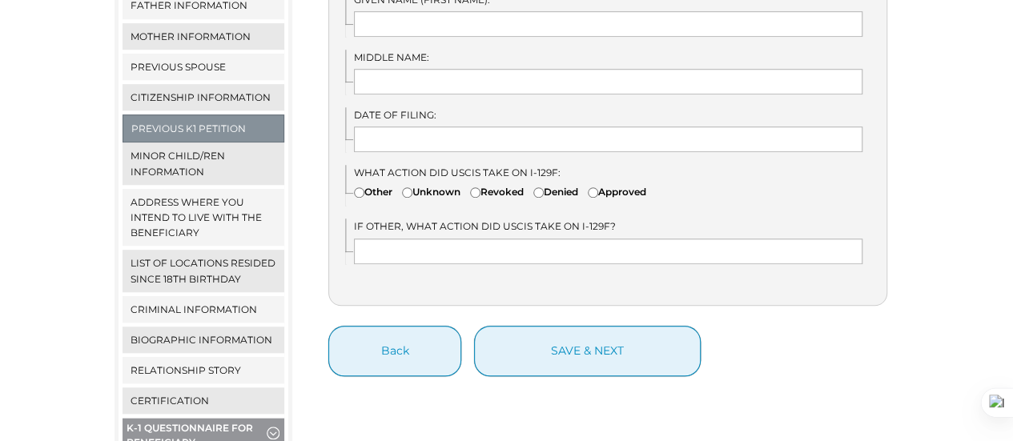
scroll to position [612, 0]
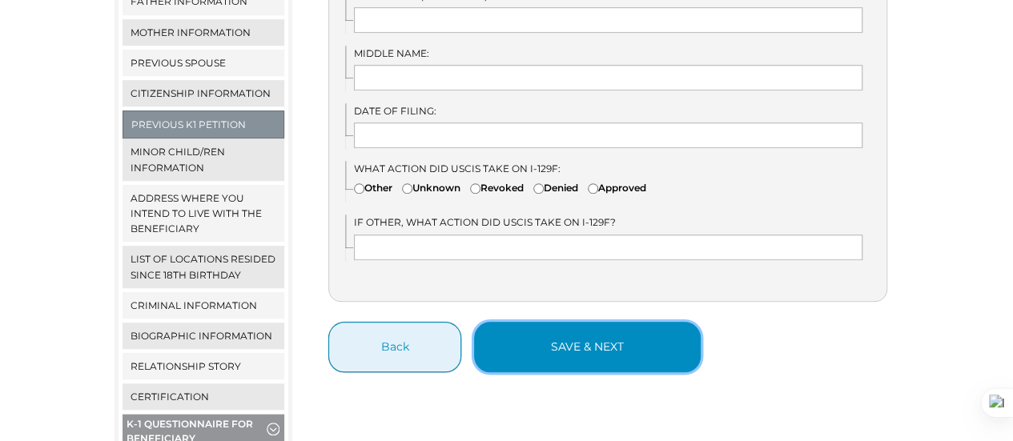
click at [578, 326] on button "save & next" at bounding box center [587, 347] width 227 height 50
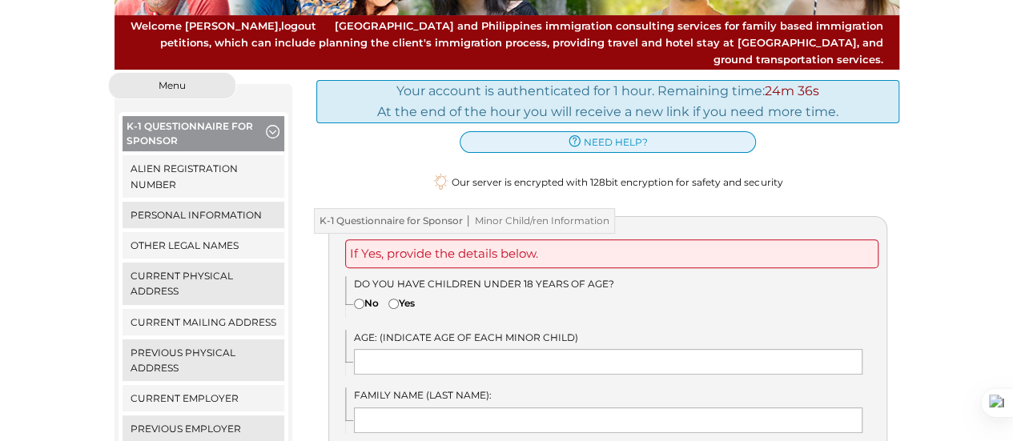
scroll to position [156, 0]
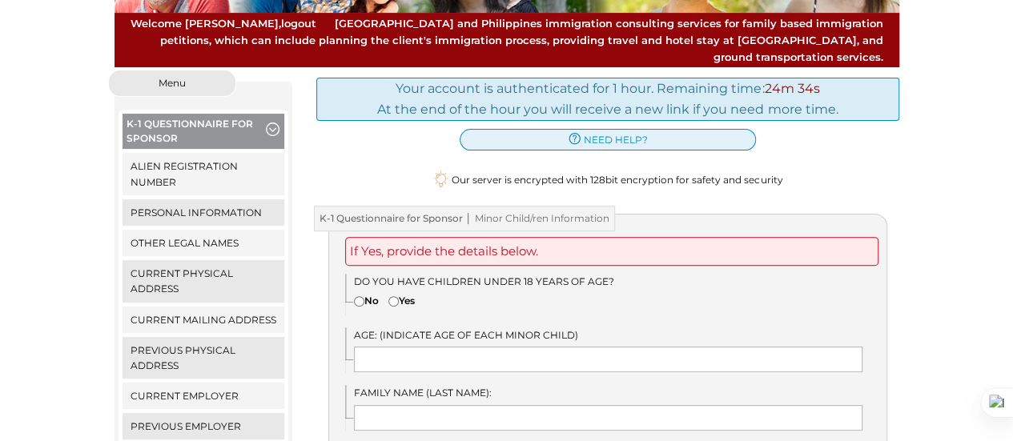
click at [357, 296] on input"] "No" at bounding box center [359, 301] width 10 height 10
radio input"] "true"
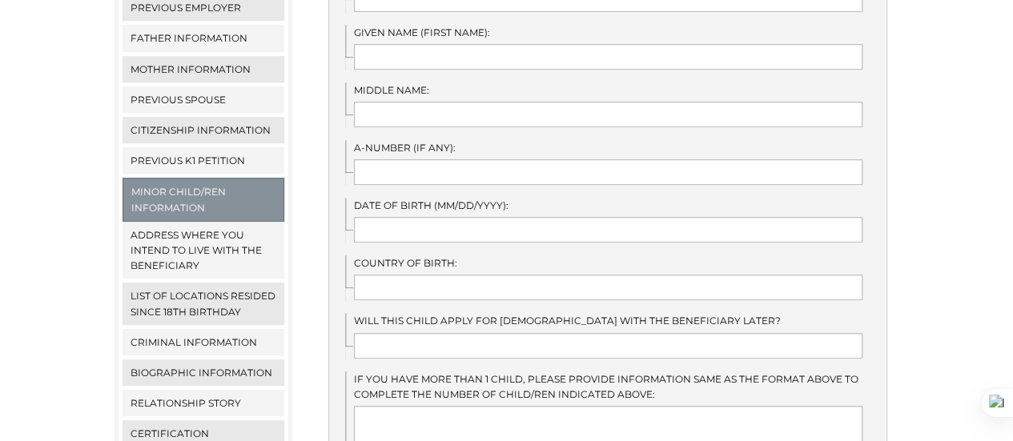
scroll to position [576, 0]
click at [231, 237] on link "Address where you intend to live with the beneficiary" at bounding box center [203, 250] width 163 height 58
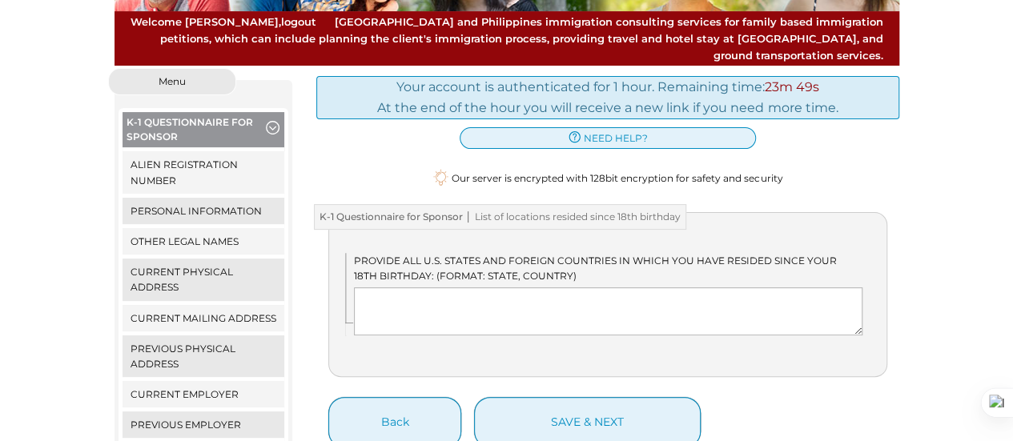
scroll to position [161, 0]
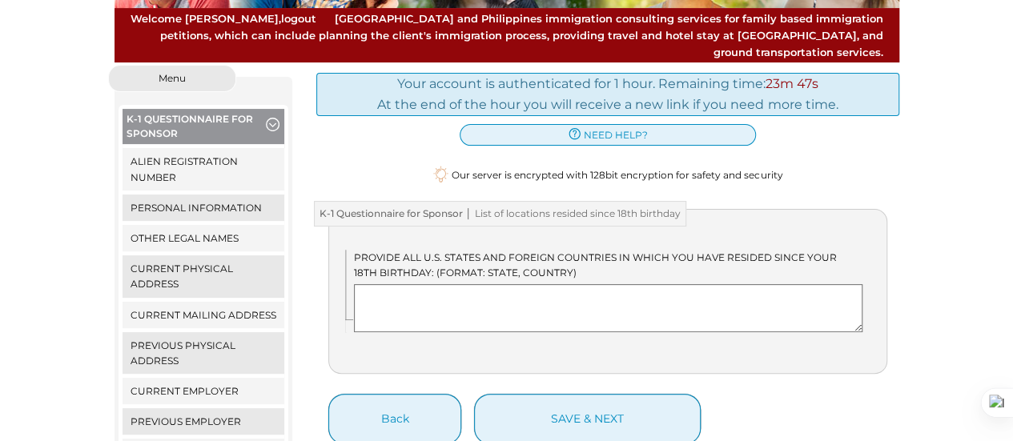
click at [422, 284] on textarea at bounding box center [608, 308] width 508 height 48
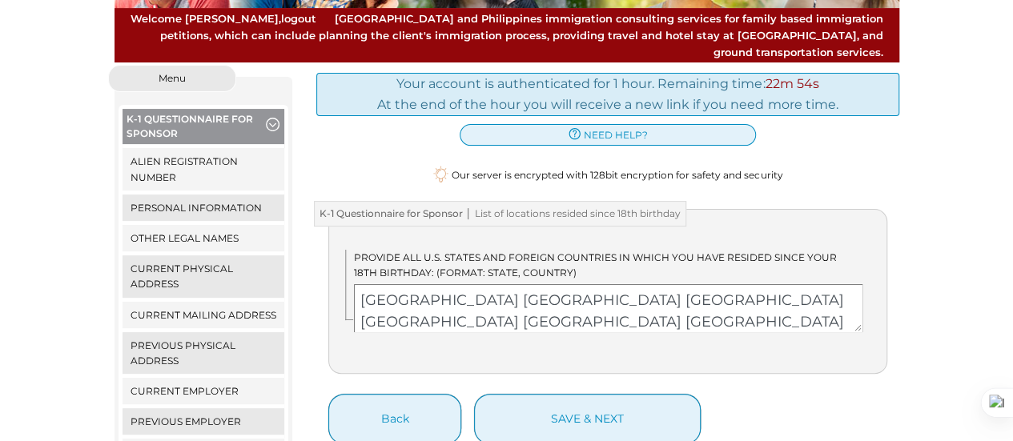
click at [411, 284] on textarea "Bolton NC USA Tallahassee FL USA" at bounding box center [608, 308] width 508 height 48
click at [371, 285] on textarea "NC USA Tallahassee FL USA" at bounding box center [608, 308] width 508 height 48
click at [412, 286] on textarea "North C USA Tallahassee FL USA" at bounding box center [608, 308] width 508 height 48
click at [440, 303] on textarea "North Carolina, USA Tallahassee FL USA" at bounding box center [608, 308] width 508 height 48
click at [472, 284] on textarea "North Carolina, USA Tallahassee, FL USA" at bounding box center [608, 308] width 508 height 48
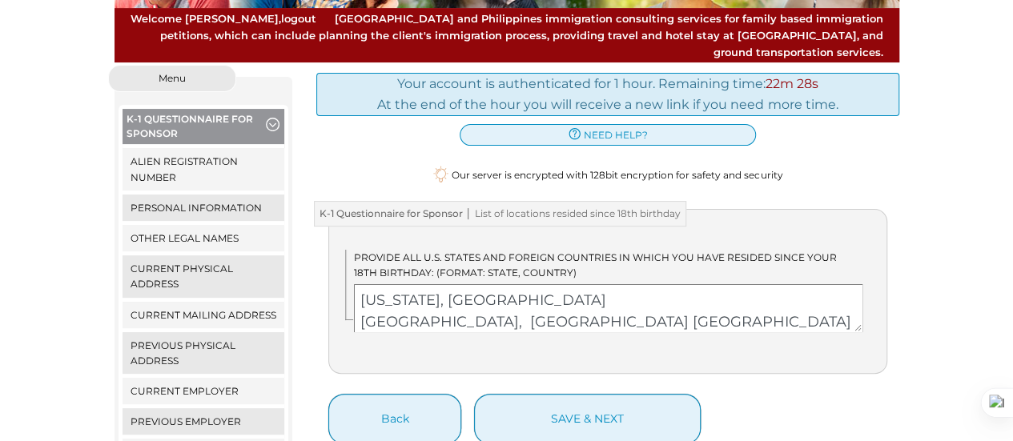
click at [453, 305] on textarea "North Carolina, USA Tallahassee, FL USA" at bounding box center [608, 308] width 508 height 48
click at [376, 306] on textarea "North Carolina, USA FL USA" at bounding box center [608, 308] width 508 height 48
click at [455, 304] on textarea "North Carolina, USA Florida, USA" at bounding box center [608, 308] width 508 height 48
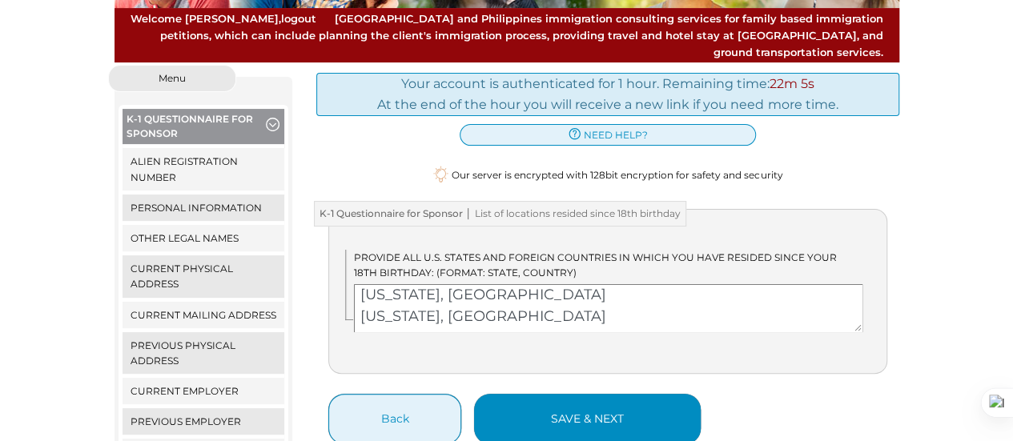
type textarea "North Carolina, USA Florida, USA Georgia, USA"
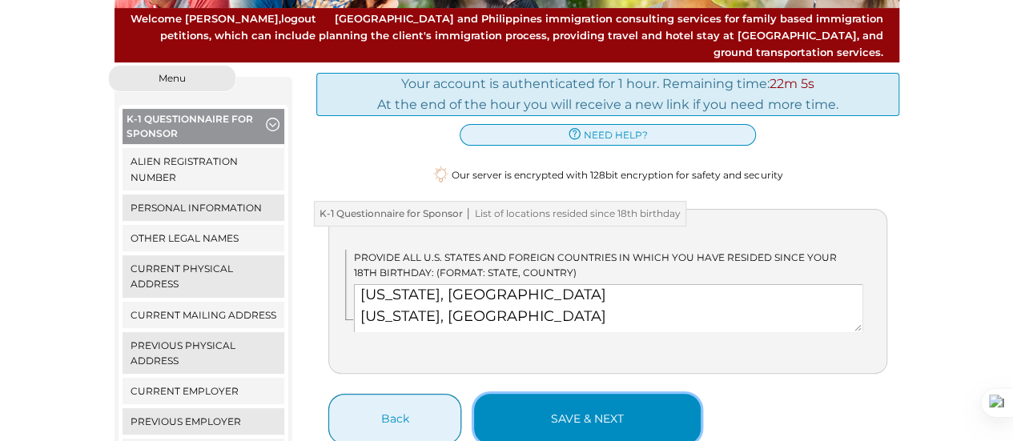
click at [560, 401] on button "save & next" at bounding box center [587, 419] width 227 height 50
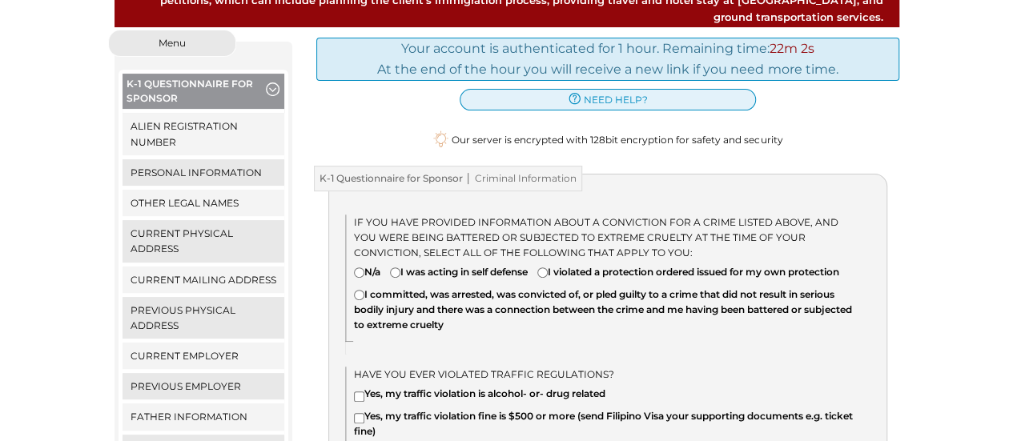
scroll to position [237, 0]
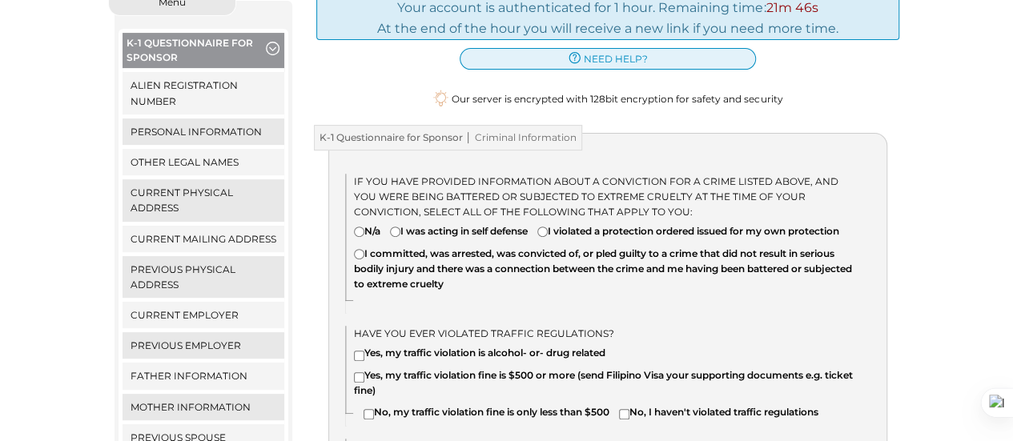
click at [358, 227] on input"] "N/a" at bounding box center [359, 232] width 10 height 10
radio input"] "true"
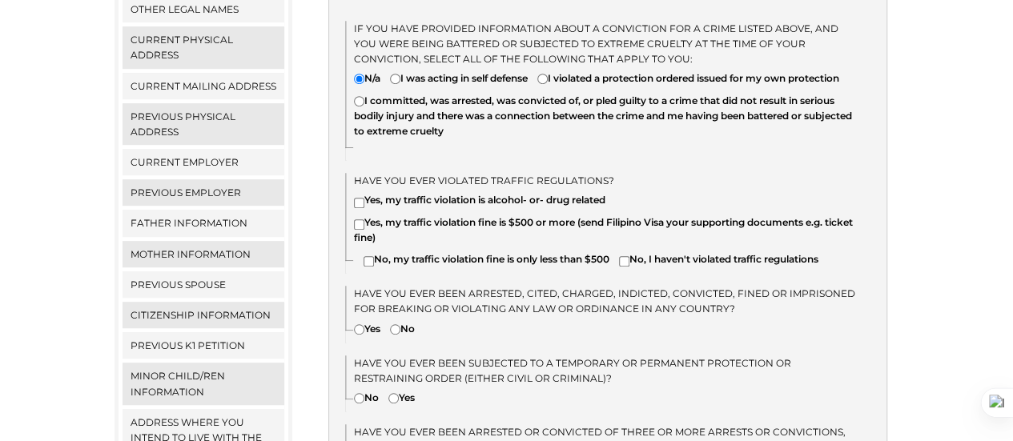
scroll to position [391, 0]
click at [629, 259] on input"] "No, I haven't violated traffic regulations" at bounding box center [624, 260] width 10 height 10
checkbox input"] "true"
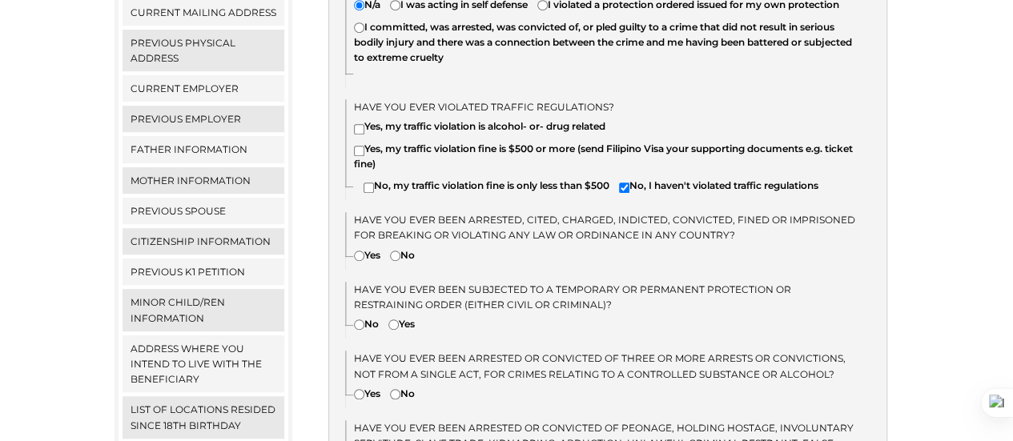
scroll to position [465, 0]
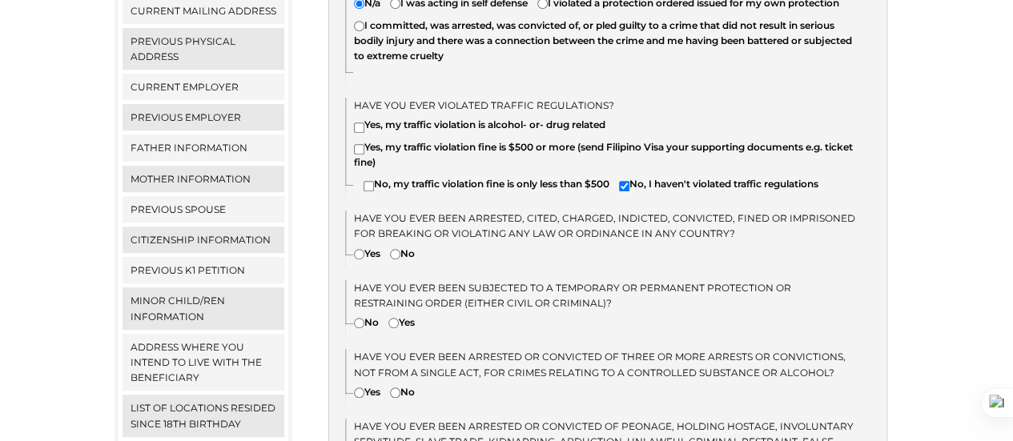
click at [394, 249] on input"] "No" at bounding box center [395, 254] width 10 height 10
radio input"] "true"
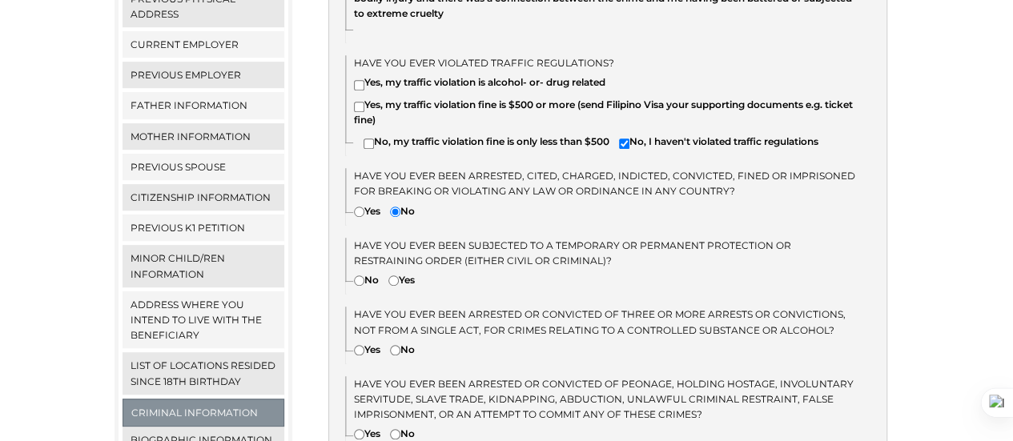
scroll to position [508, 0]
click at [360, 275] on input"] "No" at bounding box center [359, 280] width 10 height 10
radio input"] "true"
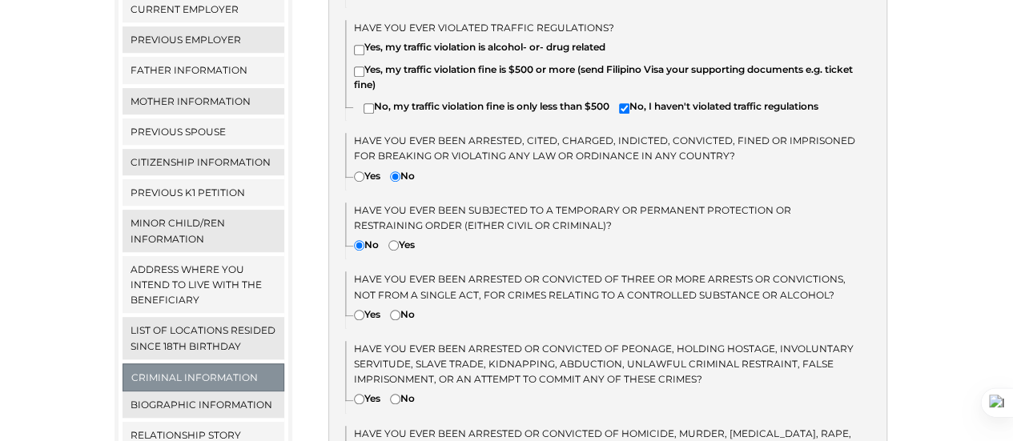
scroll to position [553, 0]
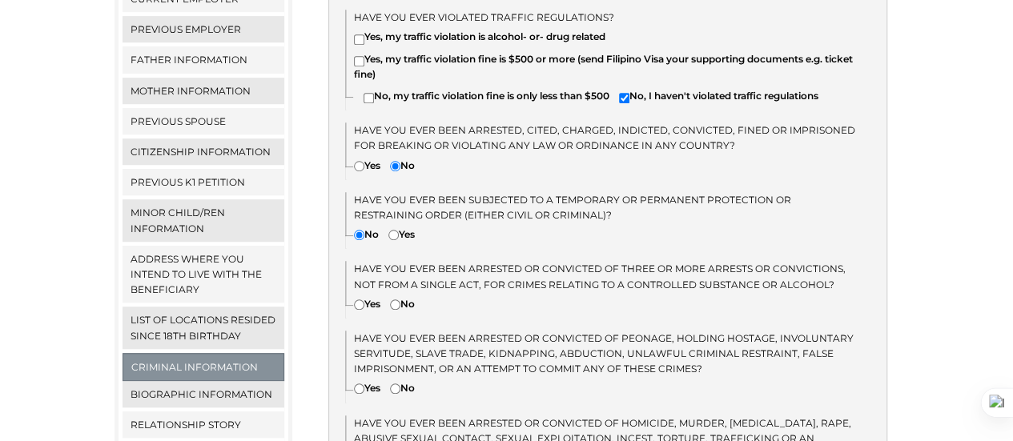
click at [399, 299] on input"] "No" at bounding box center [395, 304] width 10 height 10
radio input"] "true"
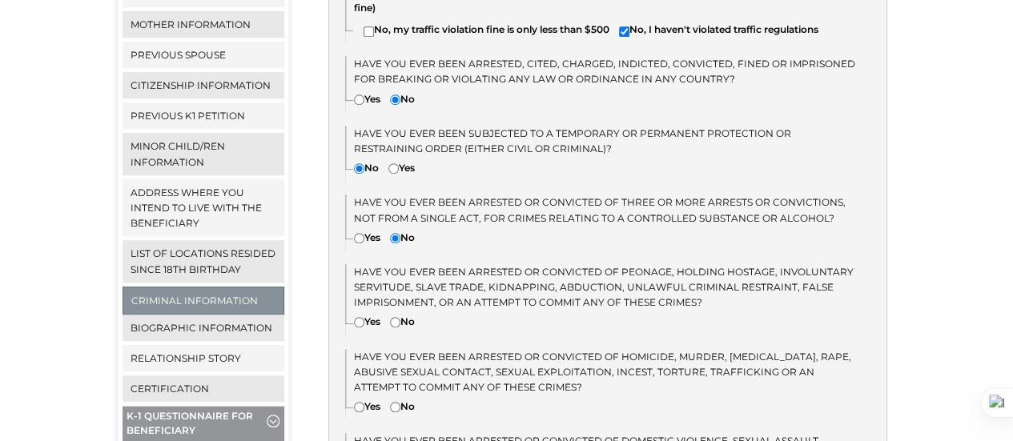
scroll to position [620, 0]
click at [398, 316] on input"] "No" at bounding box center [395, 321] width 10 height 10
radio input"] "true"
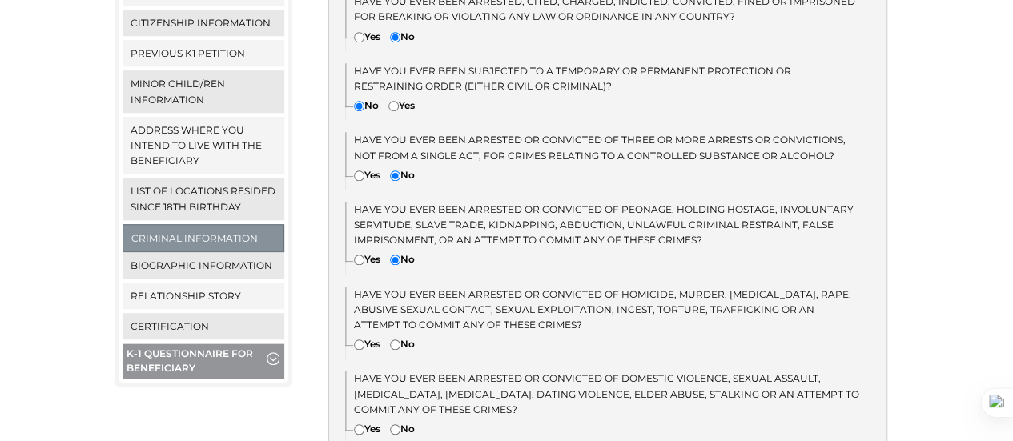
scroll to position [692, 0]
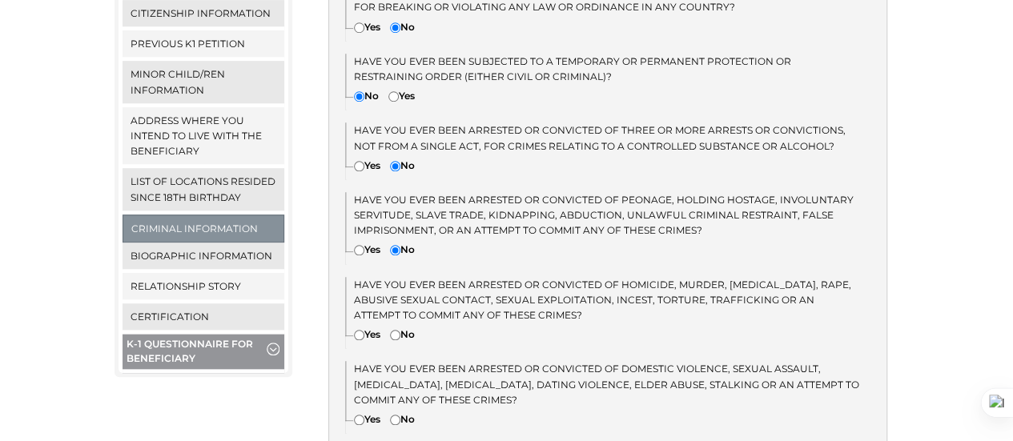
click at [400, 332] on input"] "No" at bounding box center [395, 335] width 10 height 10
radio input"] "true"
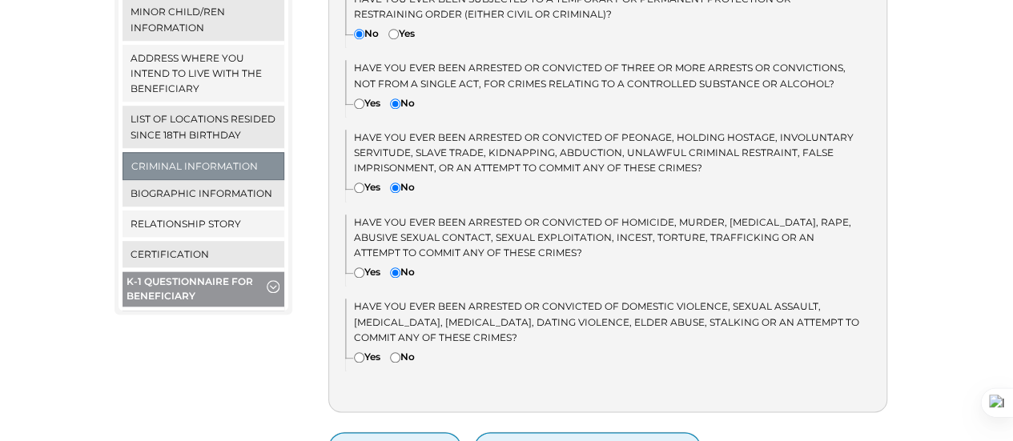
scroll to position [755, 0]
click at [400, 355] on input"] "No" at bounding box center [395, 356] width 10 height 10
radio input"] "true"
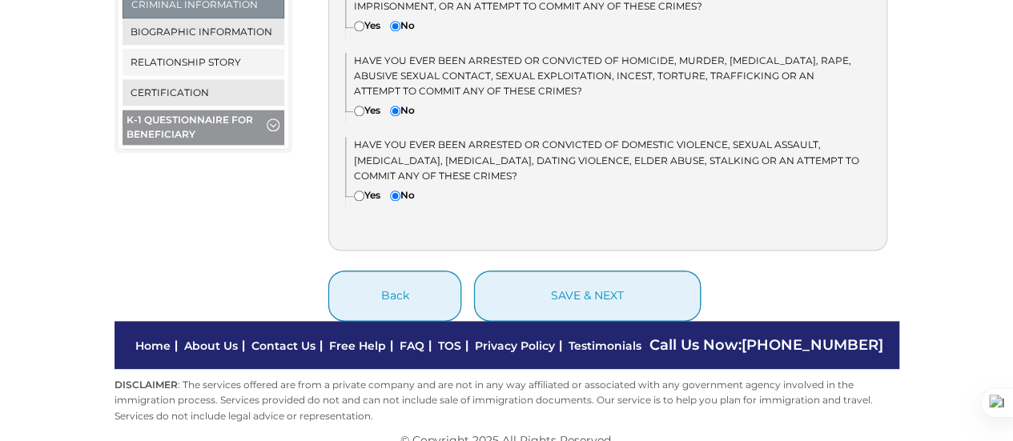
scroll to position [918, 0]
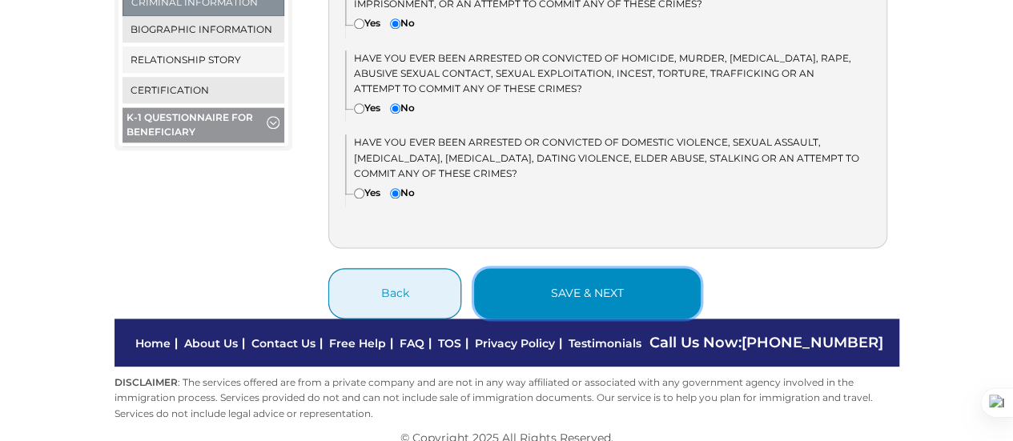
click at [588, 291] on button "save & next" at bounding box center [587, 293] width 227 height 50
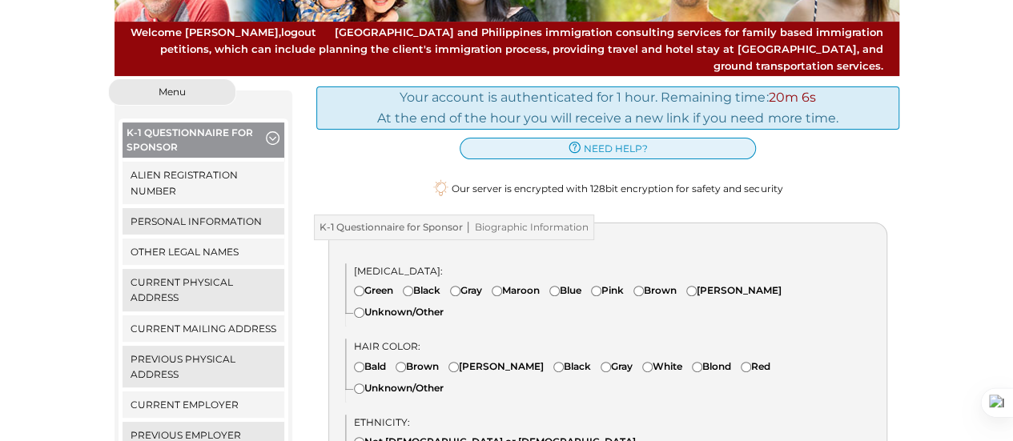
scroll to position [151, 0]
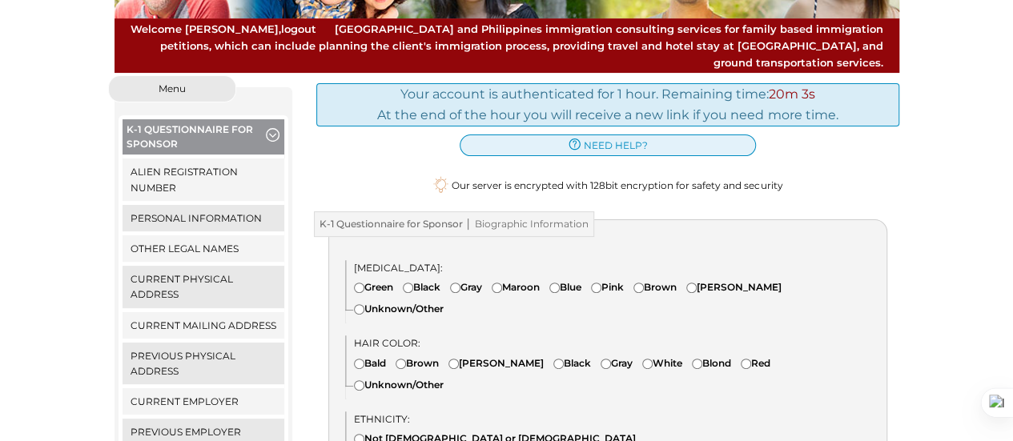
click at [644, 283] on input"] "Brown" at bounding box center [638, 288] width 10 height 10
radio input"] "true"
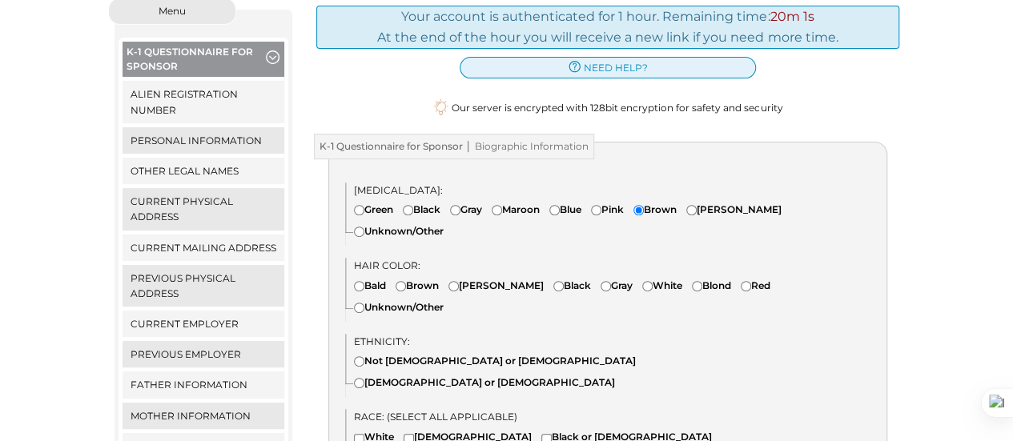
scroll to position [229, 0]
click at [404, 280] on input"] "Brown" at bounding box center [401, 285] width 10 height 10
radio input"] "true"
click at [553, 280] on input"] "Black" at bounding box center [558, 285] width 10 height 10
radio input"] "true"
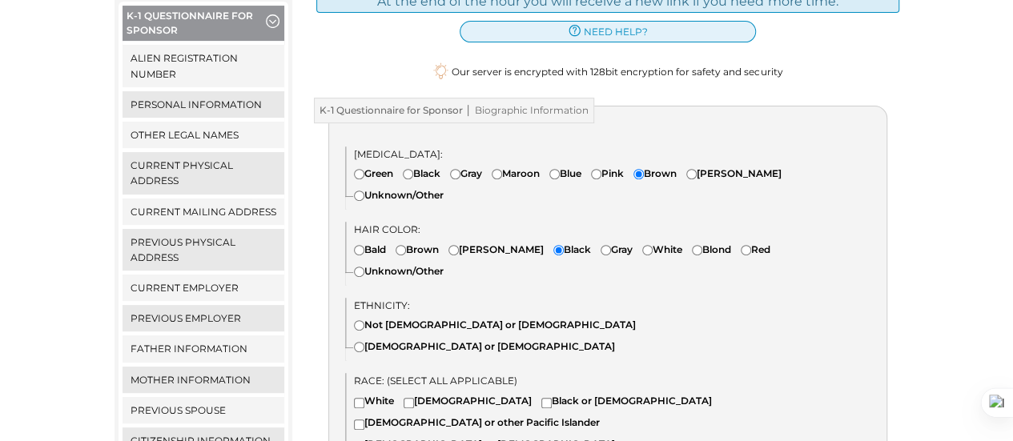
scroll to position [265, 0]
click at [359, 319] on input"] "Not Hispanic or Latino" at bounding box center [359, 324] width 10 height 10
radio input"] "true"
click at [541, 397] on input"] "Black or African American" at bounding box center [546, 402] width 10 height 10
checkbox input"] "true"
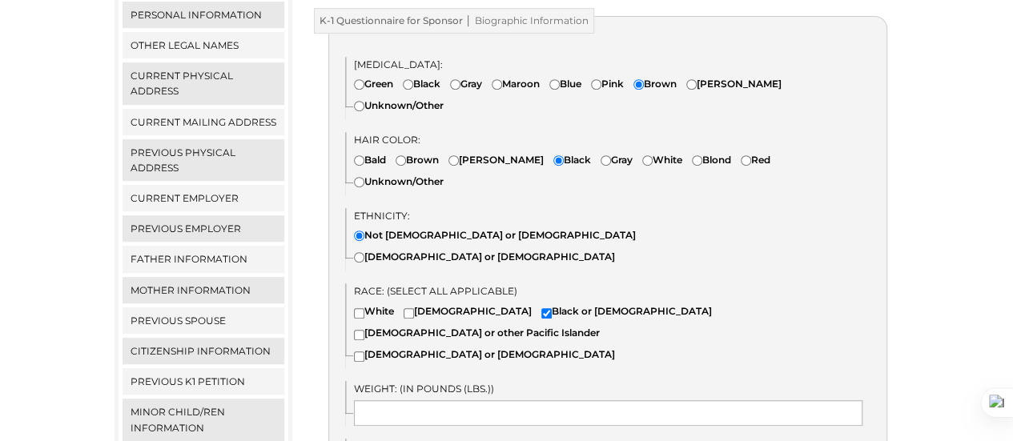
scroll to position [358, 0]
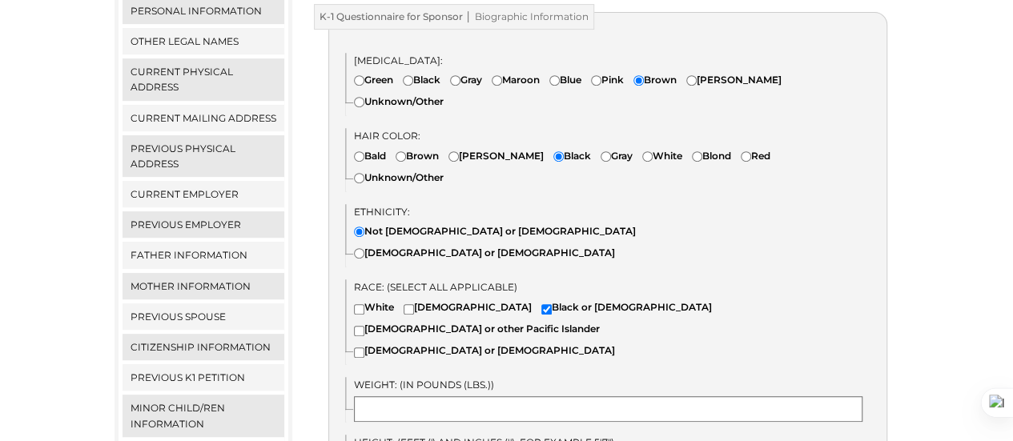
click at [519, 396] on input "text" at bounding box center [608, 409] width 508 height 26
type input "220"
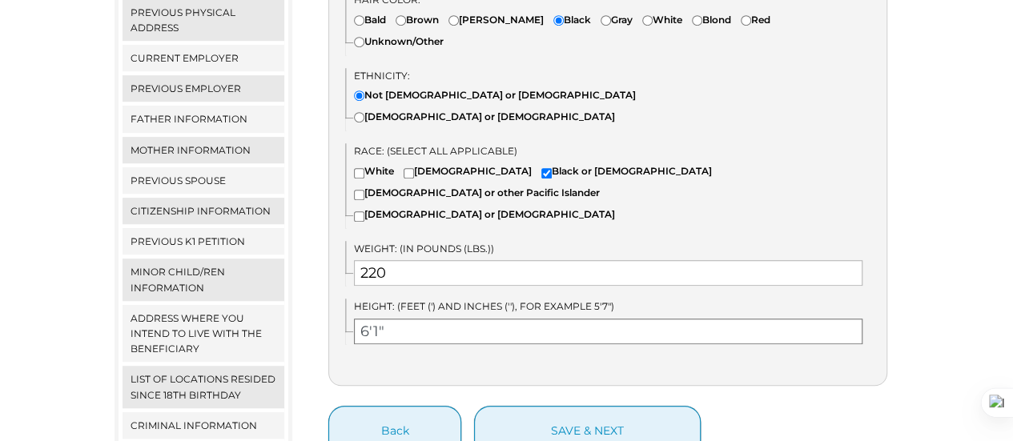
scroll to position [501, 0]
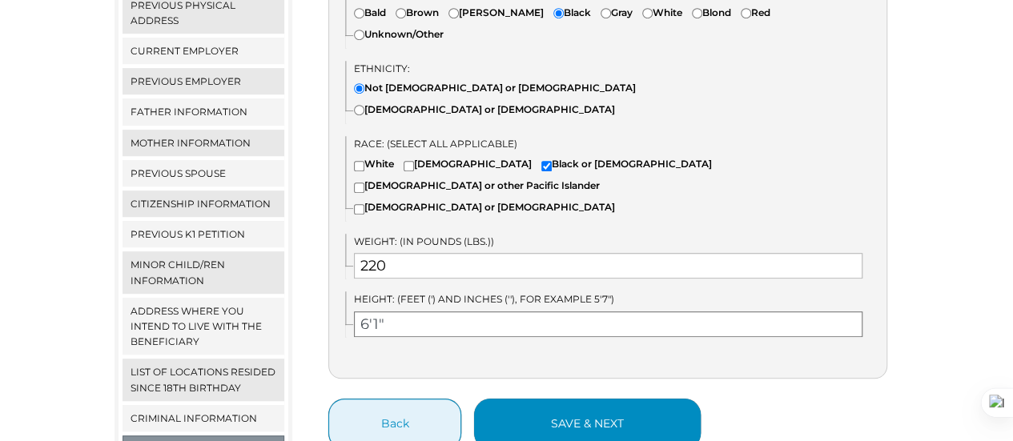
type input "6'1""
click at [568, 399] on button "save & next" at bounding box center [587, 424] width 227 height 50
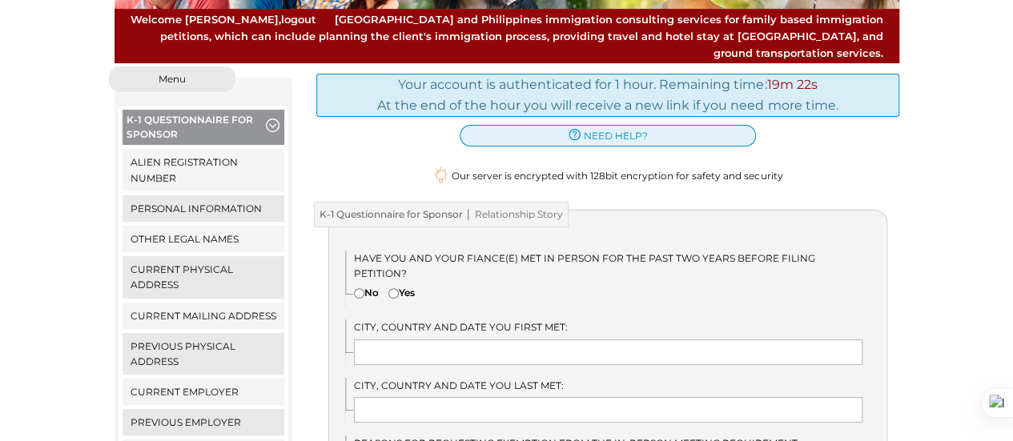
scroll to position [163, 0]
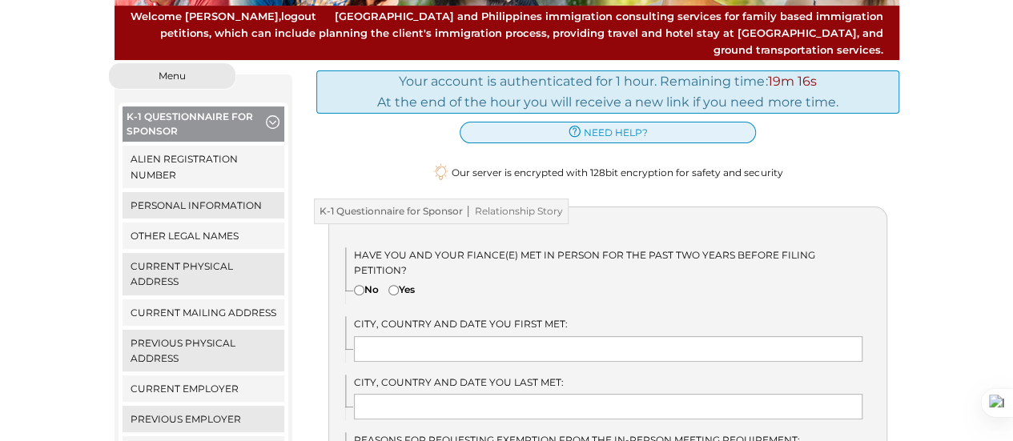
click at [393, 285] on input"] "Yes" at bounding box center [393, 290] width 10 height 10
radio input"] "true"
click at [400, 336] on input "text" at bounding box center [608, 349] width 508 height 26
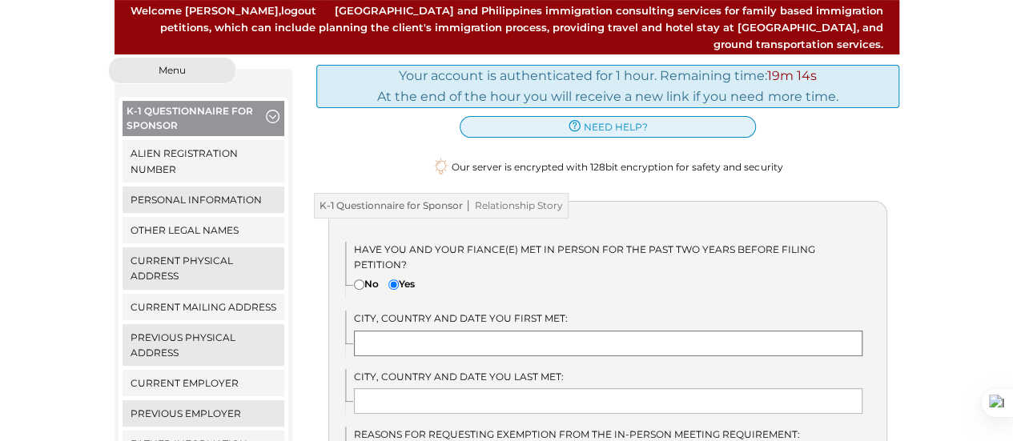
scroll to position [173, 0]
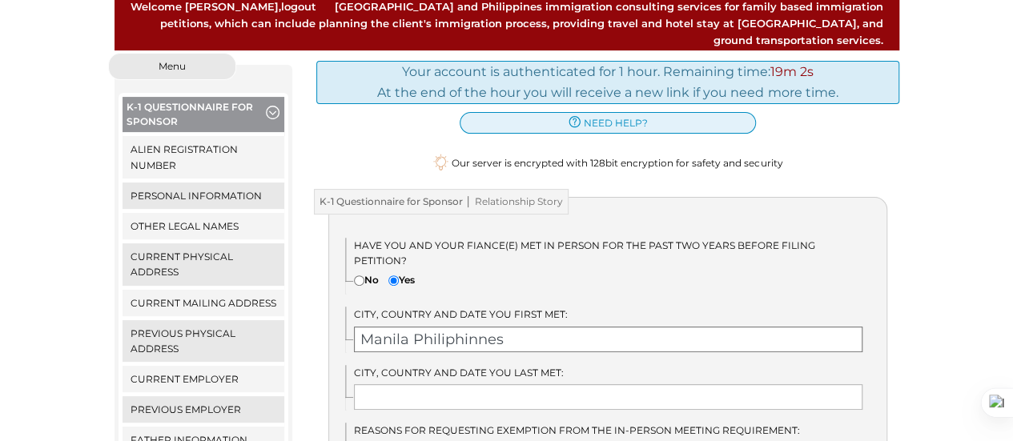
click at [520, 327] on input "Manila Philiphinnes" at bounding box center [608, 340] width 508 height 26
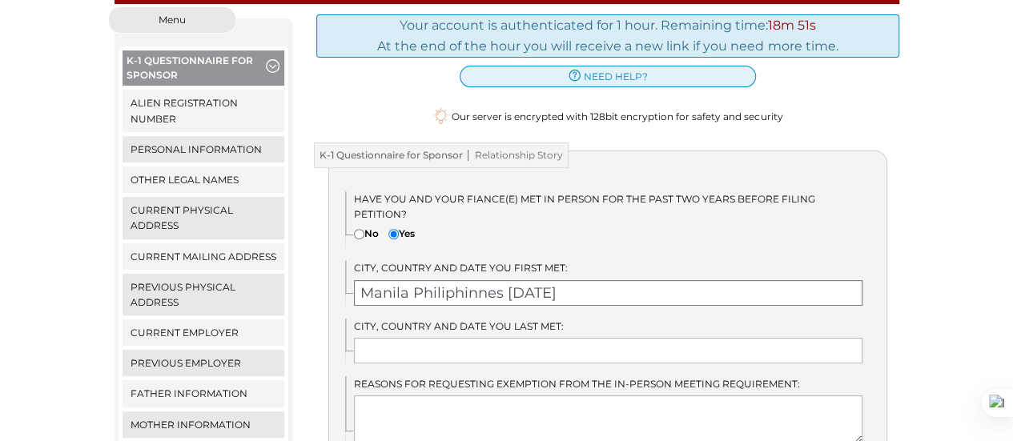
scroll to position [223, 0]
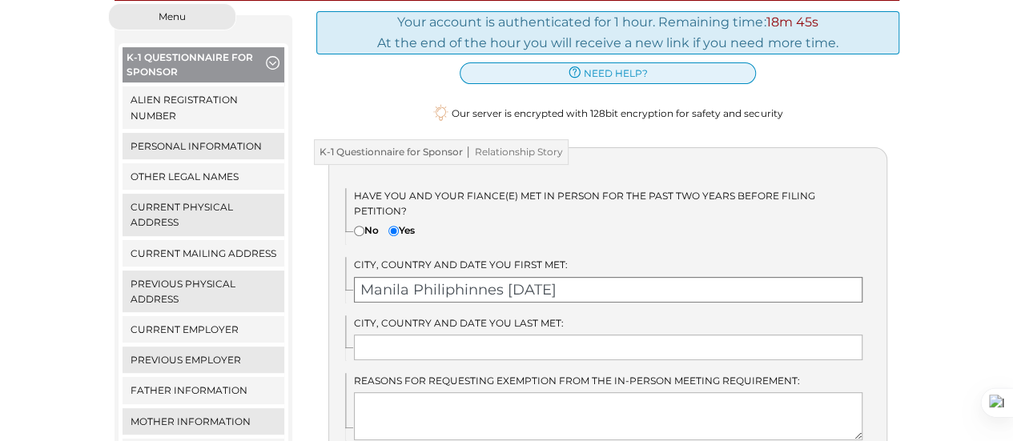
type input "Manila Philiphinnes [DATE]"
click at [495, 335] on input "text" at bounding box center [608, 348] width 508 height 26
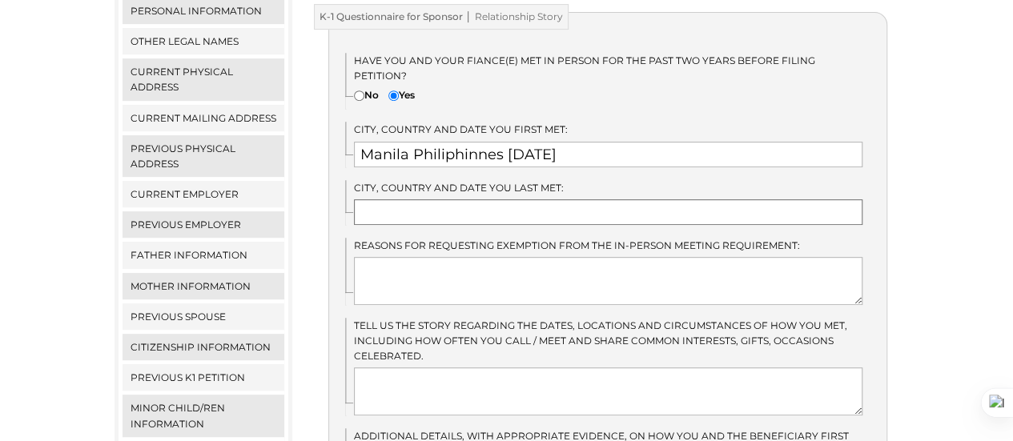
scroll to position [359, 0]
click at [449, 366] on textarea at bounding box center [608, 390] width 508 height 48
click at [596, 140] on input "Manila Philiphinnes 12/25/2024" at bounding box center [608, 153] width 508 height 26
click at [421, 366] on textarea at bounding box center [608, 390] width 508 height 48
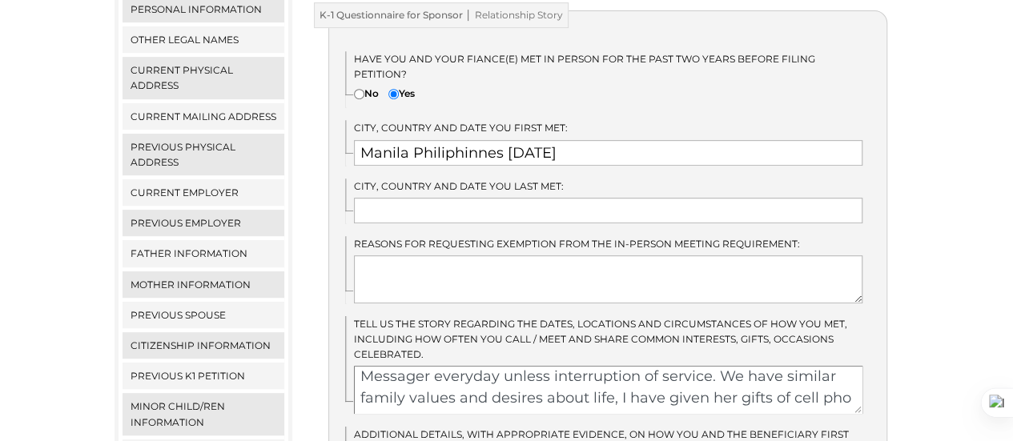
scroll to position [85, 0]
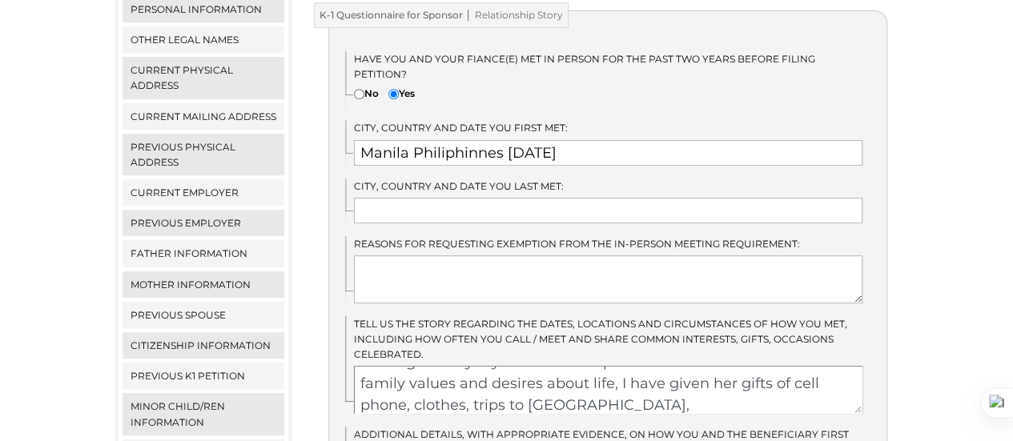
click at [563, 376] on textarea "I stayed in the Philippines from 12/25/2024 until 03/17/2025 and we stayed toge…" at bounding box center [608, 390] width 508 height 48
click at [625, 366] on textarea "I stayed in the Philippines from 12/25/2024 until 03/17/2025 and we stayed toge…" at bounding box center [608, 390] width 508 height 48
click at [474, 371] on textarea "I stayed in the Philippines from 12/25/2024 until 03/17/2025 and we stayed toge…" at bounding box center [608, 390] width 508 height 48
click at [722, 374] on textarea "I stayed in the Philippines from 12/25/2024 until 03/17/2025 and we stayed toge…" at bounding box center [608, 390] width 508 height 48
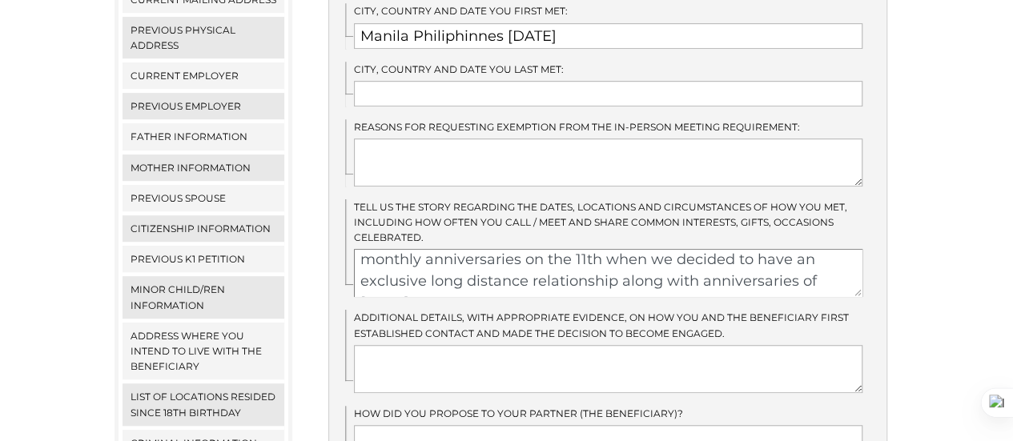
scroll to position [478, 0]
type textarea "I stayed in the Philippines from 12/25/2024 until 03/17/2025 and we stayed toge…"
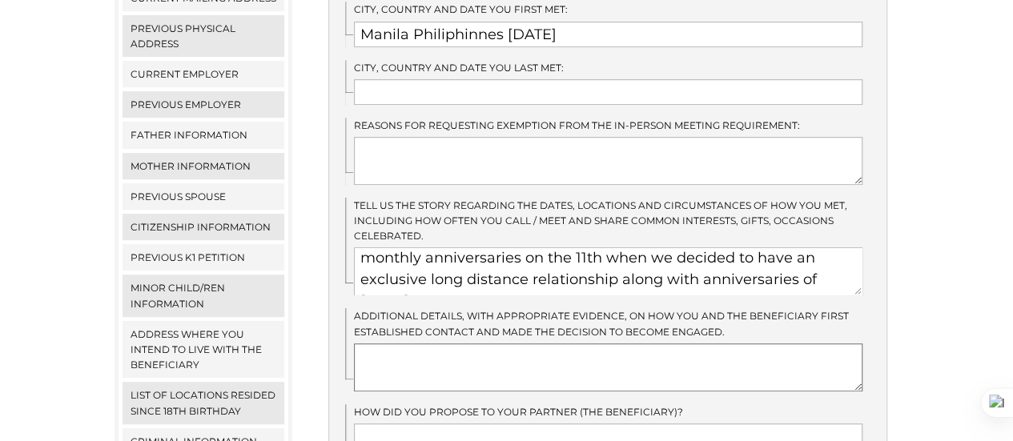
click at [768, 357] on textarea at bounding box center [608, 367] width 508 height 48
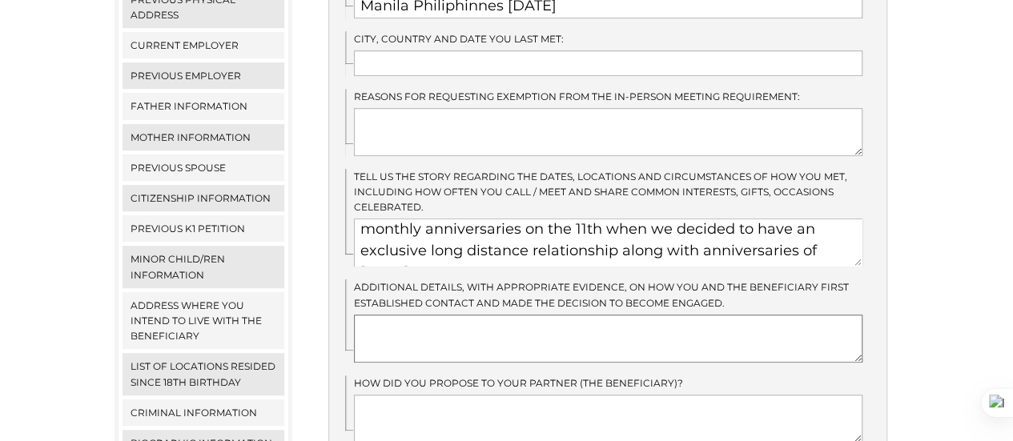
scroll to position [508, 0]
click at [657, 393] on textarea at bounding box center [608, 417] width 508 height 48
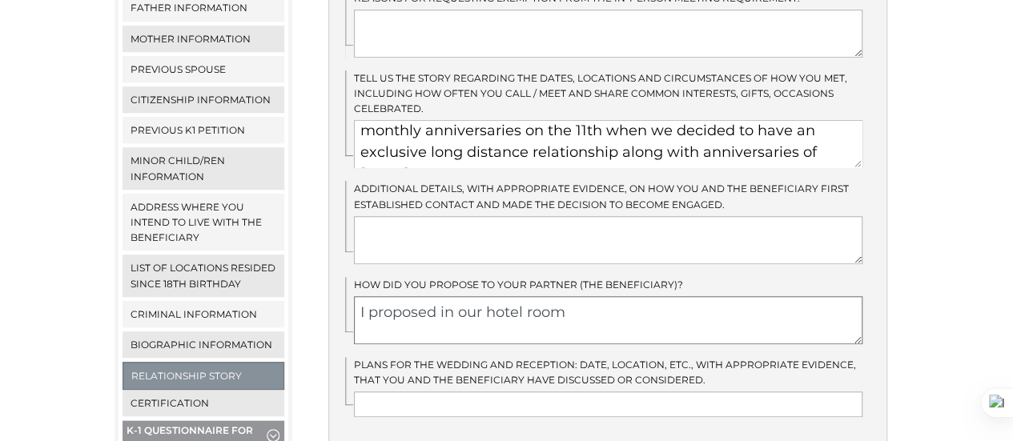
scroll to position [608, 0]
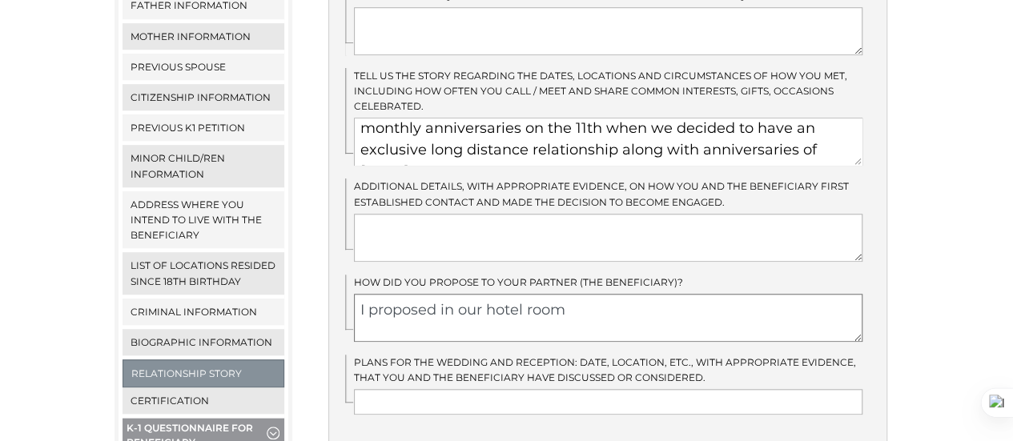
type textarea "I proposed in our hotel room"
click at [544, 389] on input "text" at bounding box center [608, 402] width 508 height 26
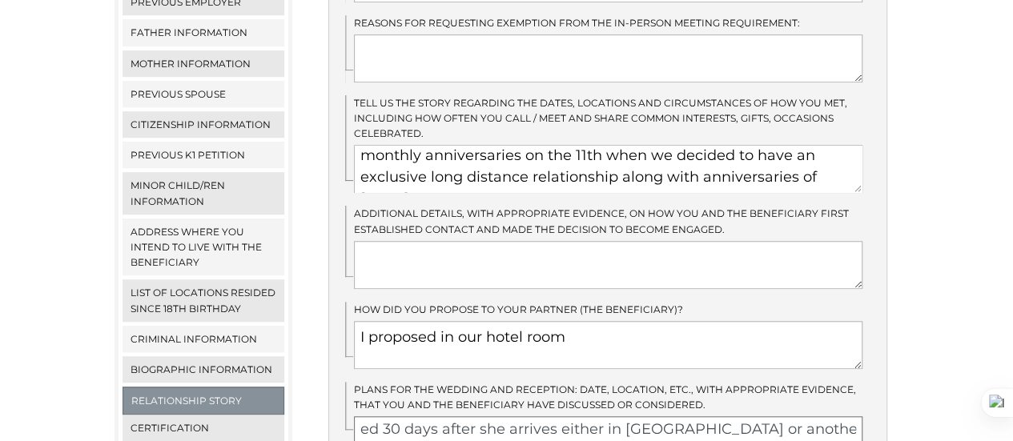
scroll to position [578, 0]
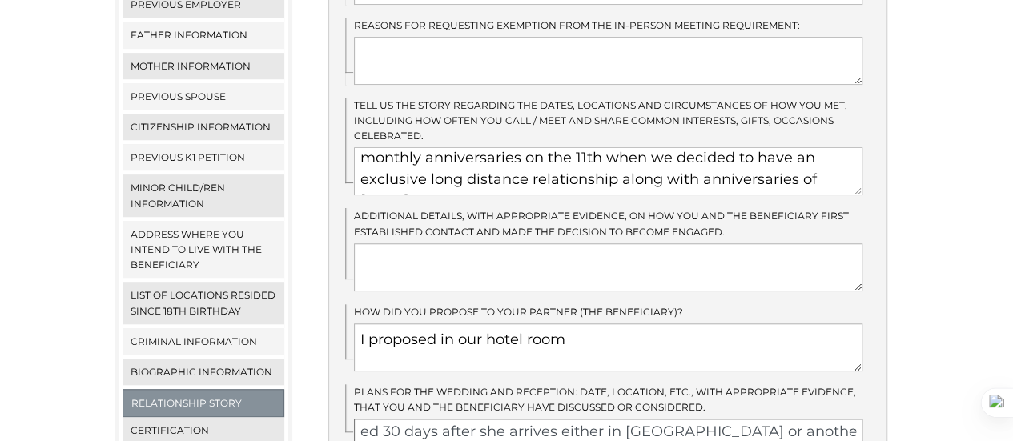
type input "Our plans are to get married 30 days after she arrives either in Las Vegas or a…"
click at [468, 243] on textarea at bounding box center [608, 267] width 508 height 48
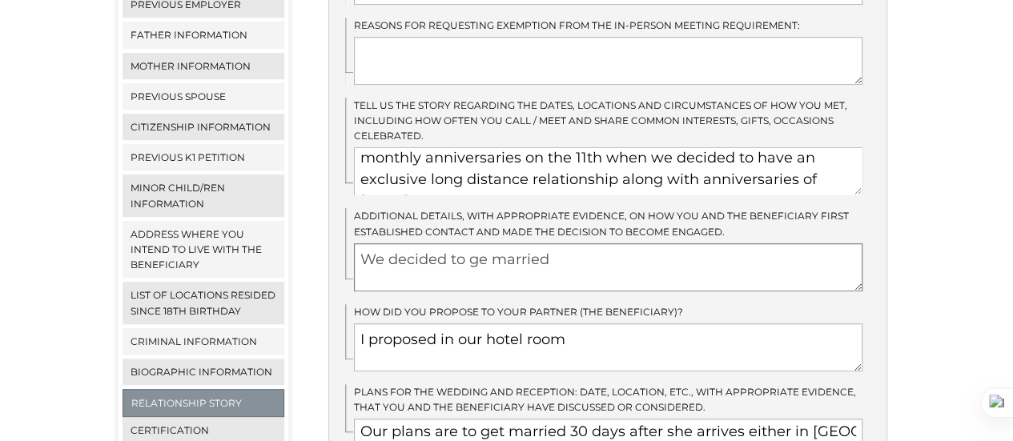
click at [486, 243] on textarea "We decided to ge married" at bounding box center [608, 267] width 508 height 48
click at [565, 243] on textarea "We decided to get married" at bounding box center [608, 267] width 508 height 48
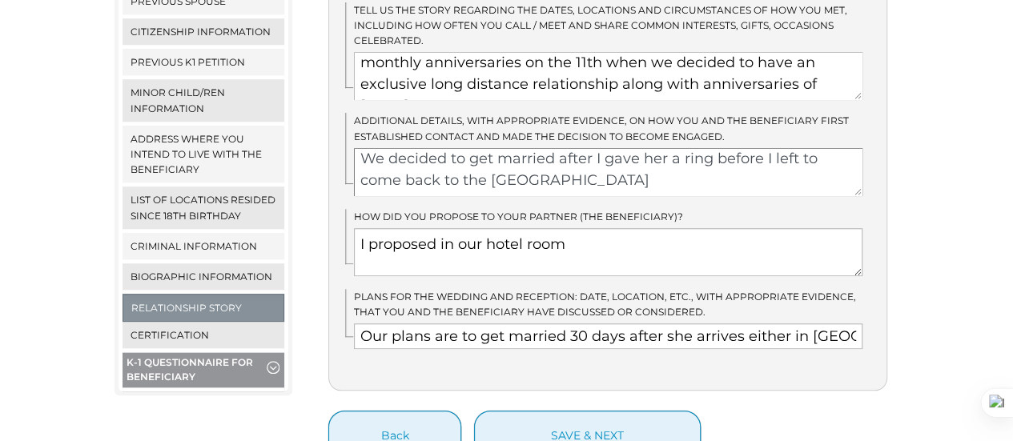
scroll to position [710, 0]
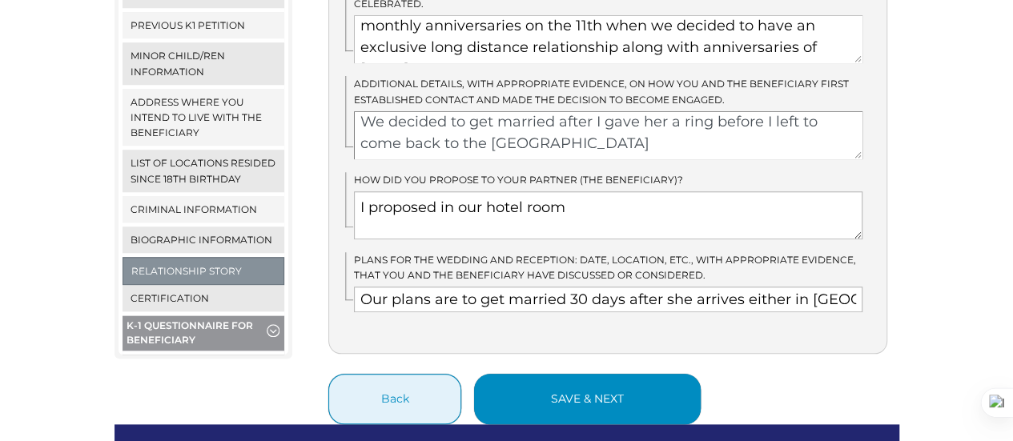
type textarea "We decided to get married after I gave her a ring before I left to come back to…"
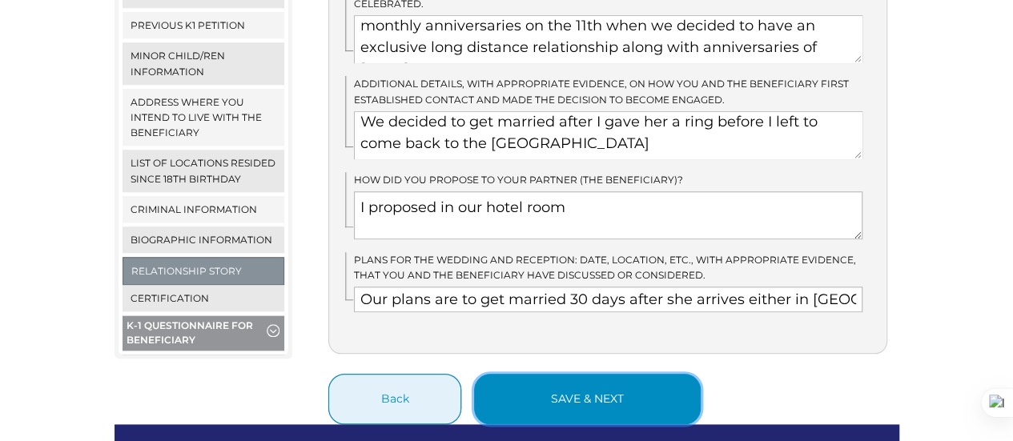
click at [595, 374] on button "save & next" at bounding box center [587, 399] width 227 height 50
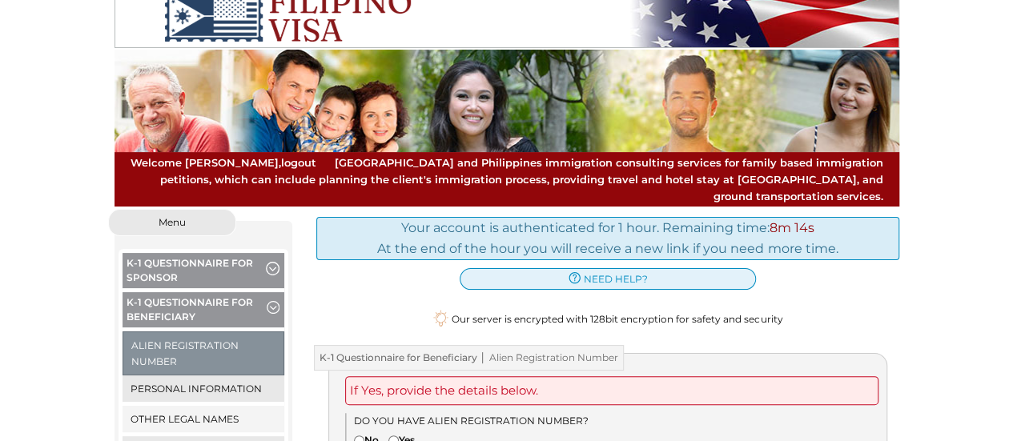
scroll to position [67, 0]
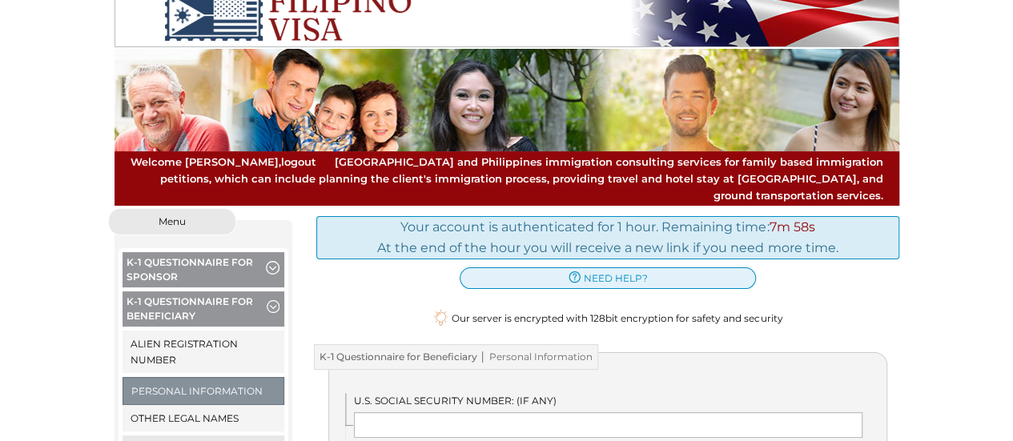
scroll to position [98, 0]
